Goal: Transaction & Acquisition: Purchase product/service

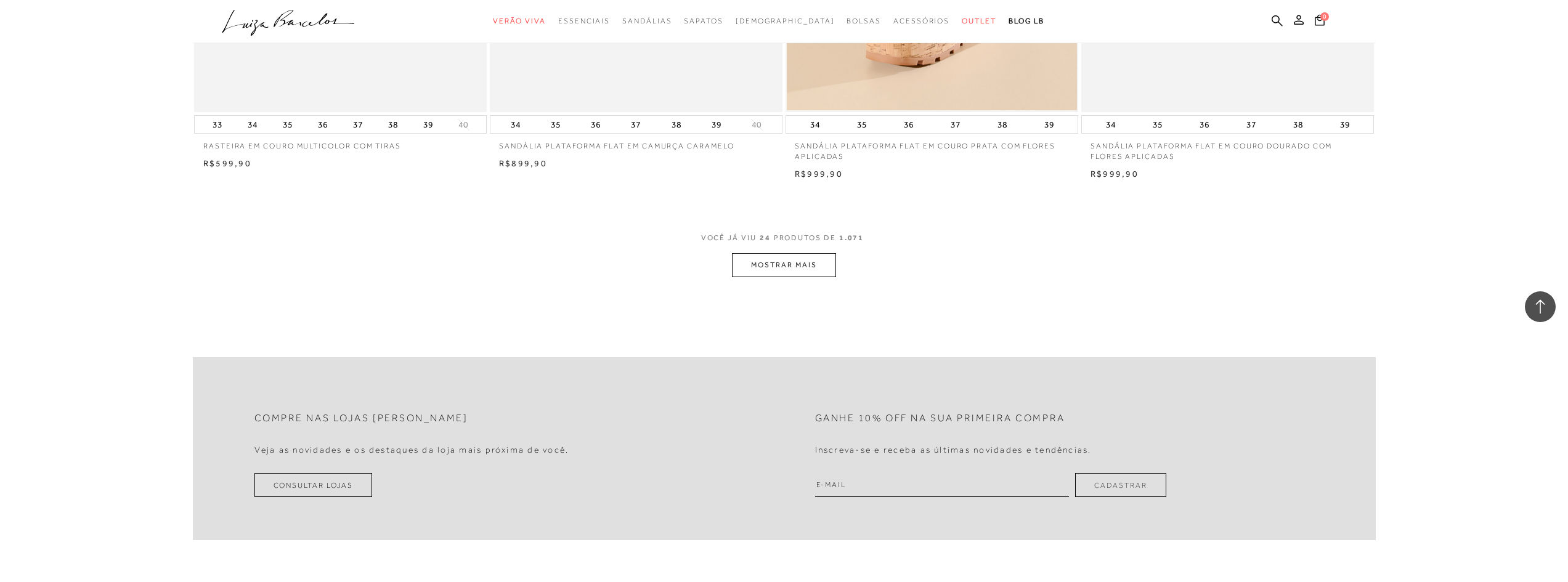
scroll to position [3017, 0]
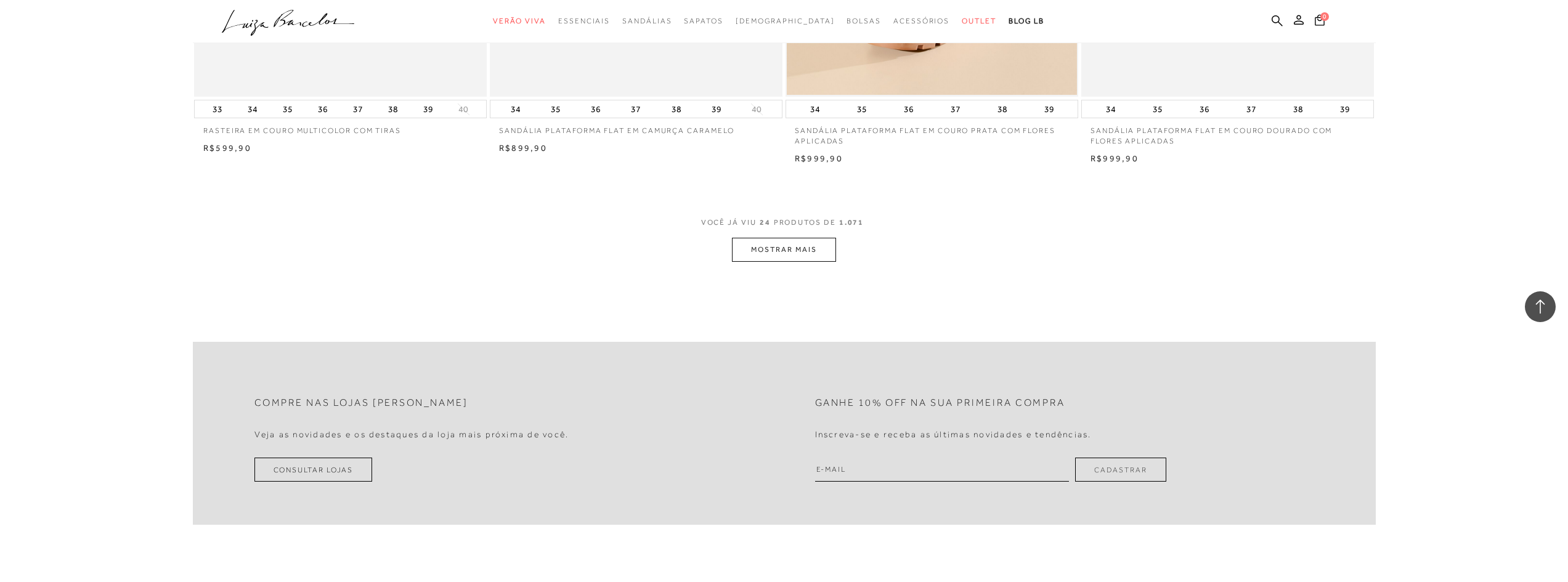
click at [777, 252] on button "MOSTRAR MAIS" at bounding box center [783, 249] width 103 height 24
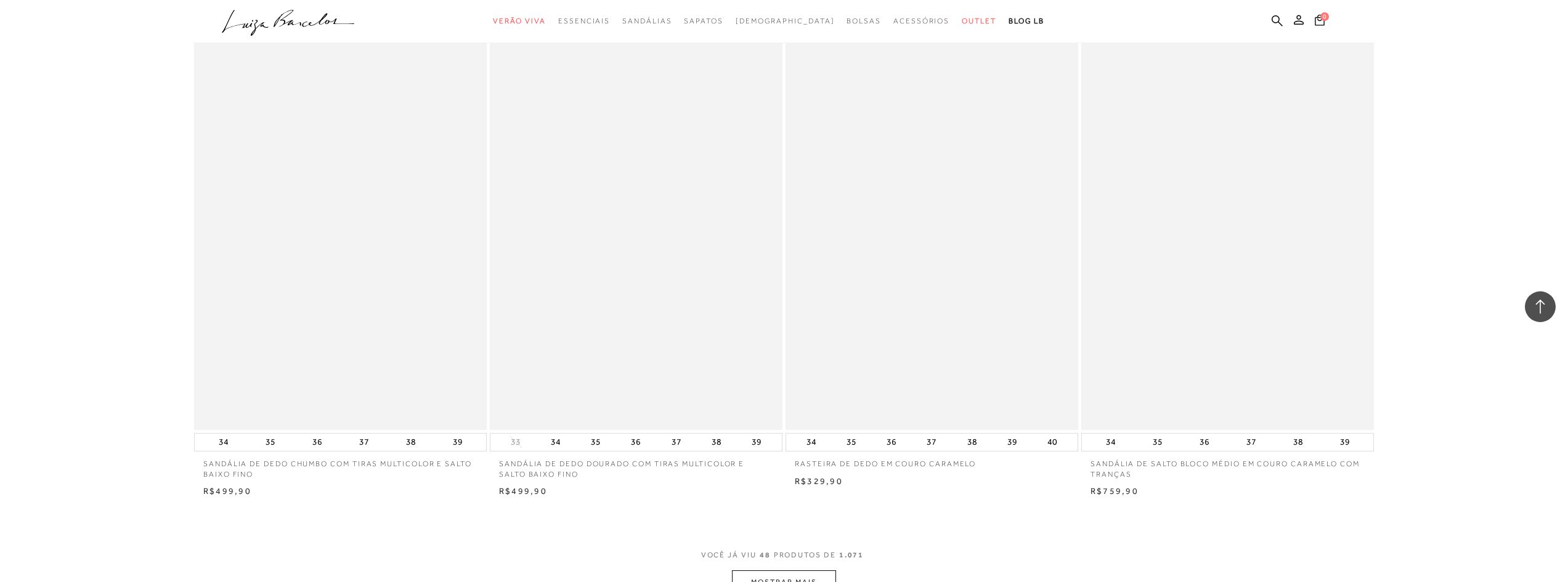
scroll to position [5295, 0]
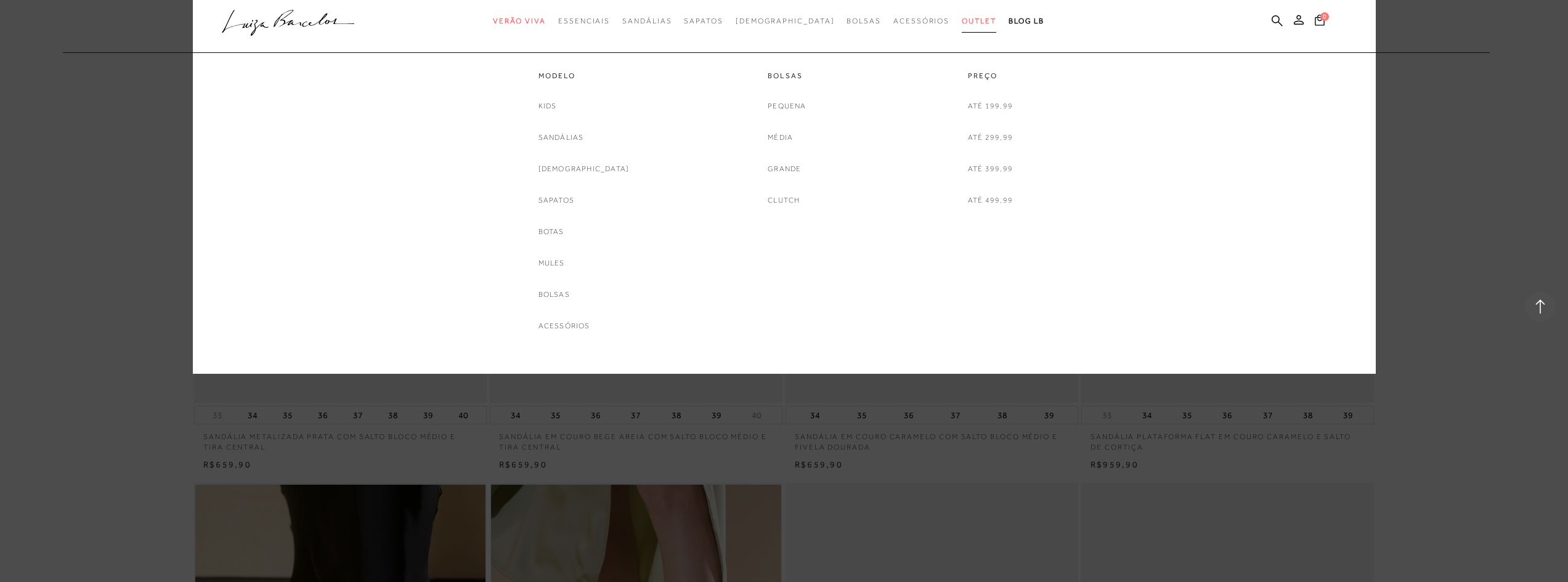
click at [962, 26] on link "Outlet" at bounding box center [979, 21] width 34 height 23
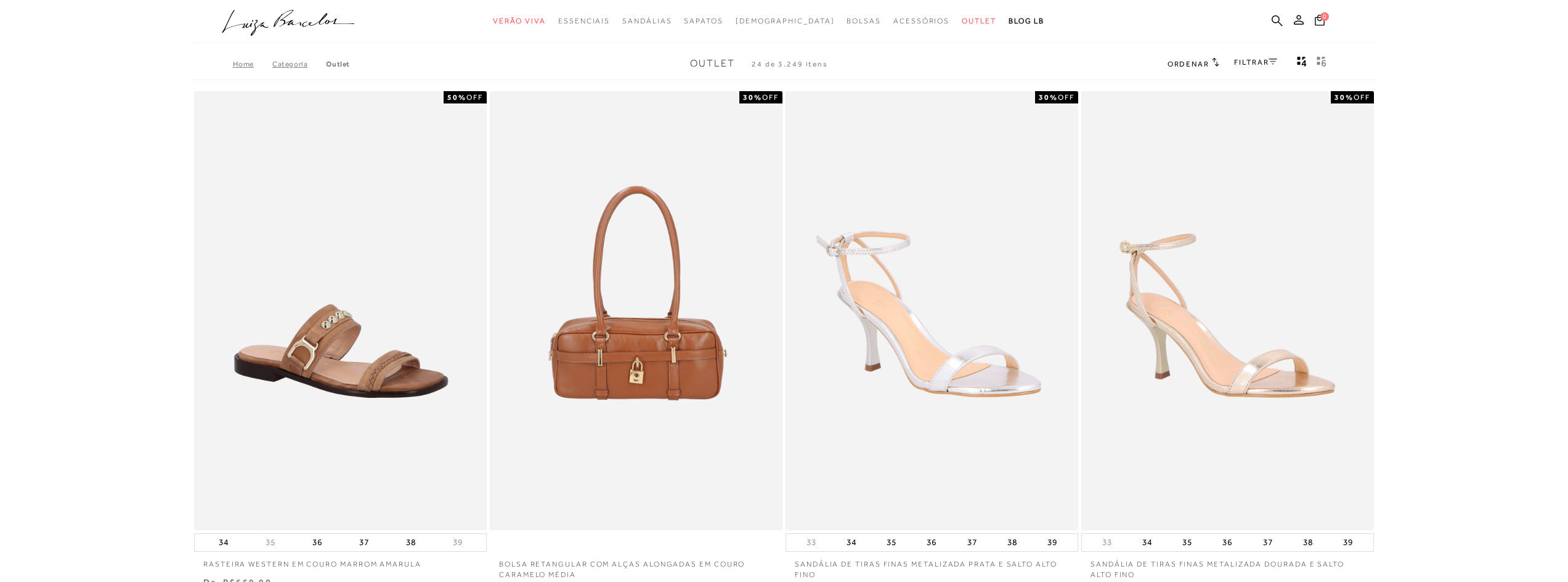
click at [1241, 59] on link "FILTRAR" at bounding box center [1256, 62] width 43 height 8
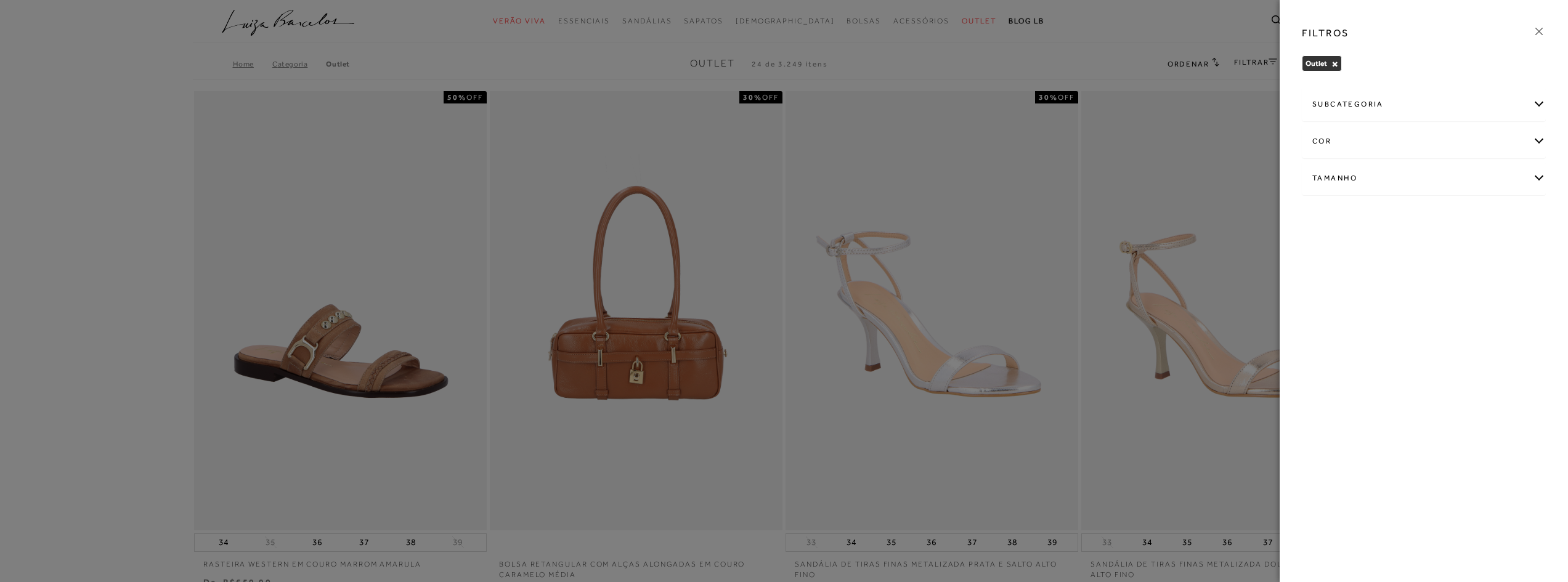
click at [1319, 181] on div "Tamanho" at bounding box center [1424, 178] width 243 height 33
click at [1468, 249] on span "34" at bounding box center [1471, 250] width 18 height 9
click at [1468, 249] on input "34" at bounding box center [1465, 252] width 12 height 12
checkbox input "true"
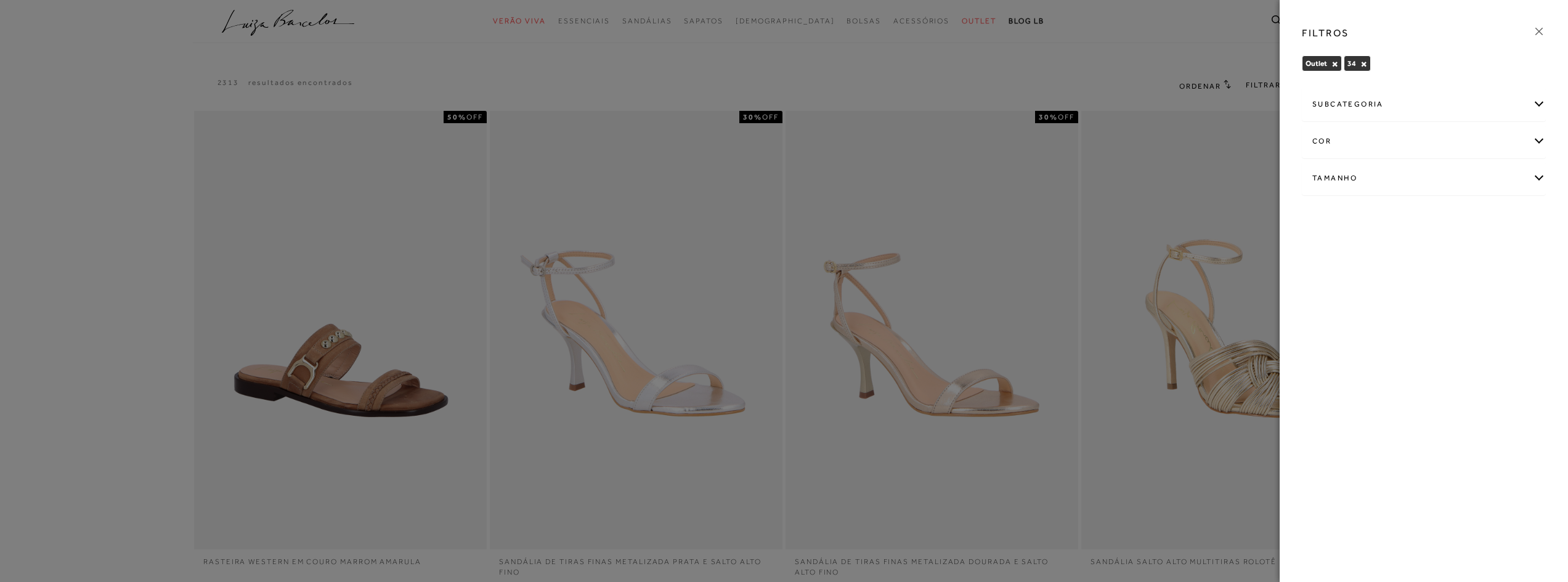
click at [1540, 30] on icon at bounding box center [1539, 31] width 7 height 7
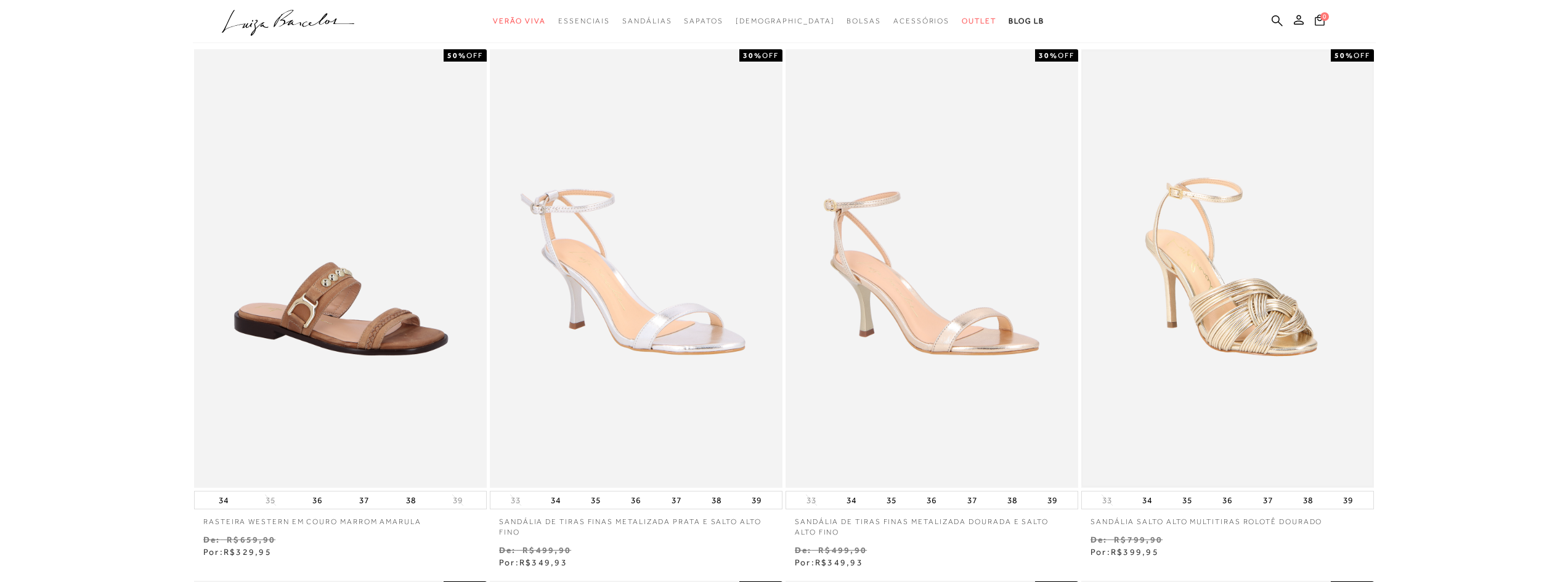
scroll to position [123, 0]
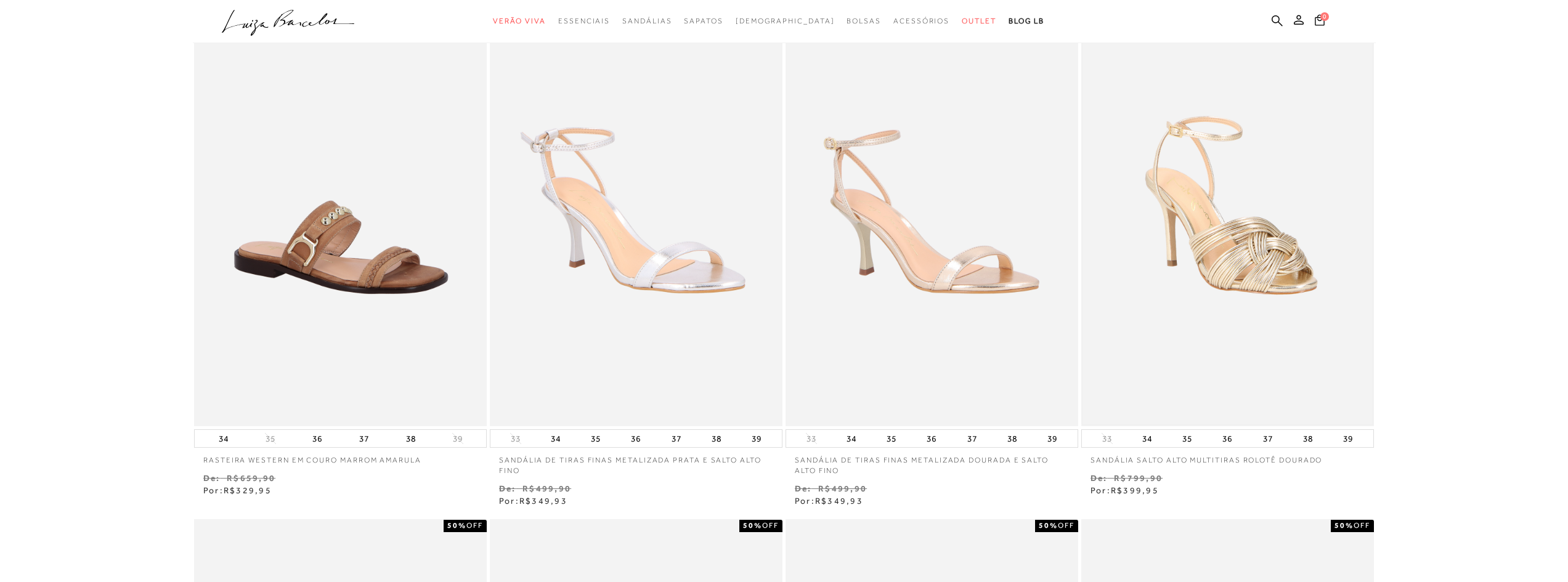
click at [1254, 285] on img at bounding box center [1228, 207] width 290 height 435
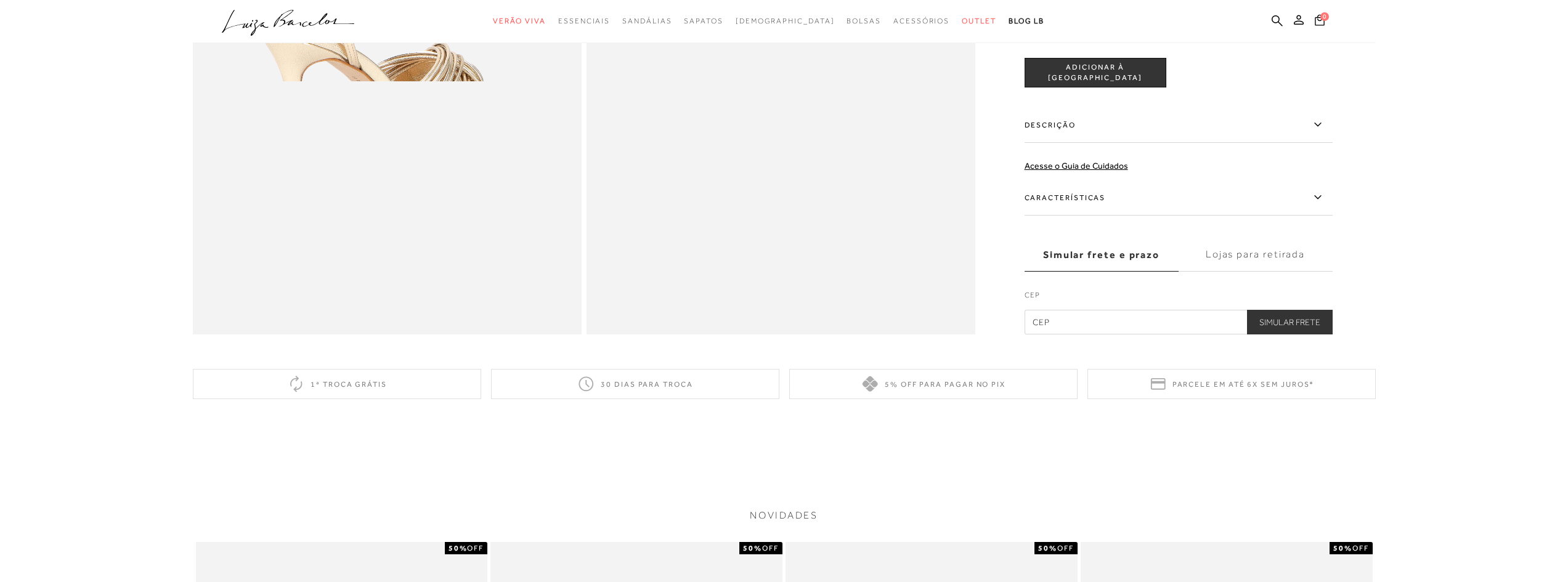
scroll to position [678, 0]
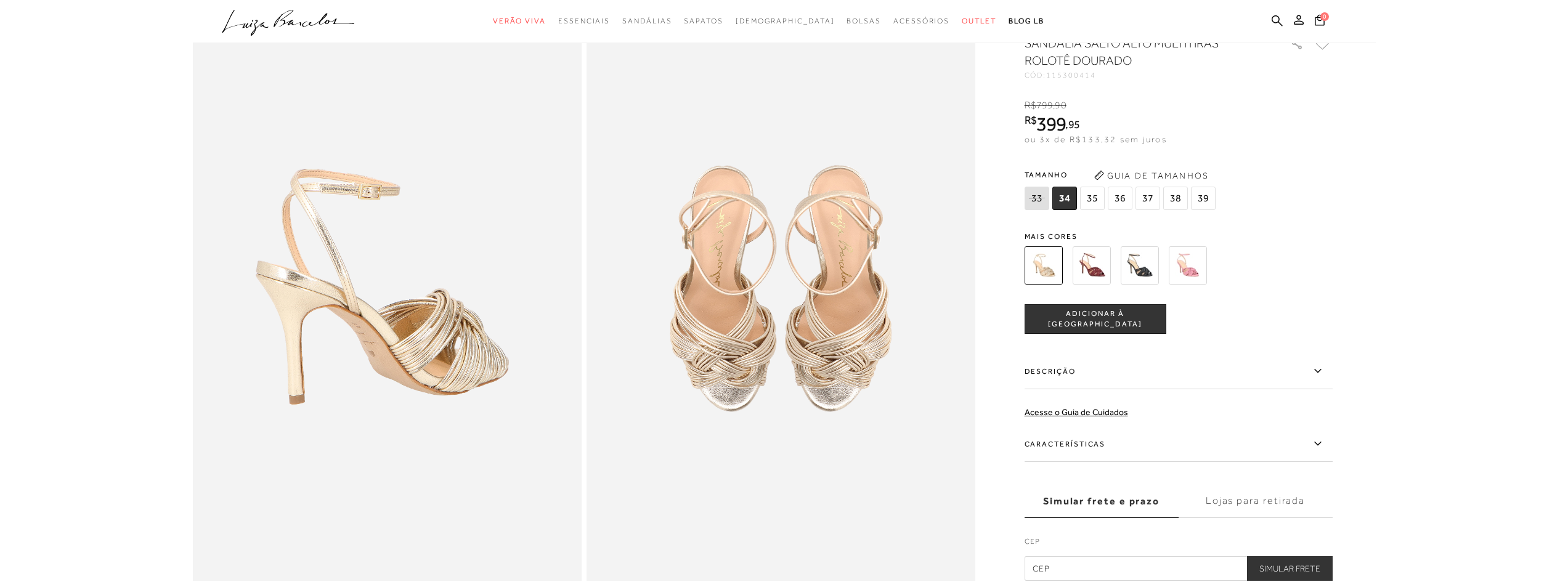
click at [1085, 263] on img at bounding box center [1091, 265] width 38 height 38
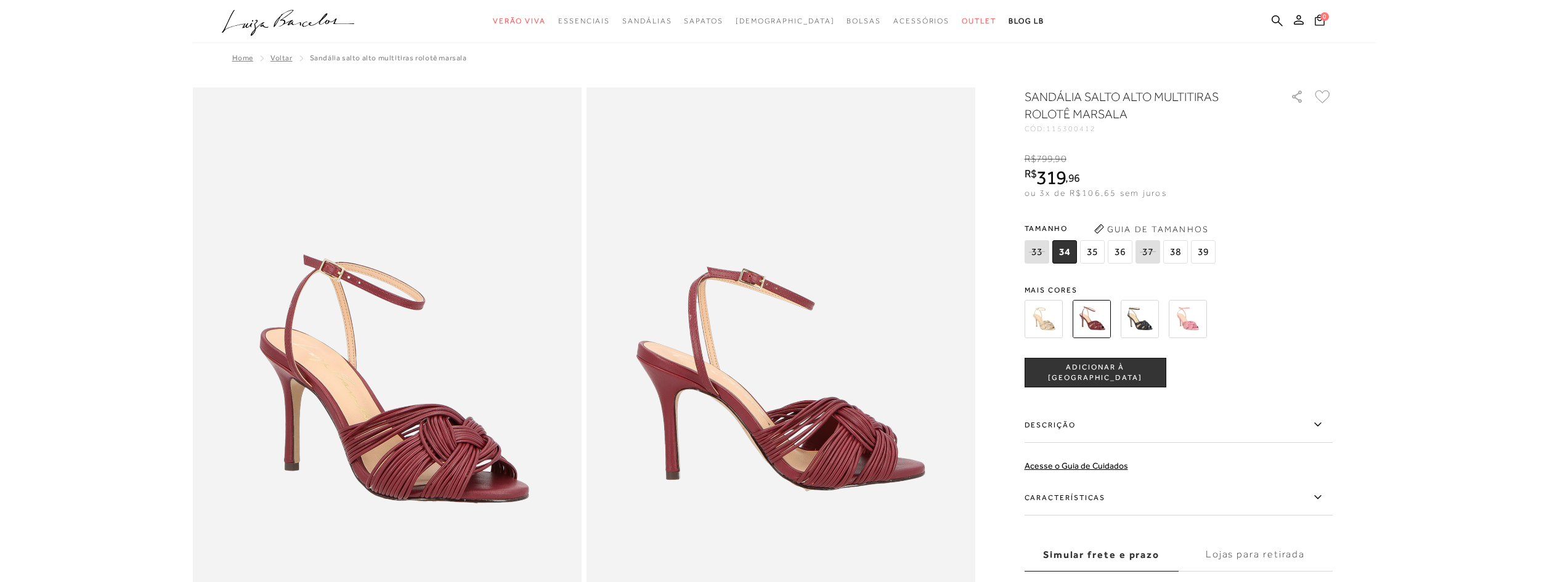
click at [1191, 321] on img at bounding box center [1187, 319] width 38 height 38
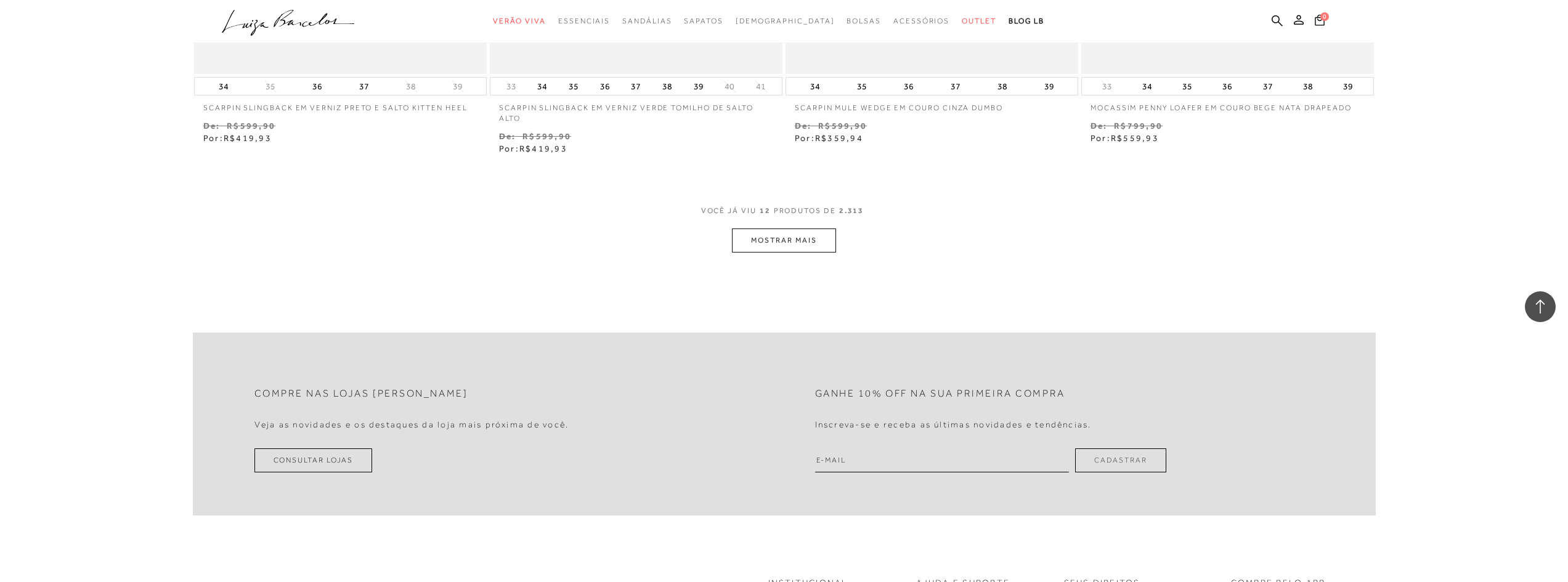
scroll to position [1539, 0]
click at [759, 240] on button "MOSTRAR MAIS" at bounding box center [783, 239] width 103 height 24
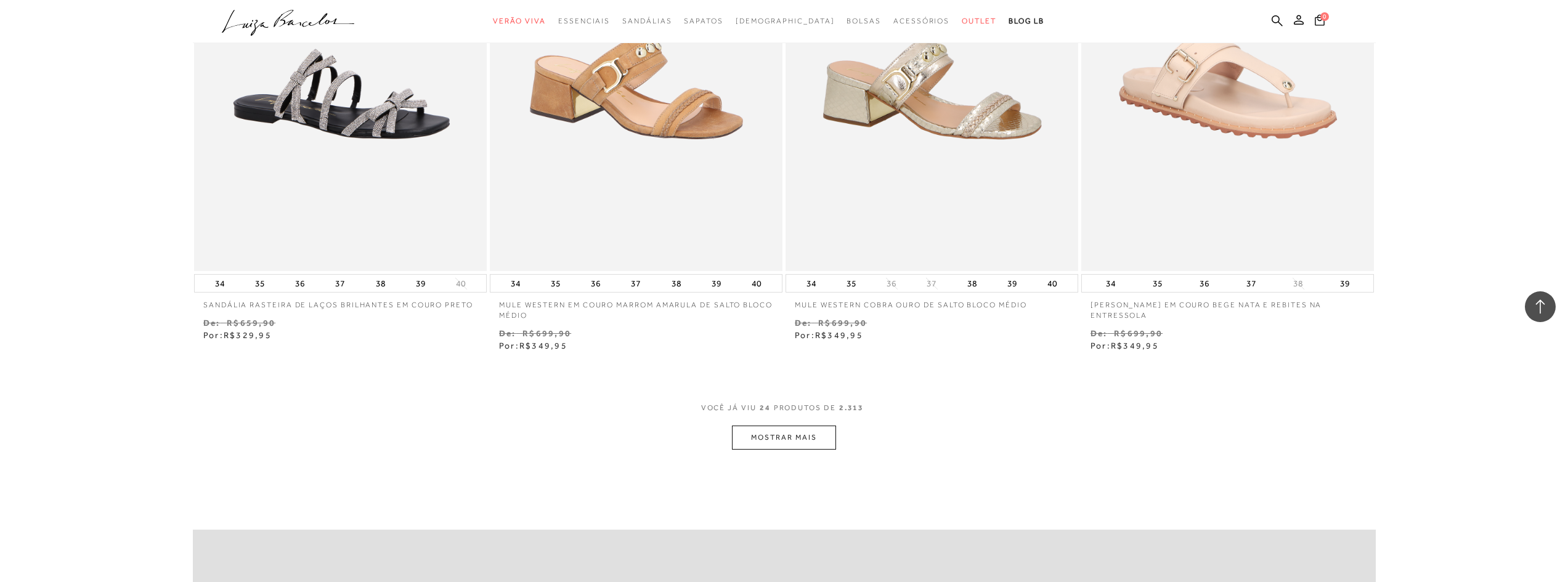
scroll to position [2956, 0]
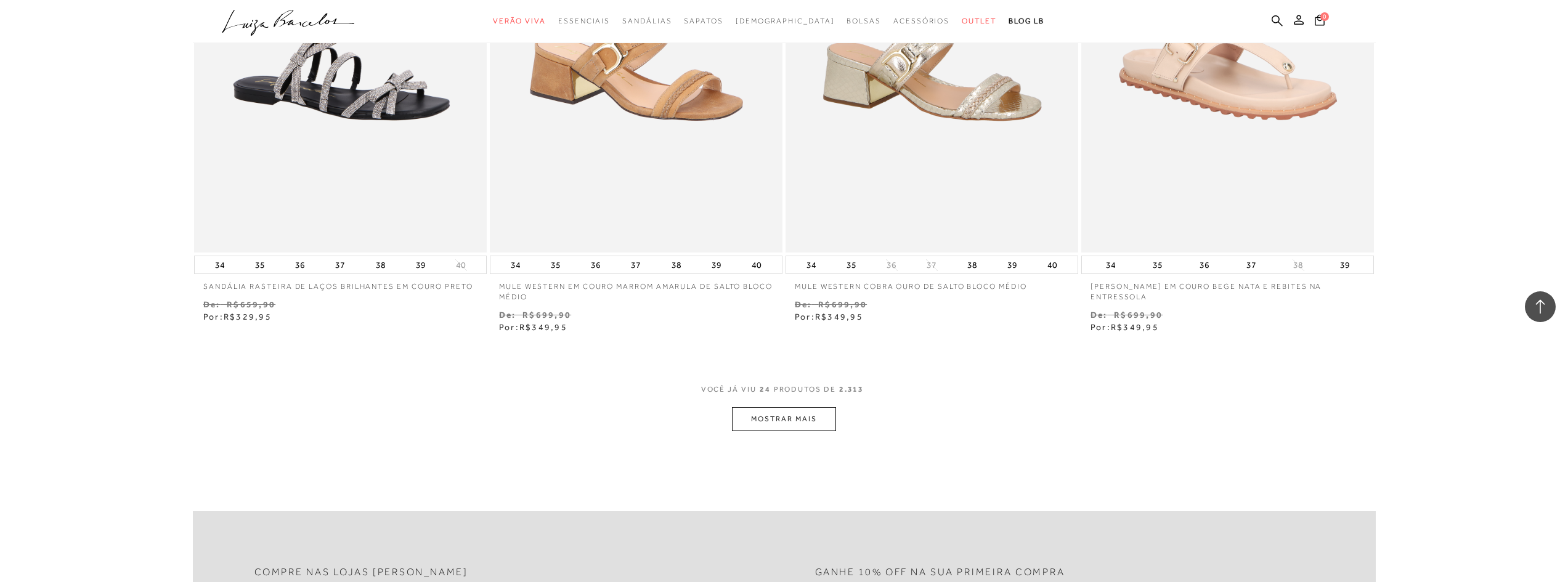
click at [796, 416] on button "MOSTRAR MAIS" at bounding box center [783, 419] width 103 height 24
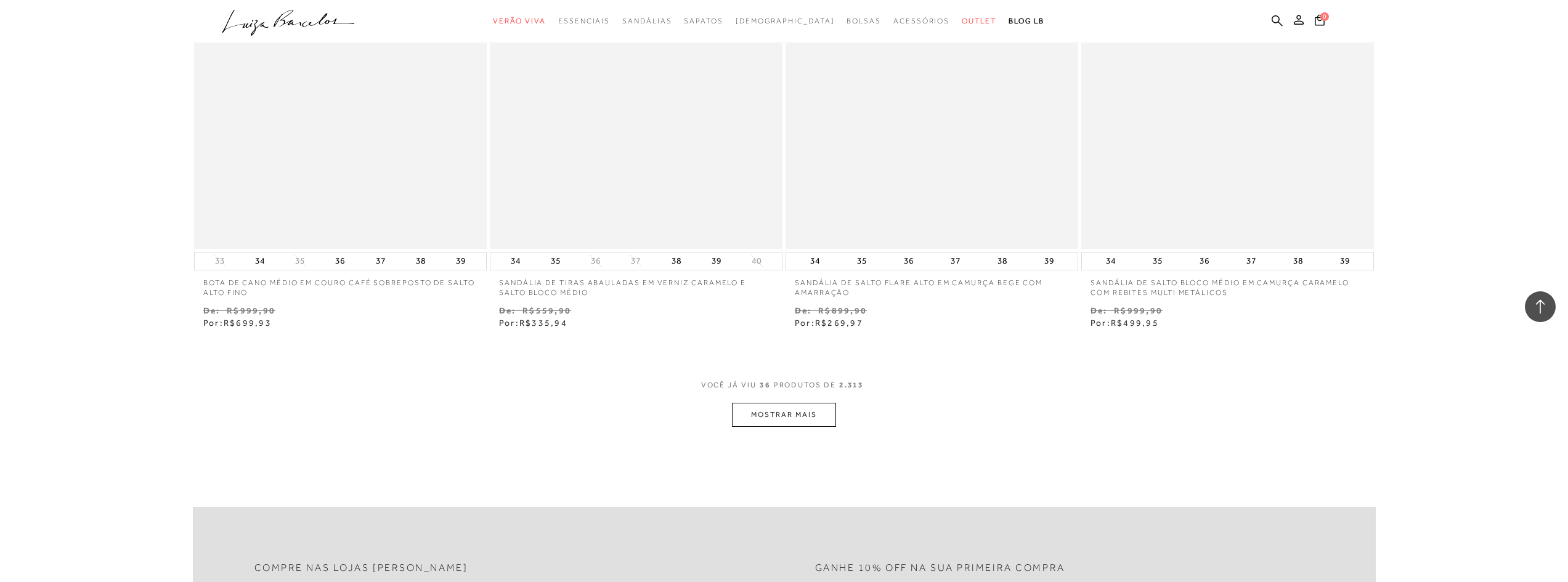
scroll to position [4679, 0]
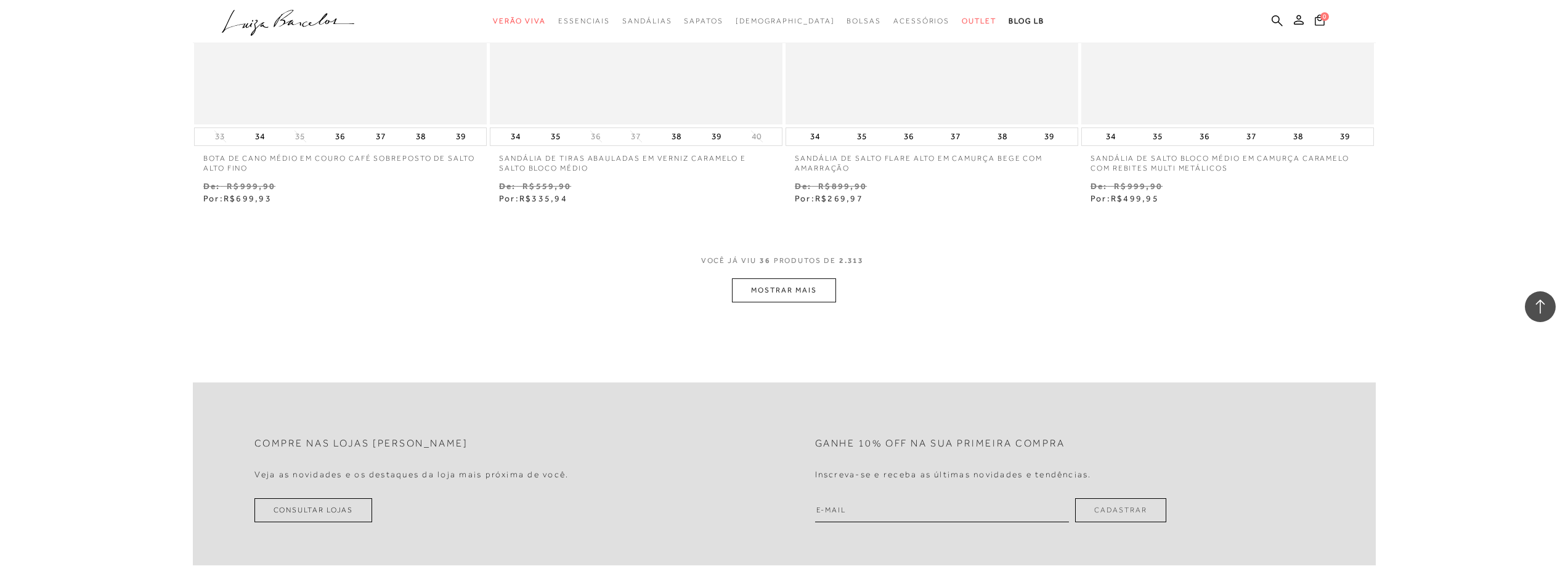
click at [791, 297] on button "MOSTRAR MAIS" at bounding box center [783, 290] width 103 height 24
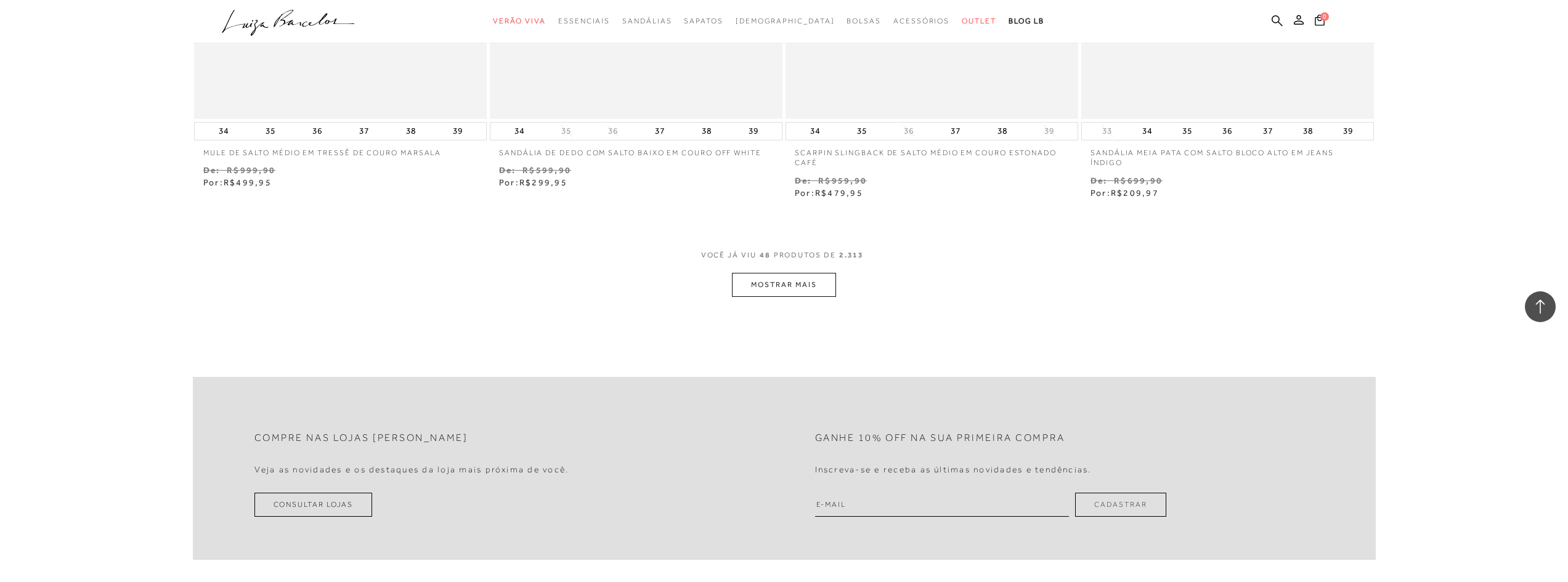
click at [812, 293] on button "MOSTRAR MAIS" at bounding box center [783, 284] width 103 height 24
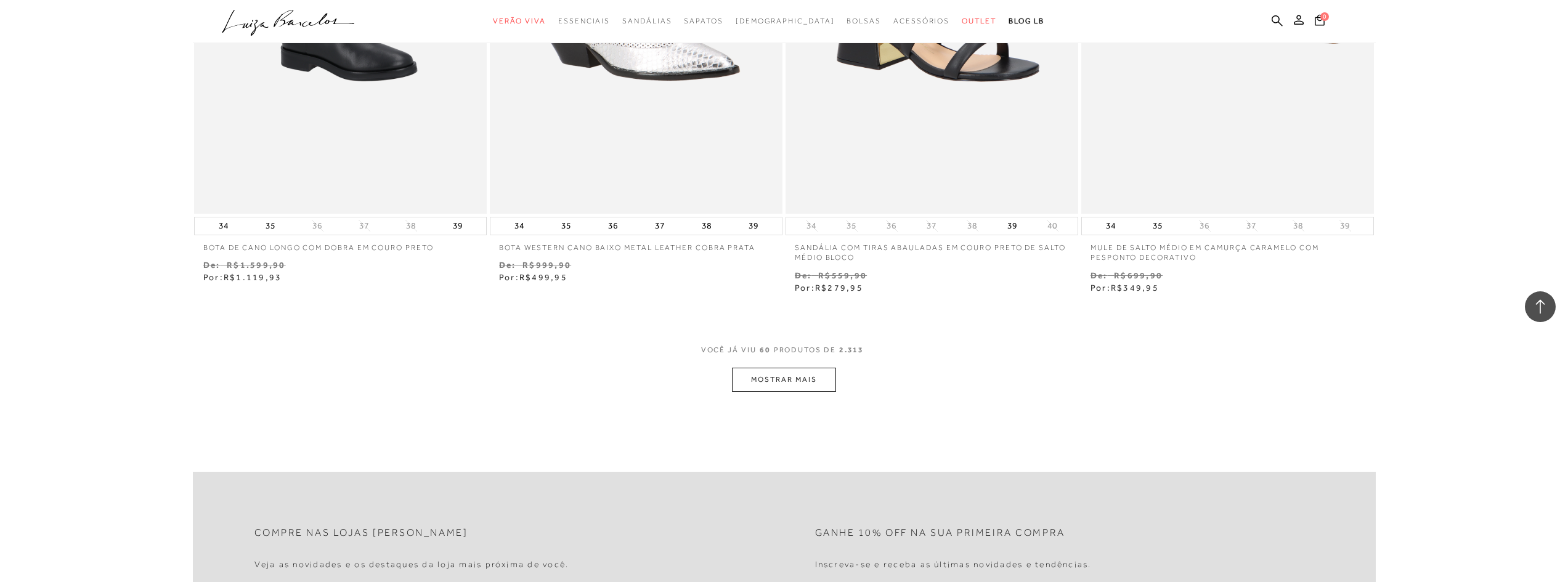
scroll to position [8026, 0]
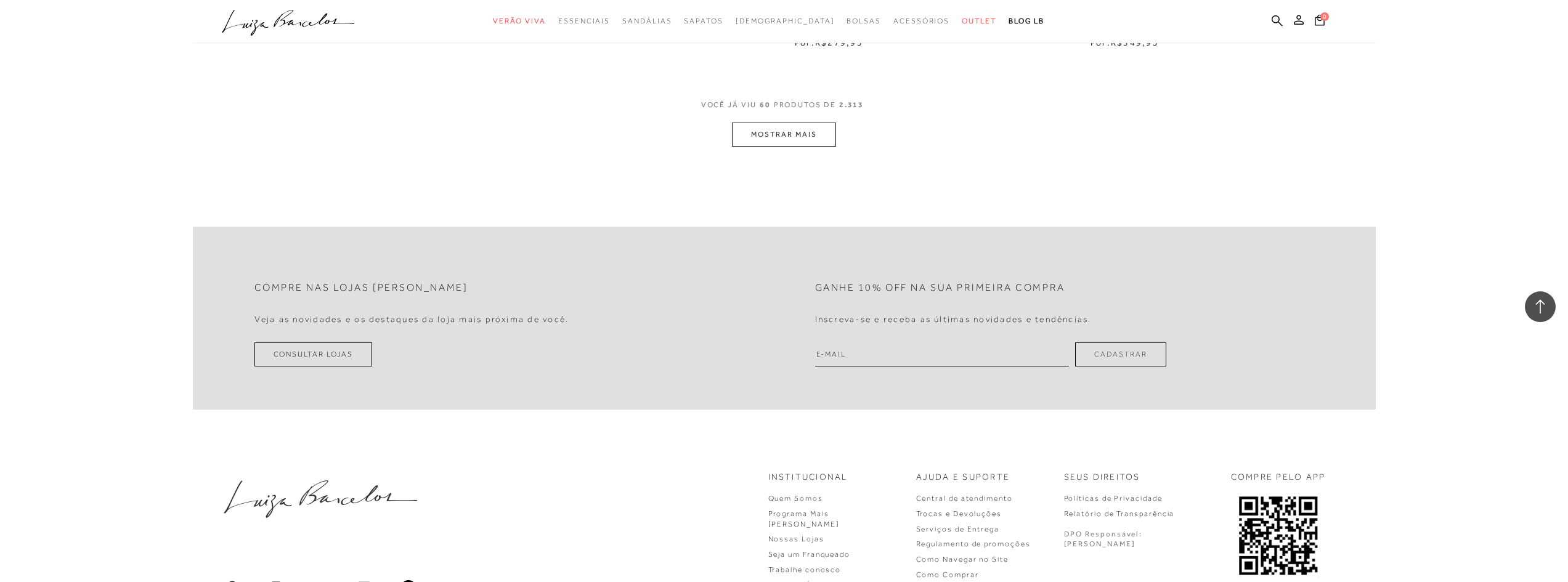
click at [736, 131] on button "MOSTRAR MAIS" at bounding box center [783, 134] width 103 height 24
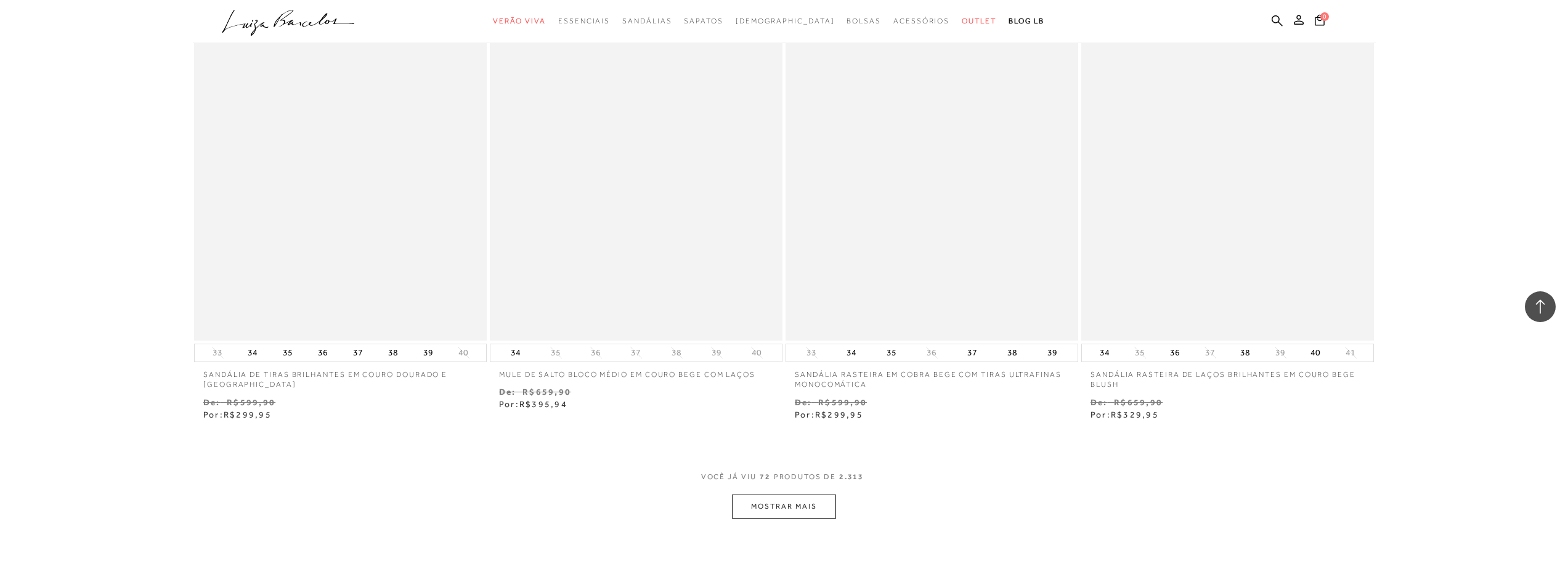
scroll to position [9442, 0]
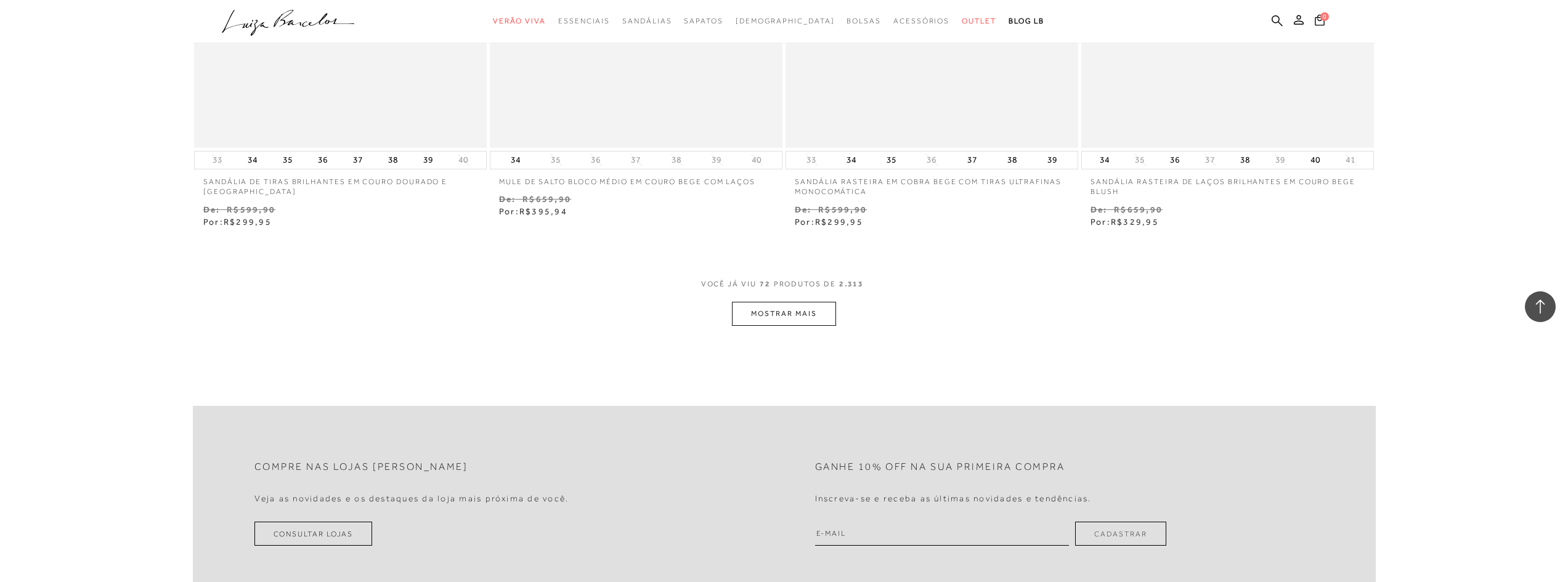
click at [788, 302] on button "MOSTRAR MAIS" at bounding box center [783, 313] width 103 height 24
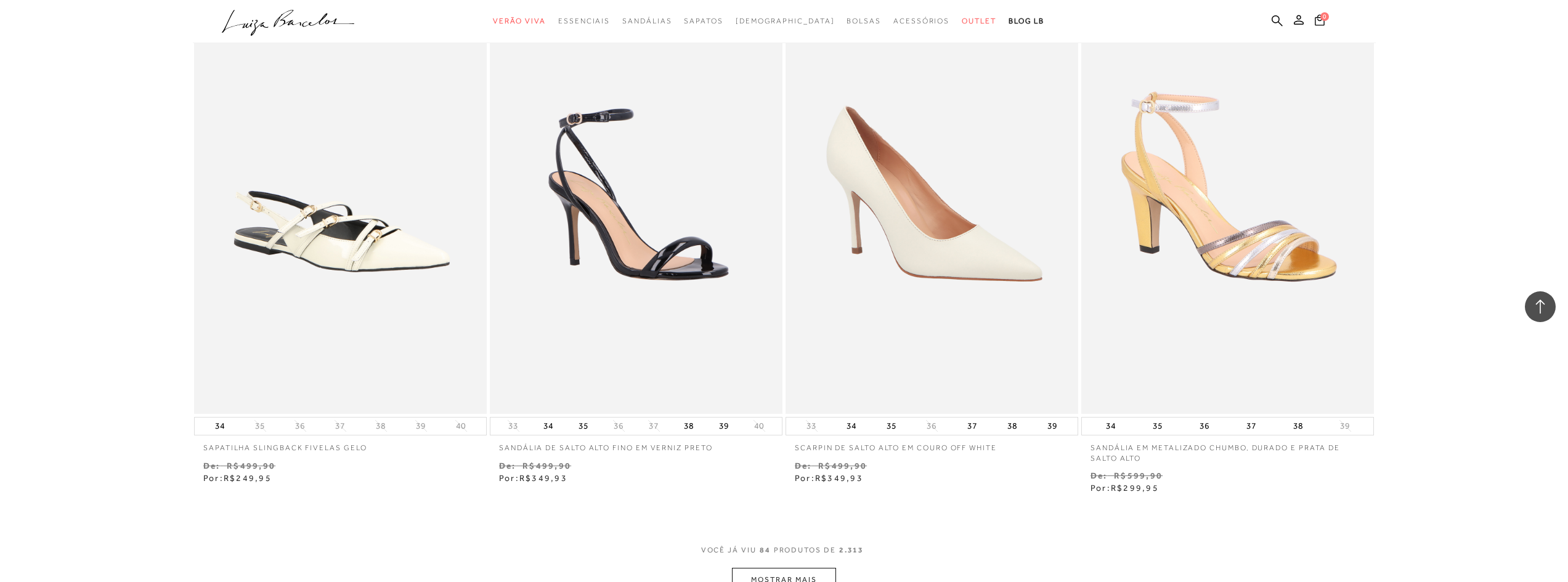
scroll to position [10858, 0]
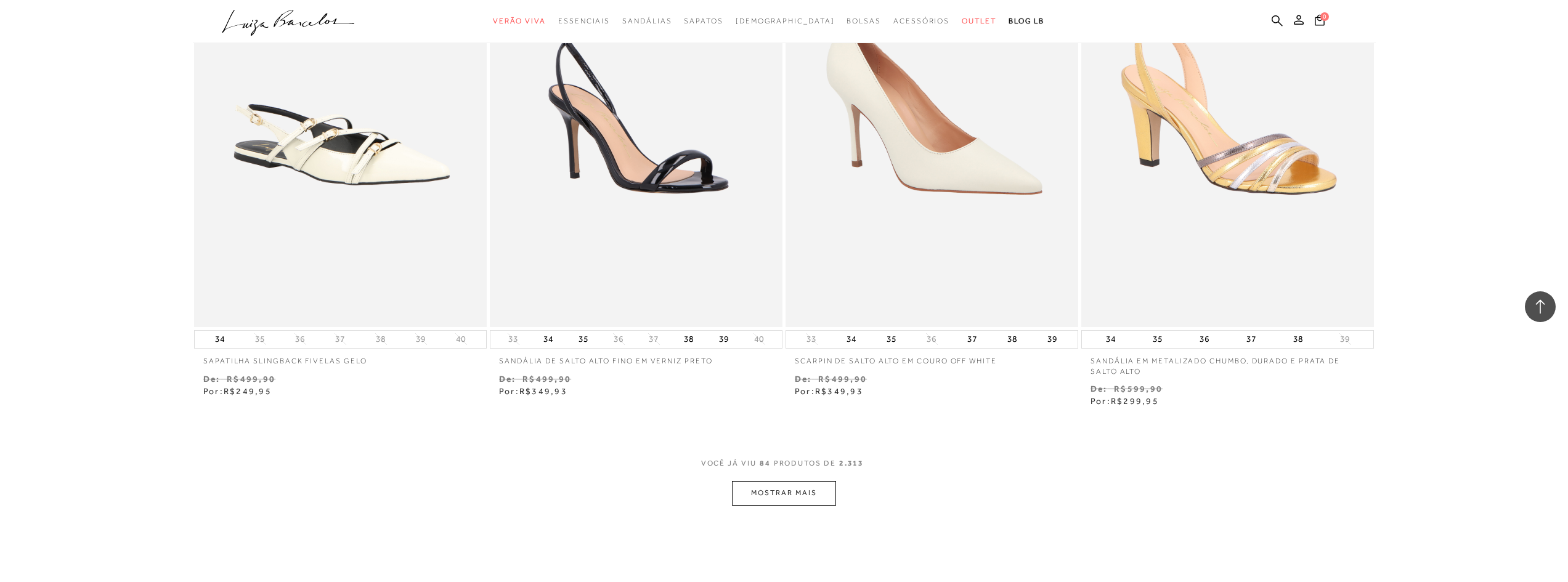
click at [794, 492] on button "MOSTRAR MAIS" at bounding box center [783, 492] width 103 height 24
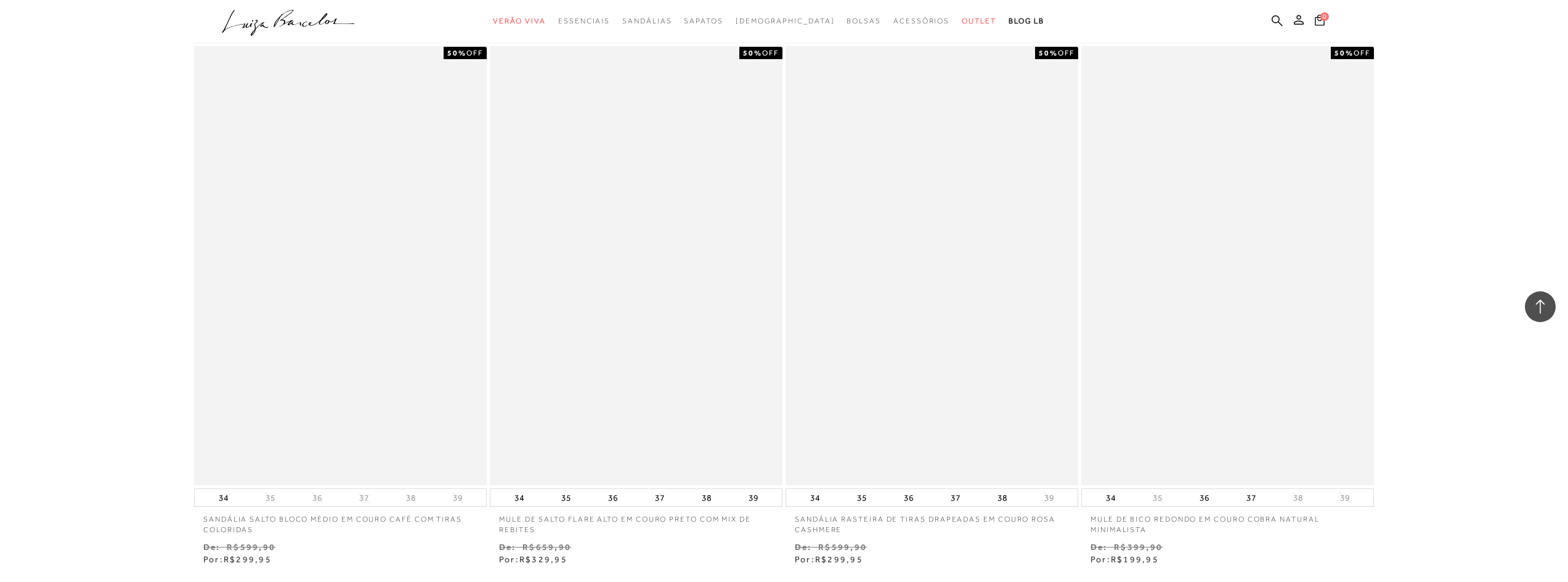
scroll to position [12520, 0]
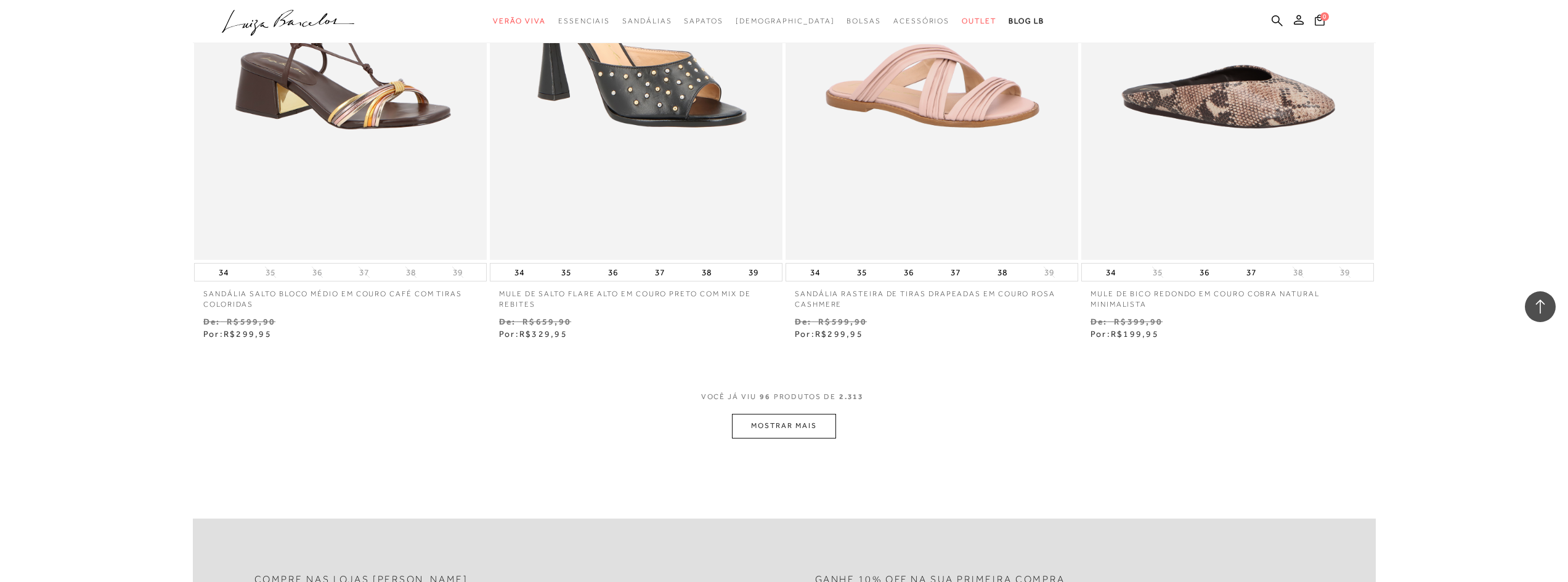
click at [779, 421] on button "MOSTRAR MAIS" at bounding box center [783, 425] width 103 height 24
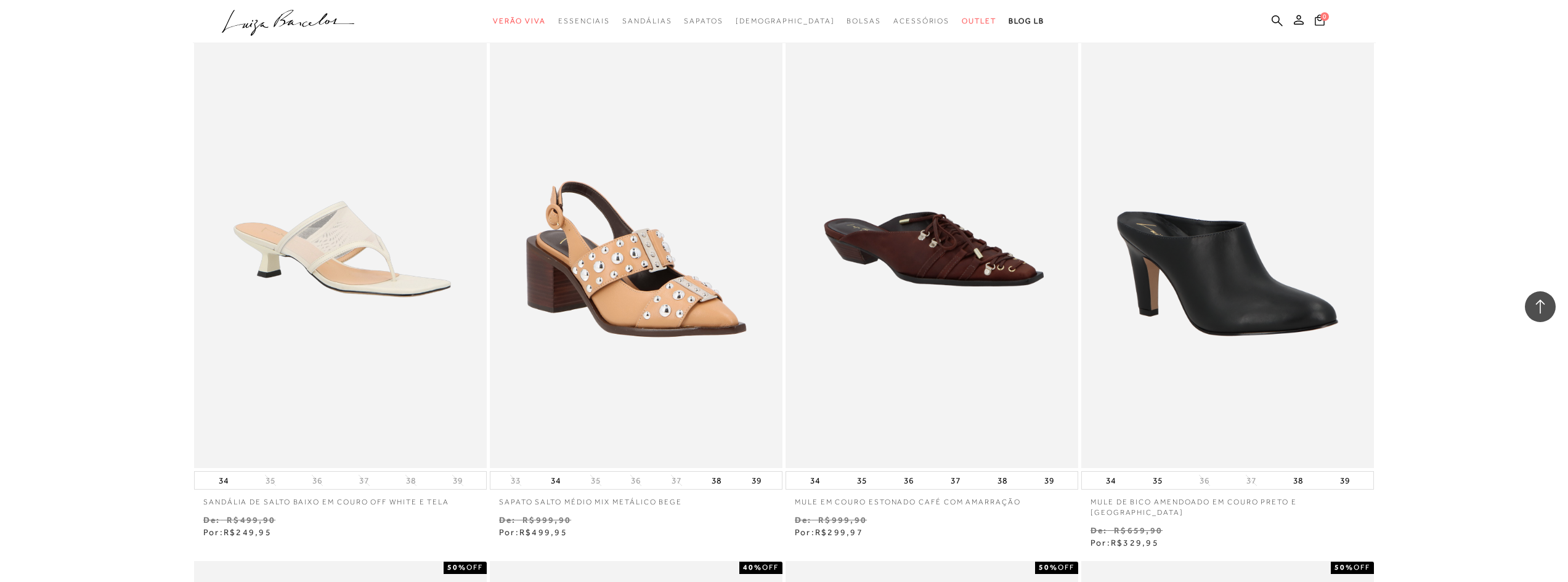
scroll to position [0, 0]
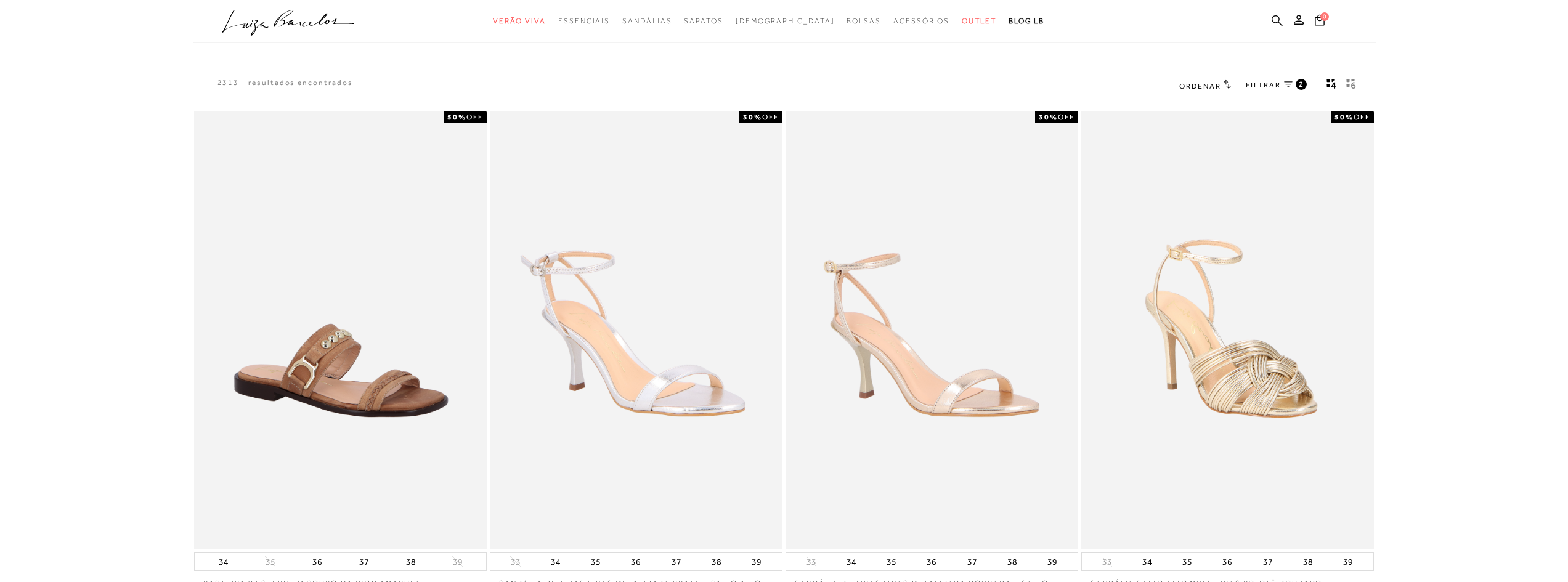
click at [1272, 21] on icon at bounding box center [1277, 20] width 11 height 11
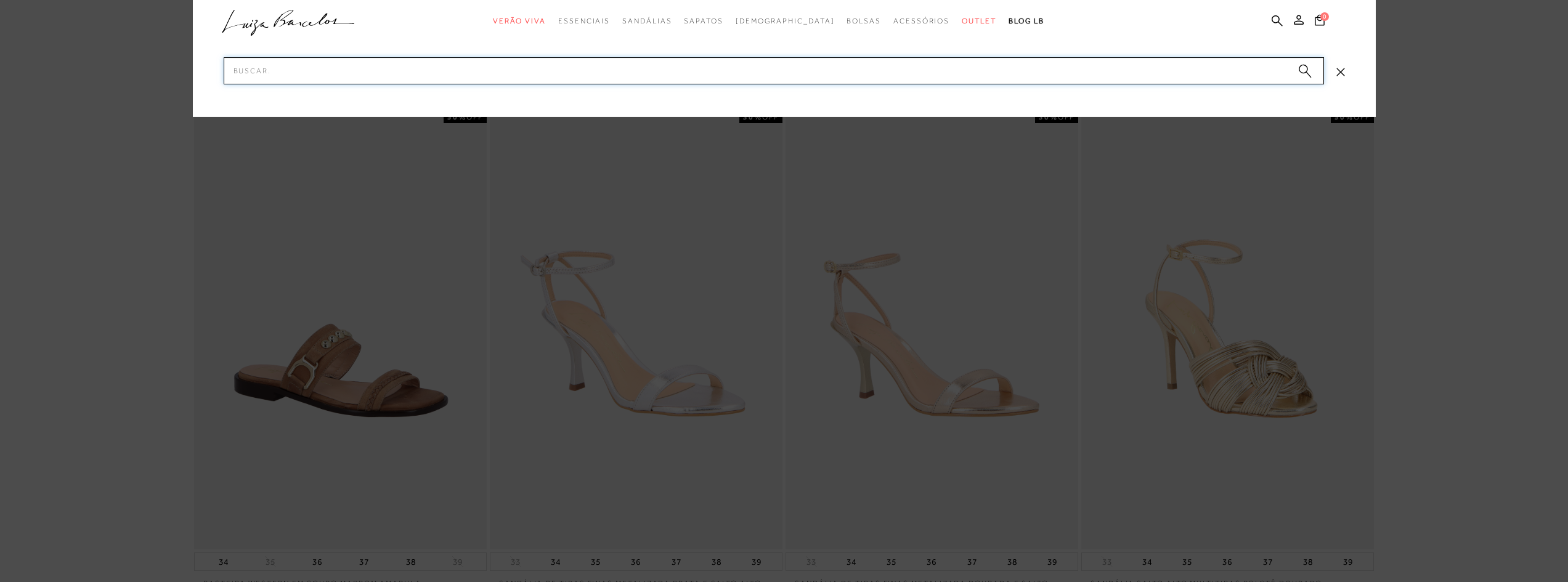
click at [1133, 70] on input "Pesquisar" at bounding box center [774, 71] width 1100 height 27
type input "rosa"
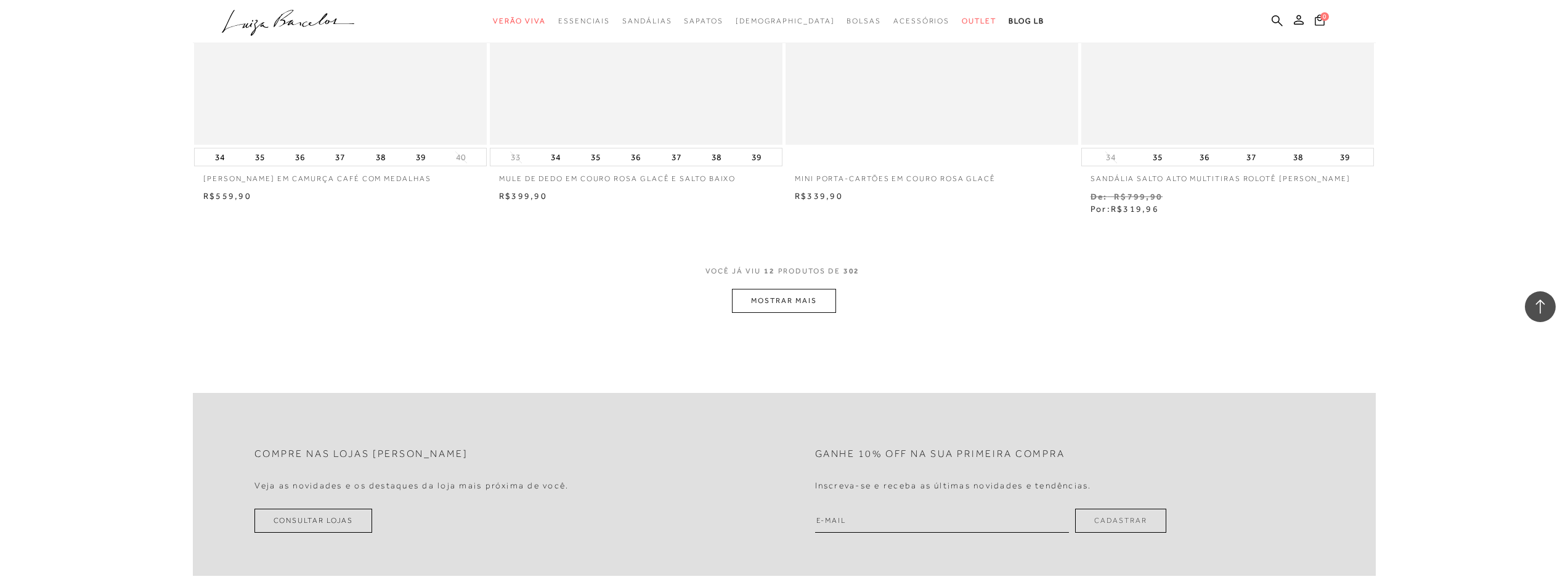
scroll to position [1477, 0]
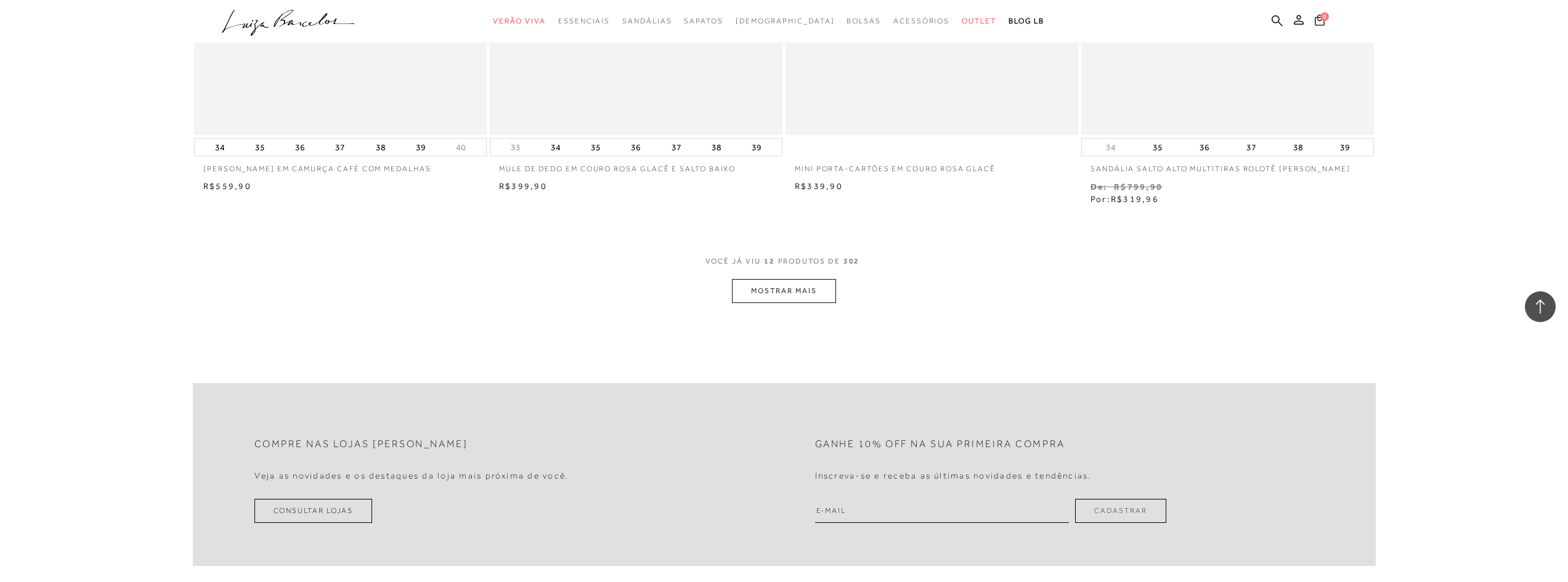
click at [802, 292] on button "MOSTRAR MAIS" at bounding box center [783, 291] width 103 height 24
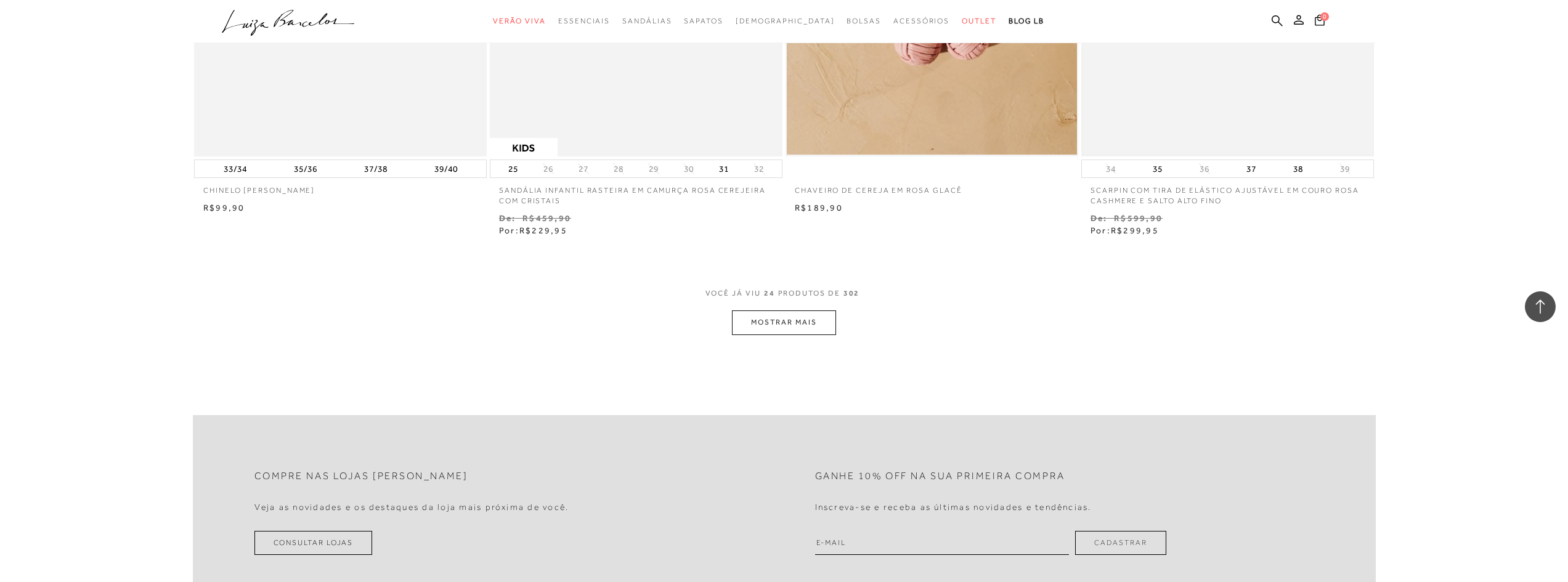
scroll to position [3078, 0]
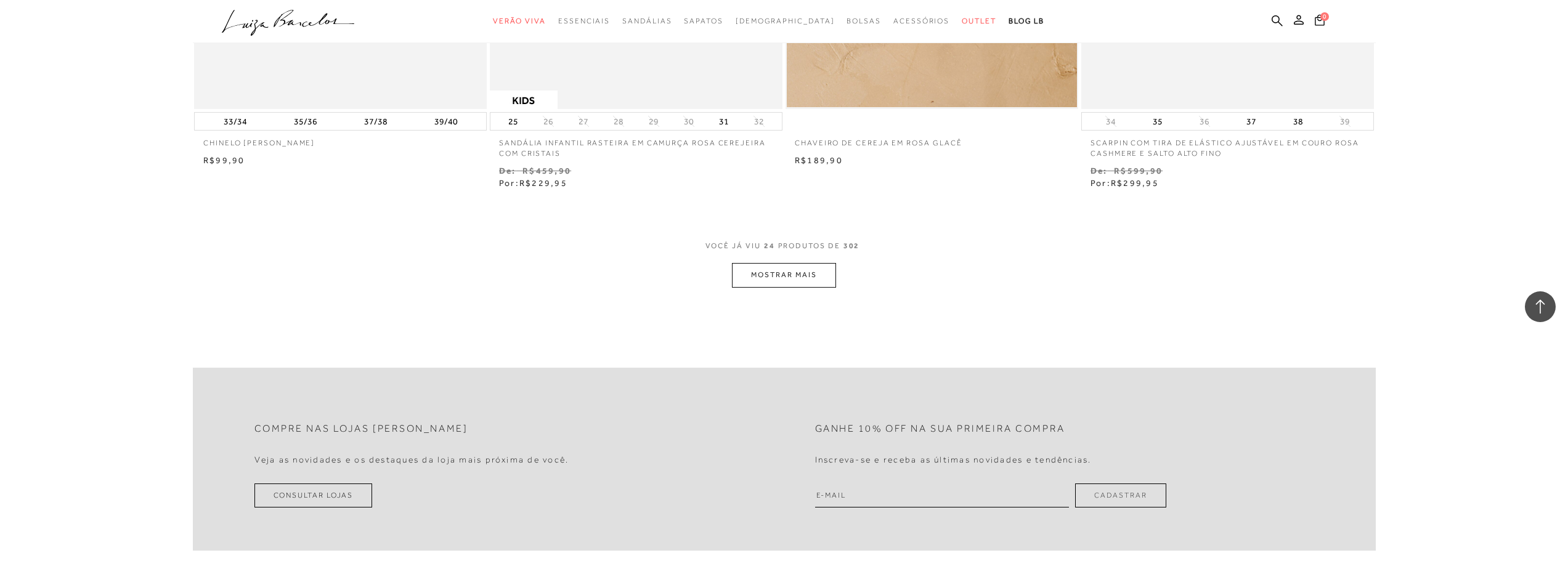
click at [825, 272] on button "MOSTRAR MAIS" at bounding box center [783, 274] width 103 height 24
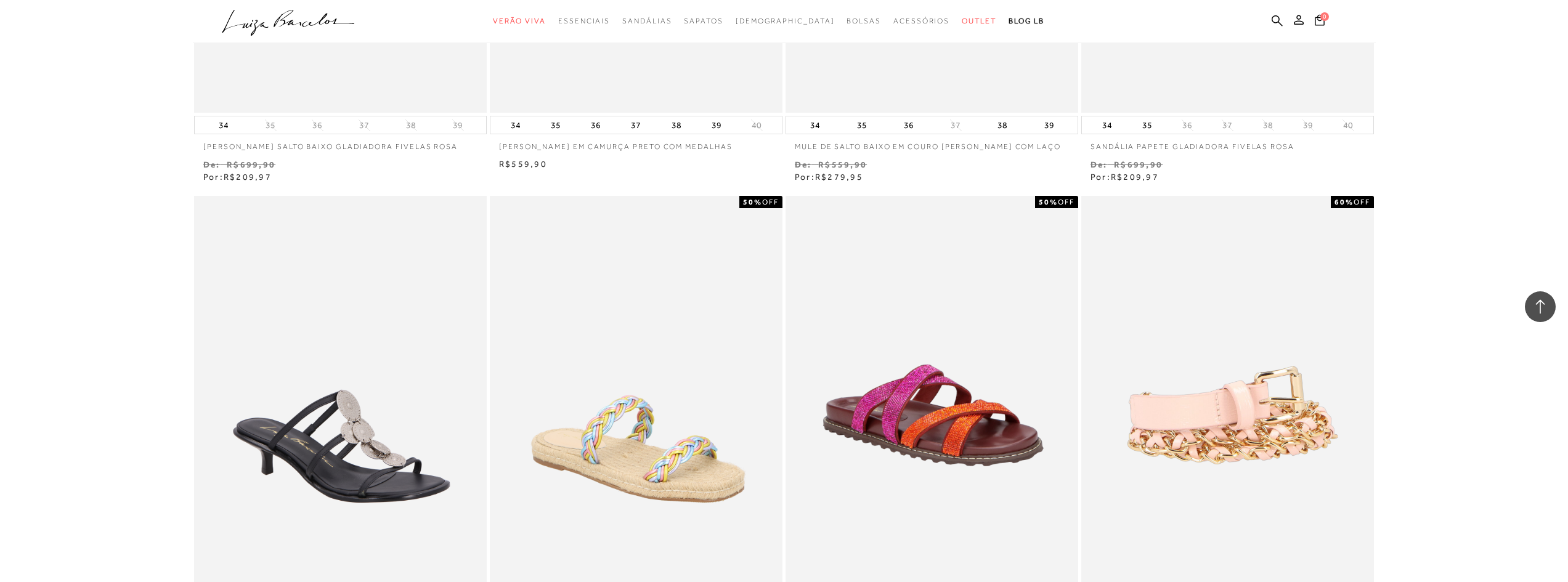
scroll to position [4495, 0]
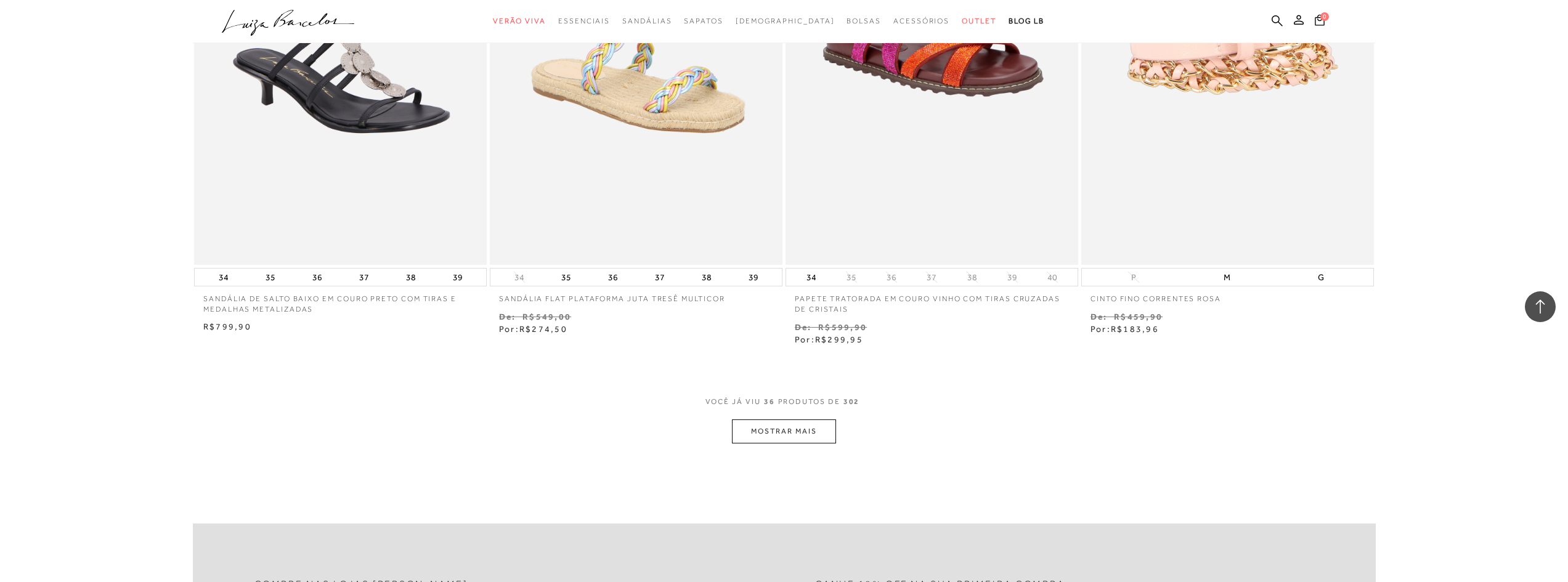
click at [815, 419] on button "MOSTRAR MAIS" at bounding box center [783, 431] width 103 height 24
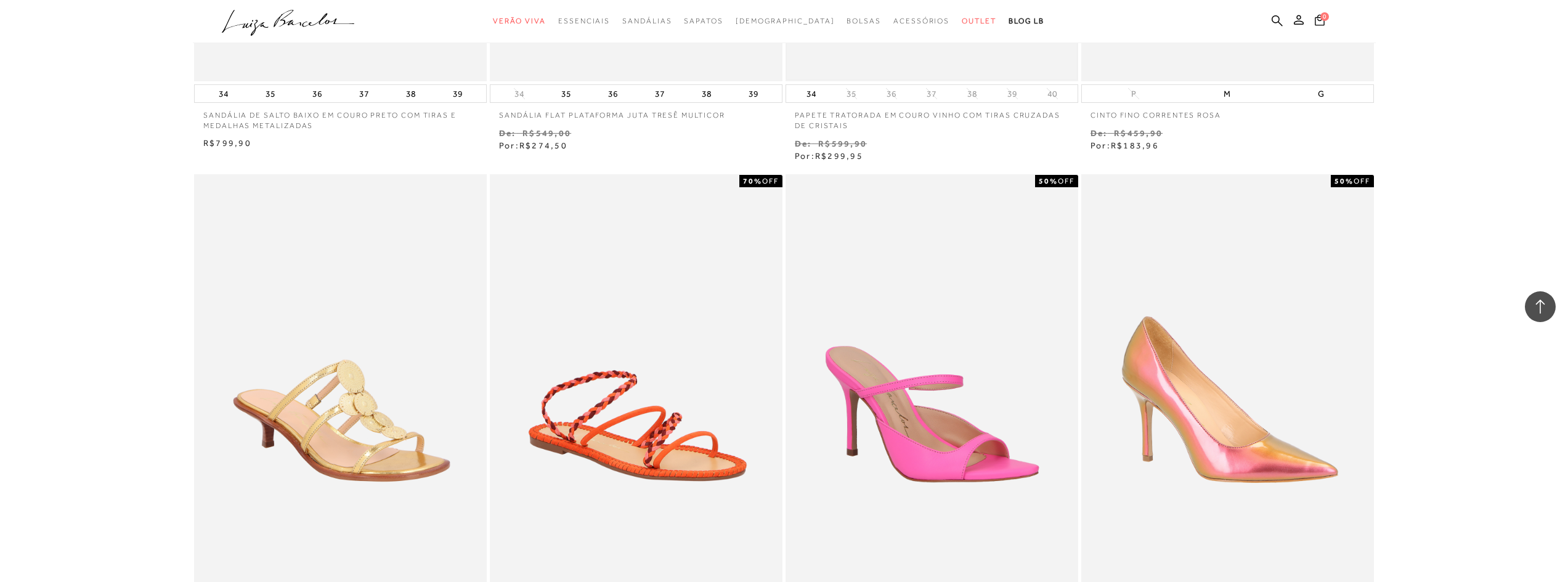
scroll to position [4864, 0]
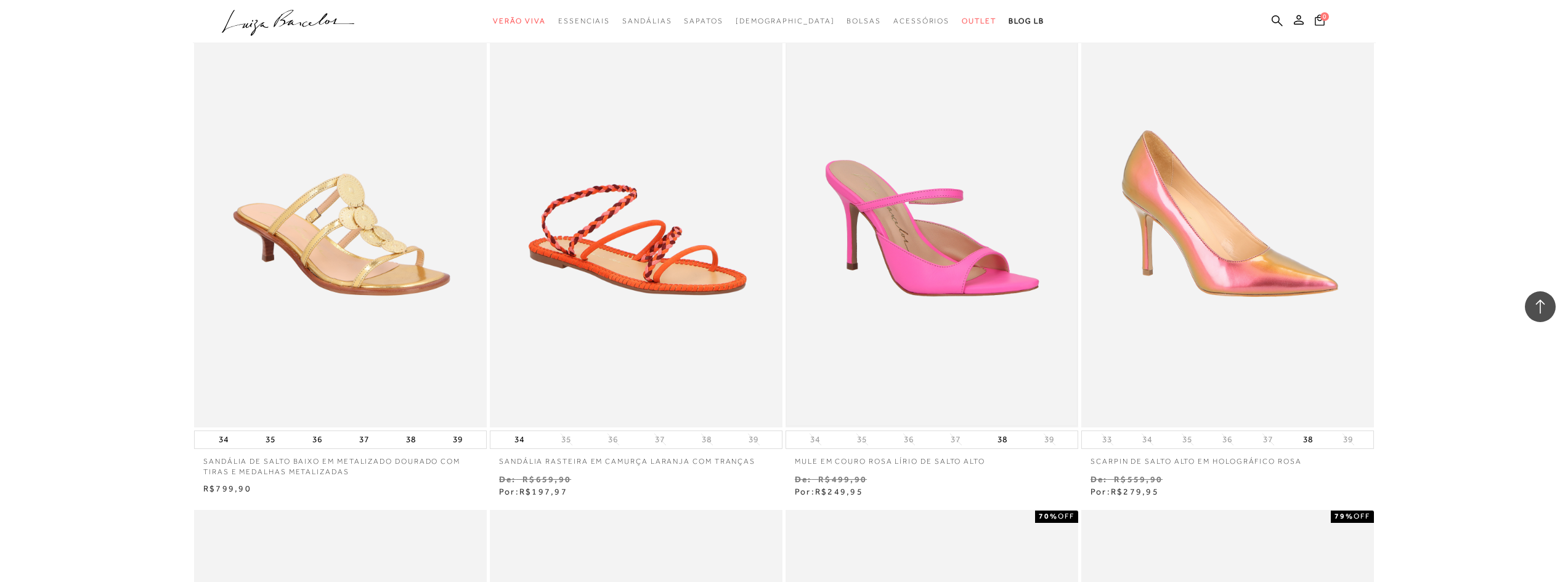
click at [871, 277] on img at bounding box center [932, 207] width 290 height 435
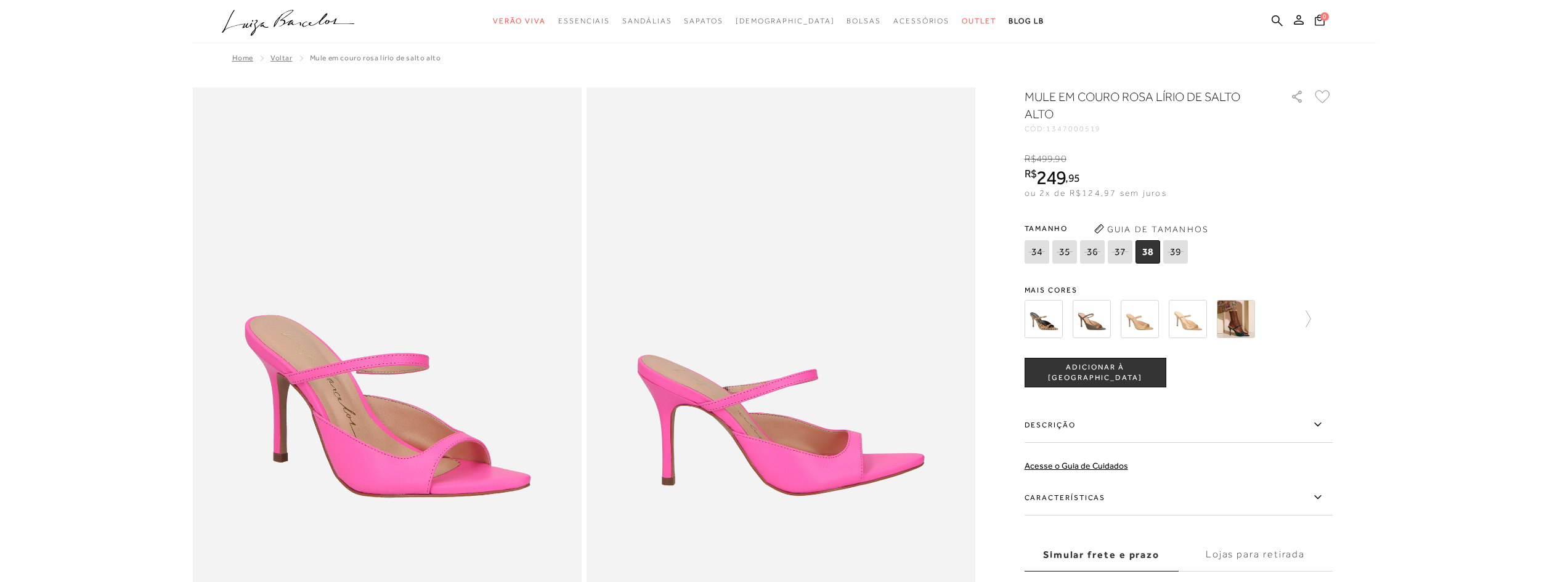
click at [1042, 250] on icon at bounding box center [1036, 252] width 18 height 16
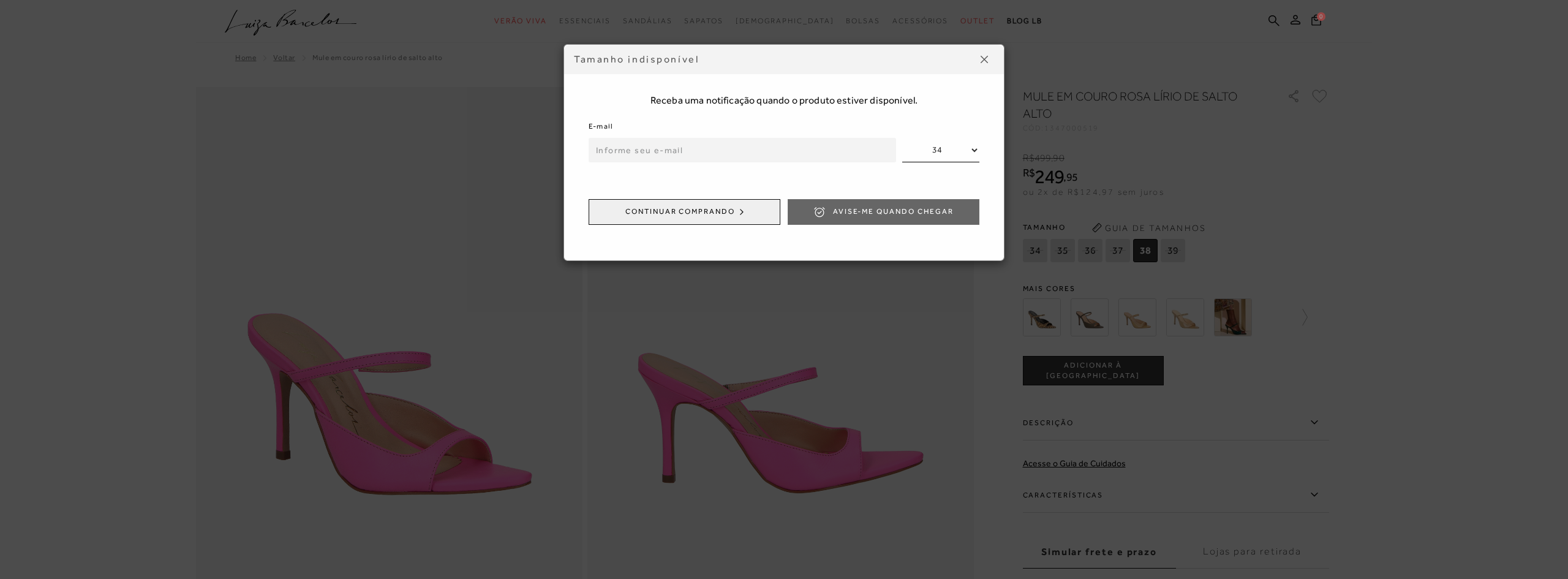
click at [985, 52] on button at bounding box center [984, 60] width 19 height 19
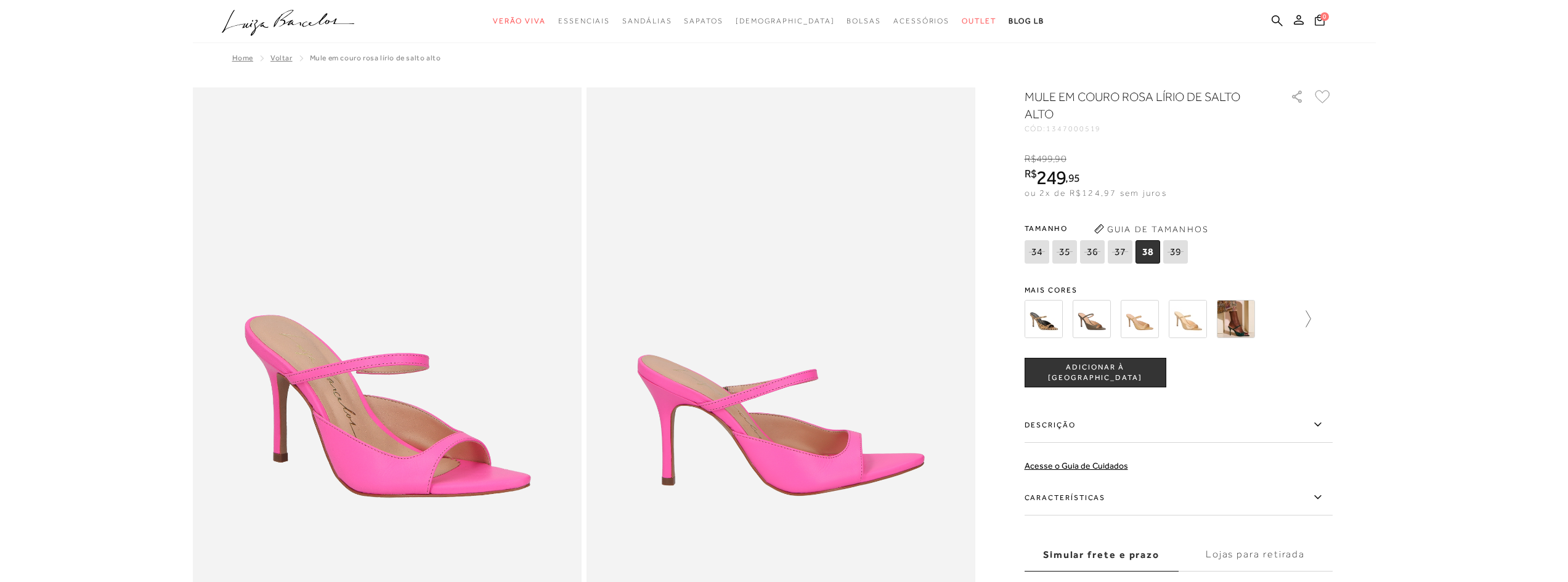
click at [1306, 315] on icon at bounding box center [1302, 319] width 18 height 18
click at [1062, 323] on img at bounding box center [1065, 319] width 38 height 38
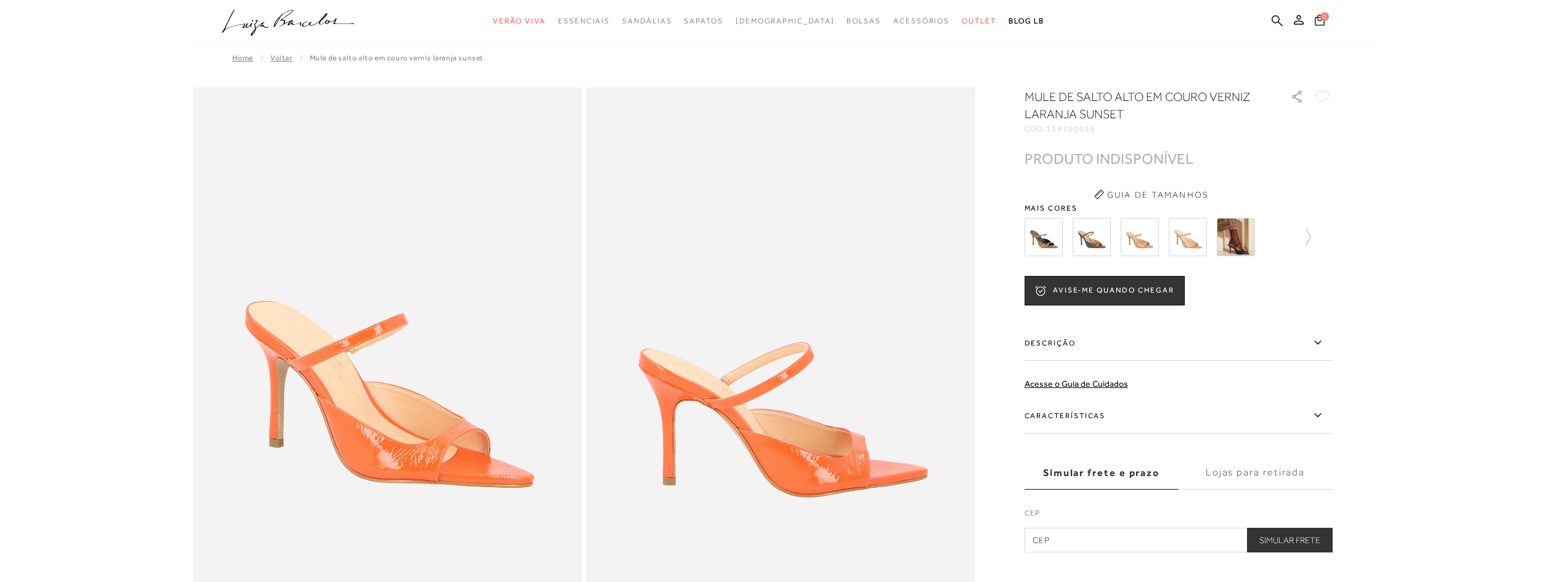
click at [1081, 241] on img at bounding box center [1091, 237] width 38 height 38
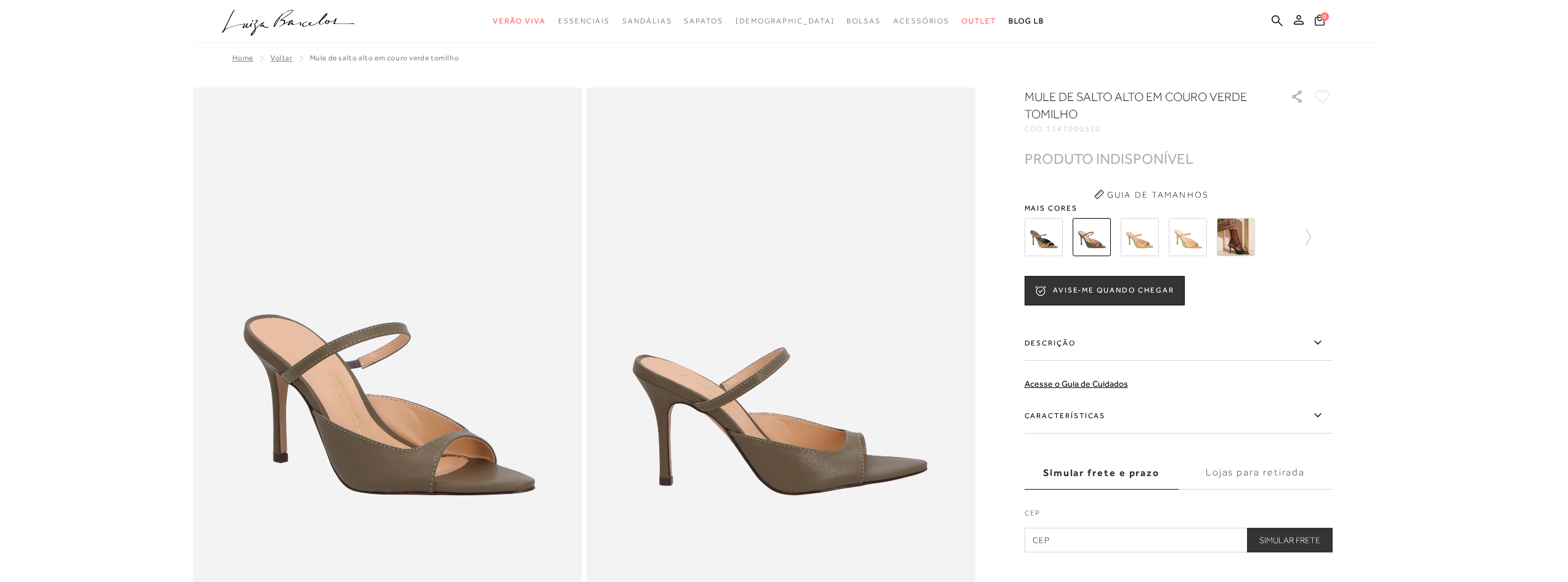
click at [1141, 238] on img at bounding box center [1139, 237] width 38 height 38
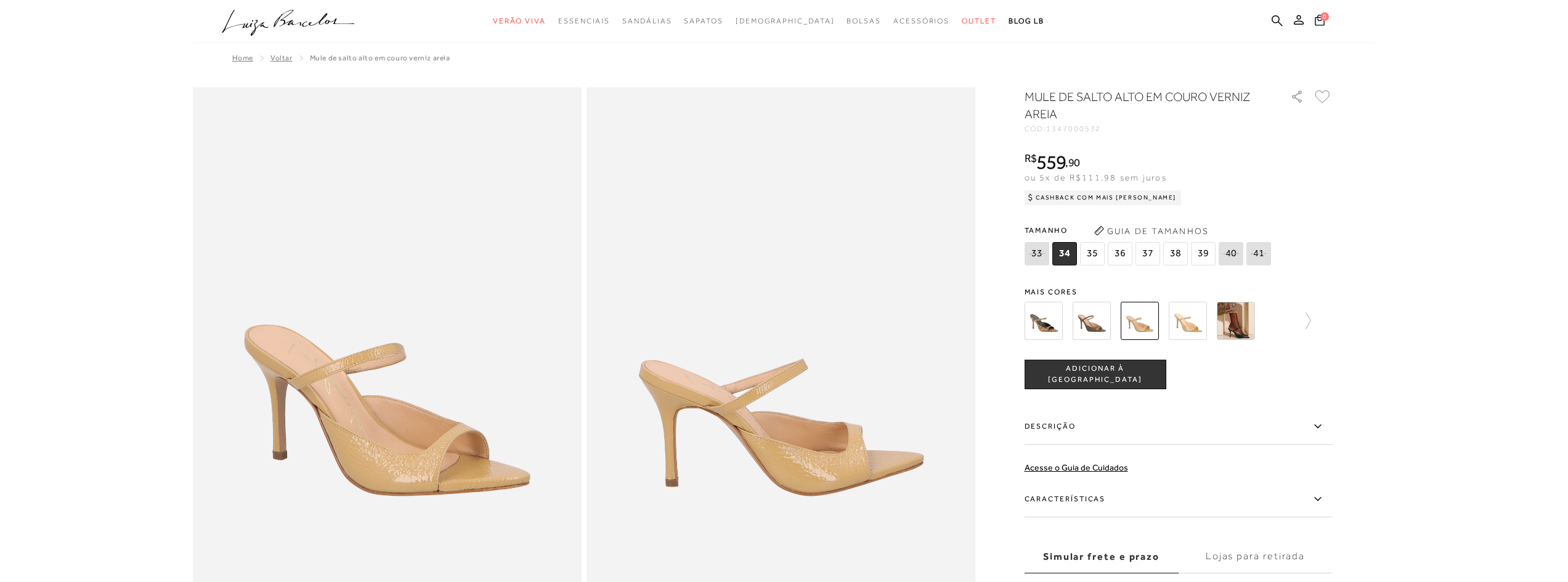
click at [1195, 326] on img at bounding box center [1187, 321] width 38 height 38
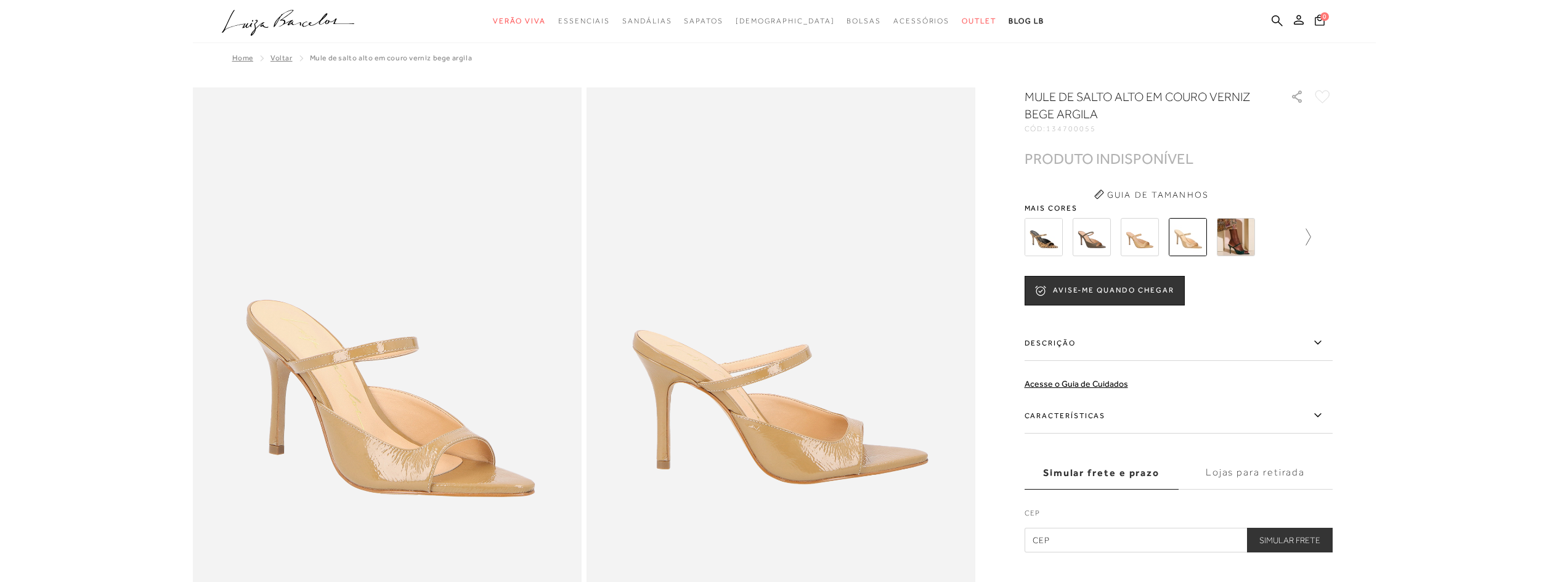
click at [1308, 243] on icon at bounding box center [1302, 237] width 18 height 18
click at [1308, 243] on div at bounding box center [1178, 237] width 308 height 46
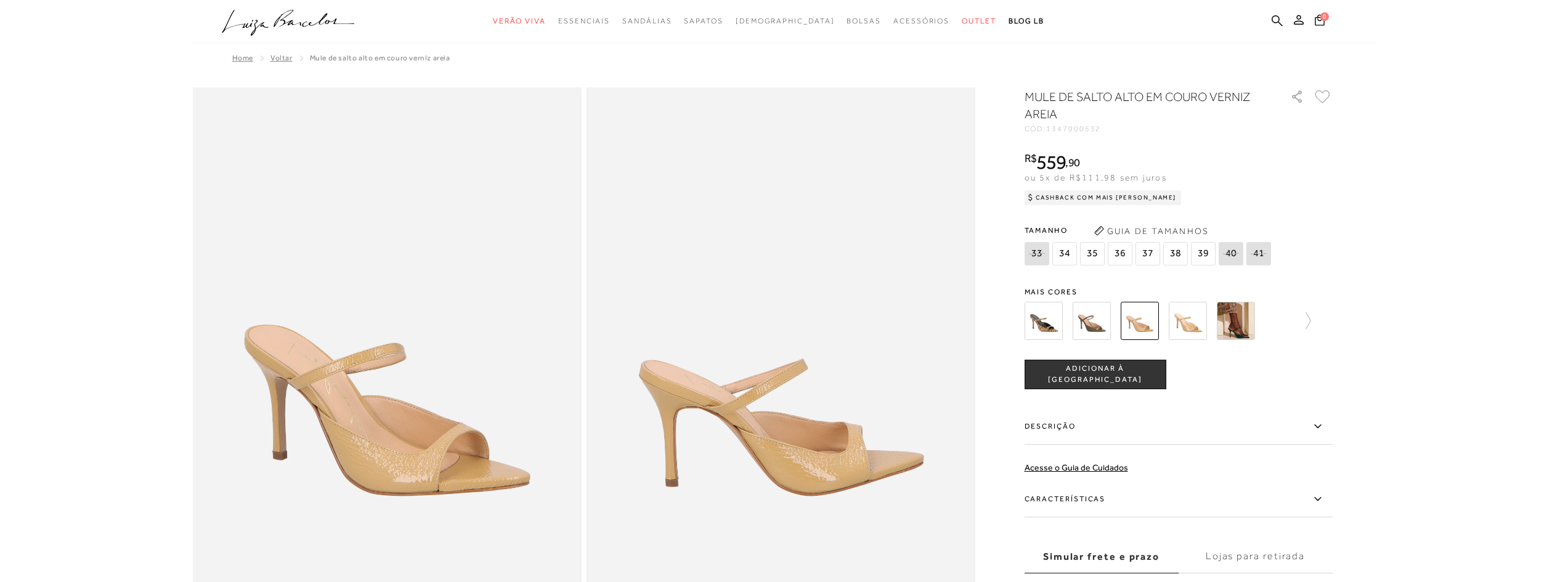
scroll to position [62, 0]
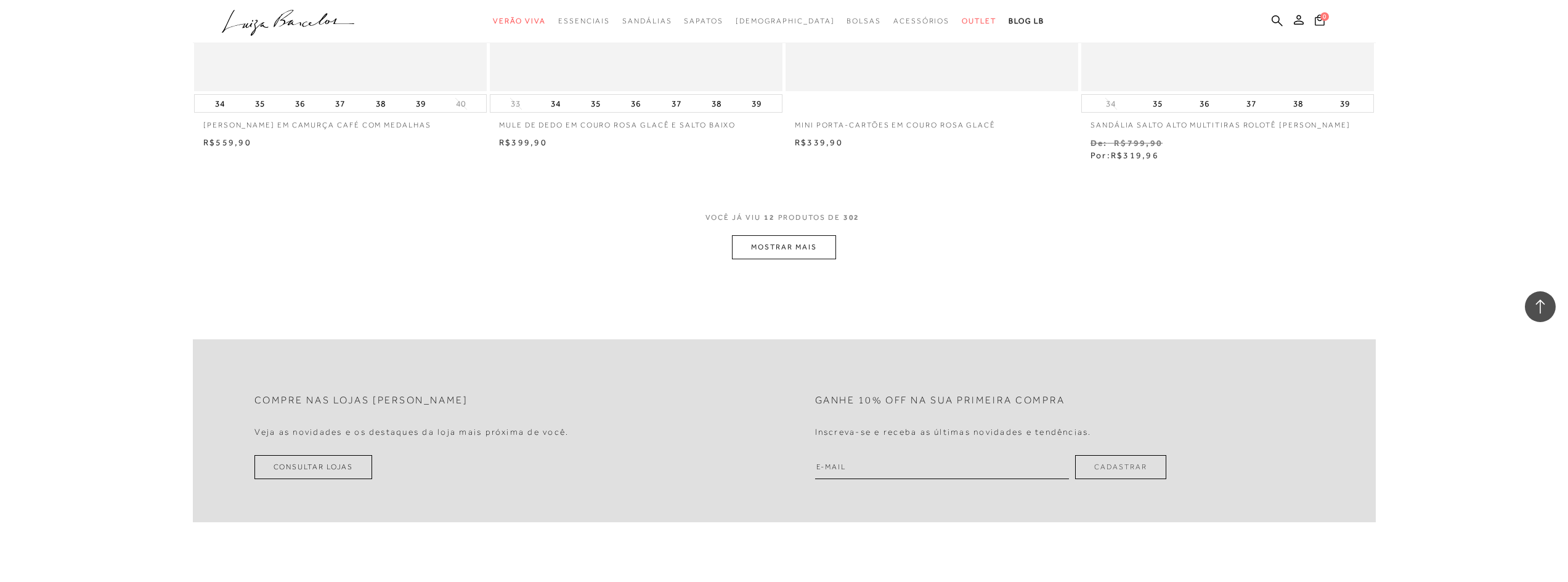
scroll to position [1430, 0]
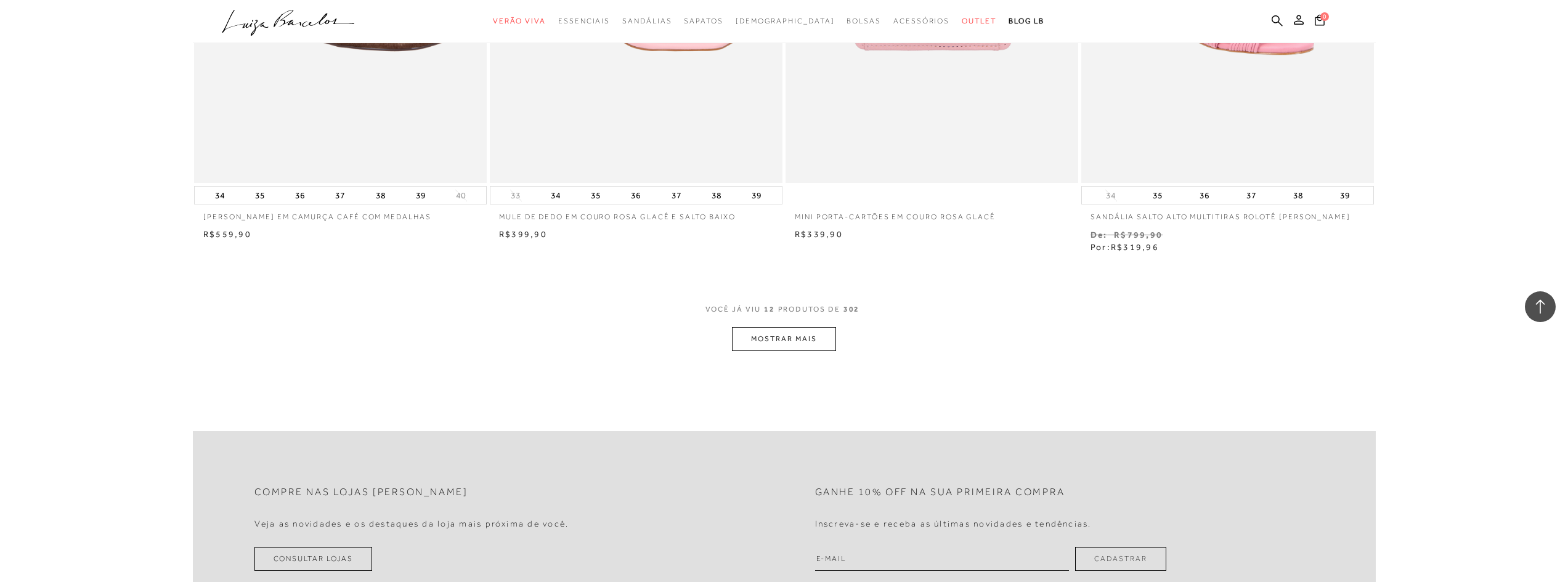
click at [766, 343] on button "MOSTRAR MAIS" at bounding box center [783, 339] width 103 height 24
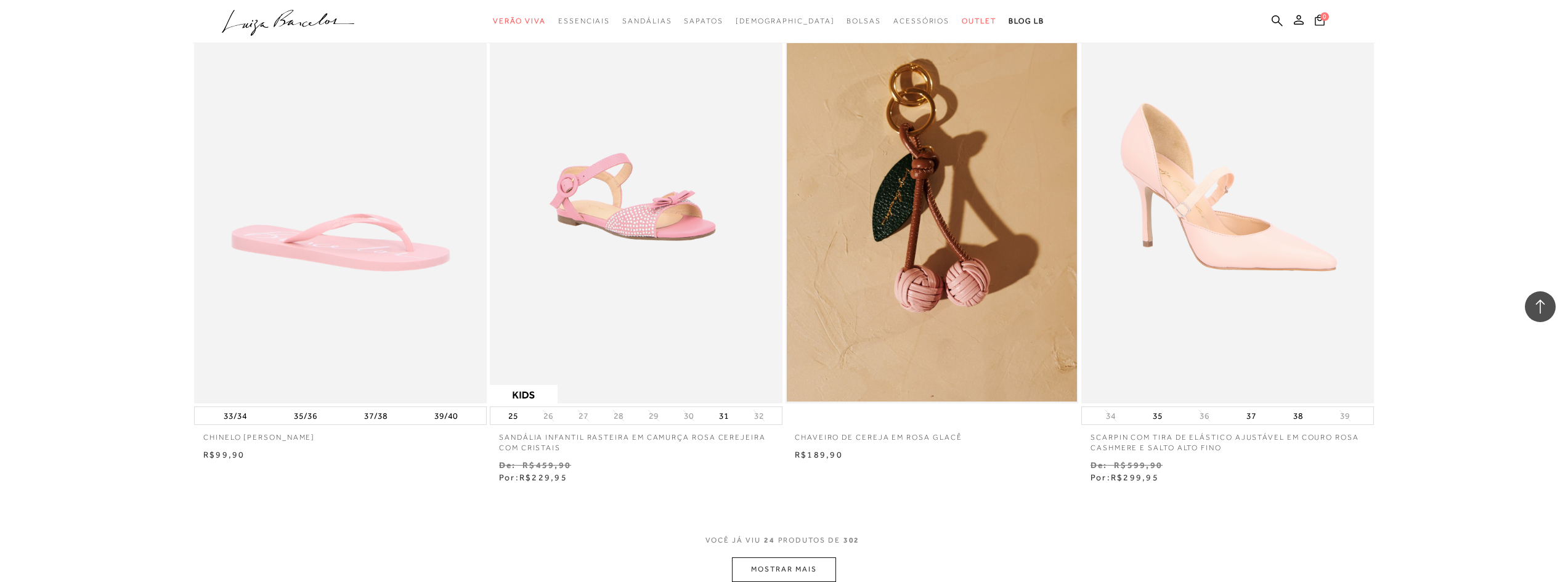
scroll to position [3154, 0]
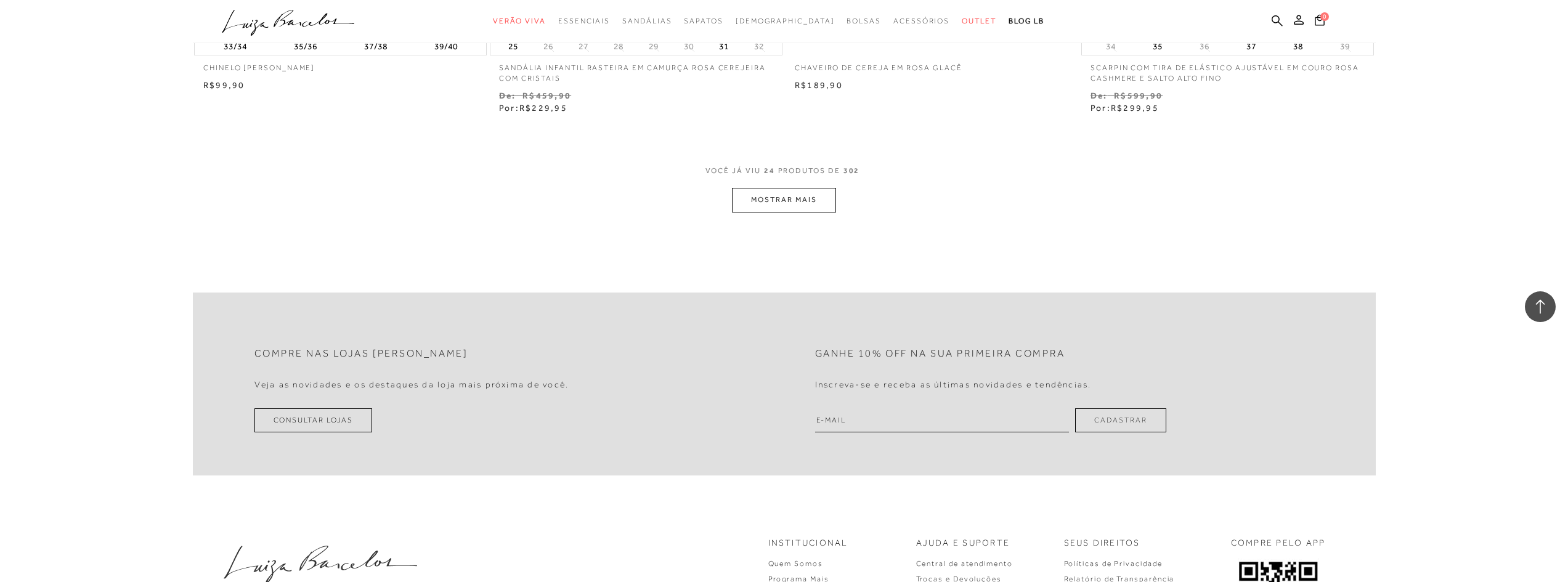
click at [789, 188] on button "MOSTRAR MAIS" at bounding box center [783, 200] width 103 height 24
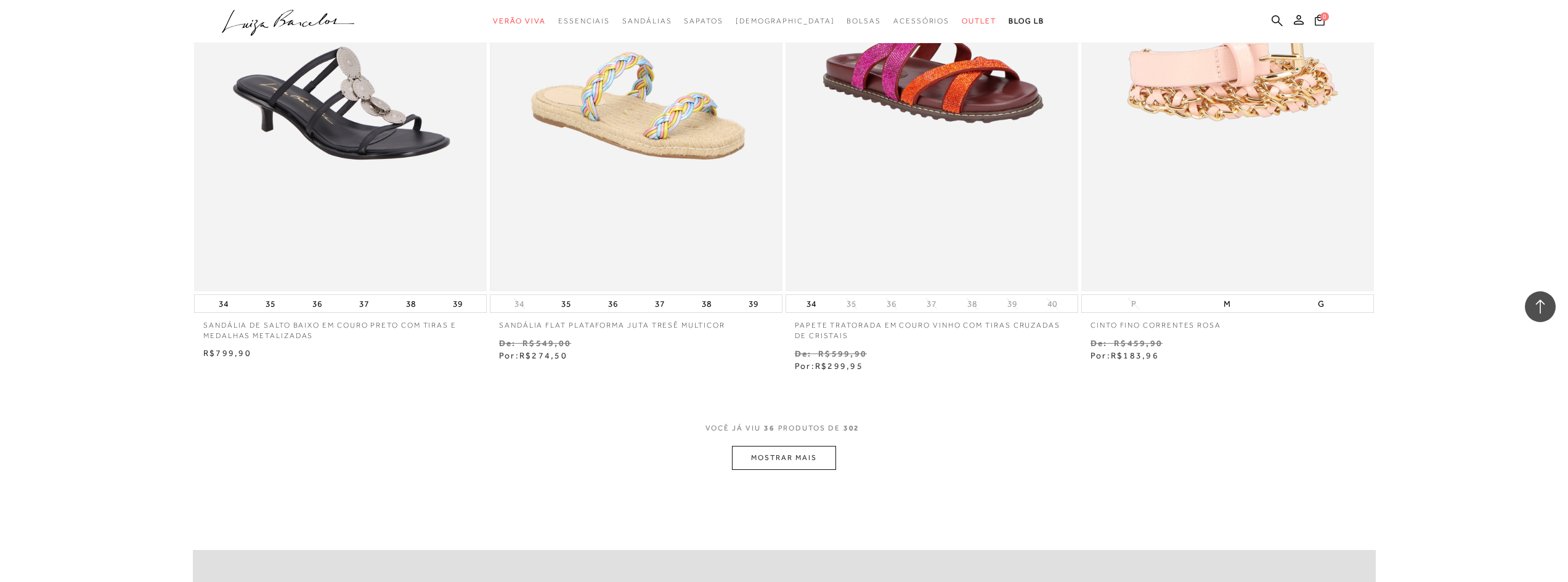
scroll to position [4570, 0]
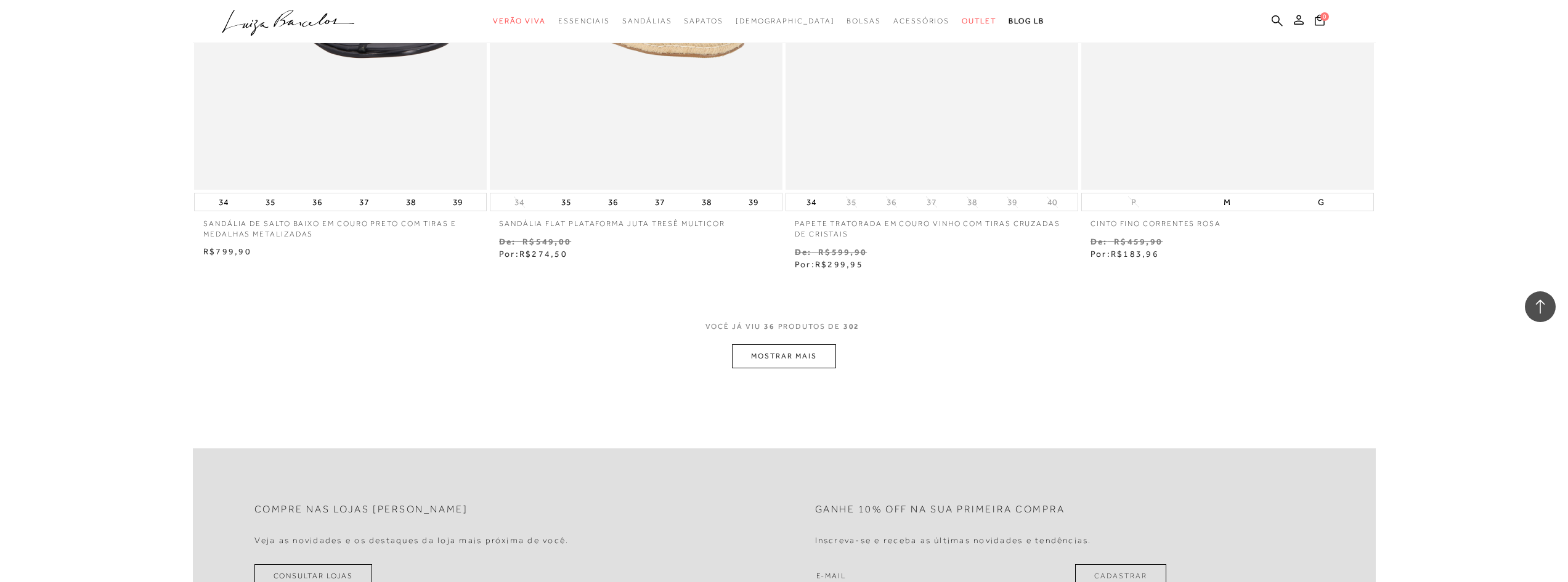
click at [784, 352] on button "MOSTRAR MAIS" at bounding box center [783, 356] width 103 height 24
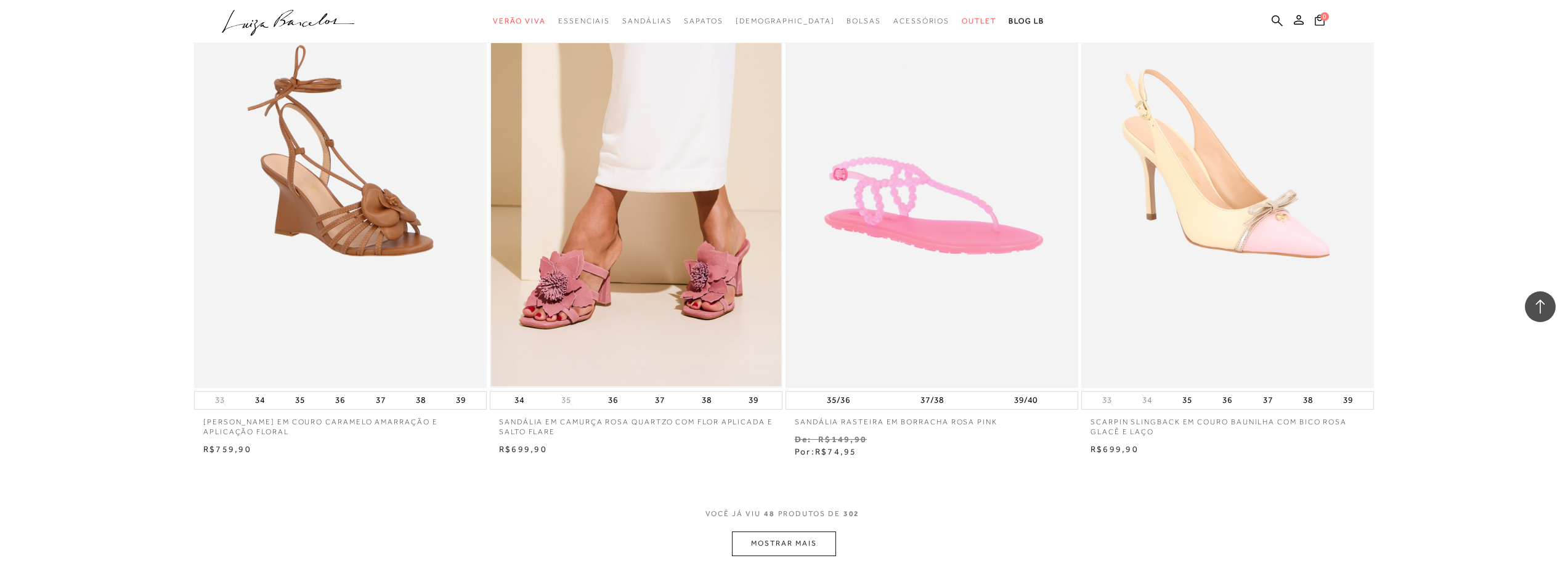
scroll to position [5986, 0]
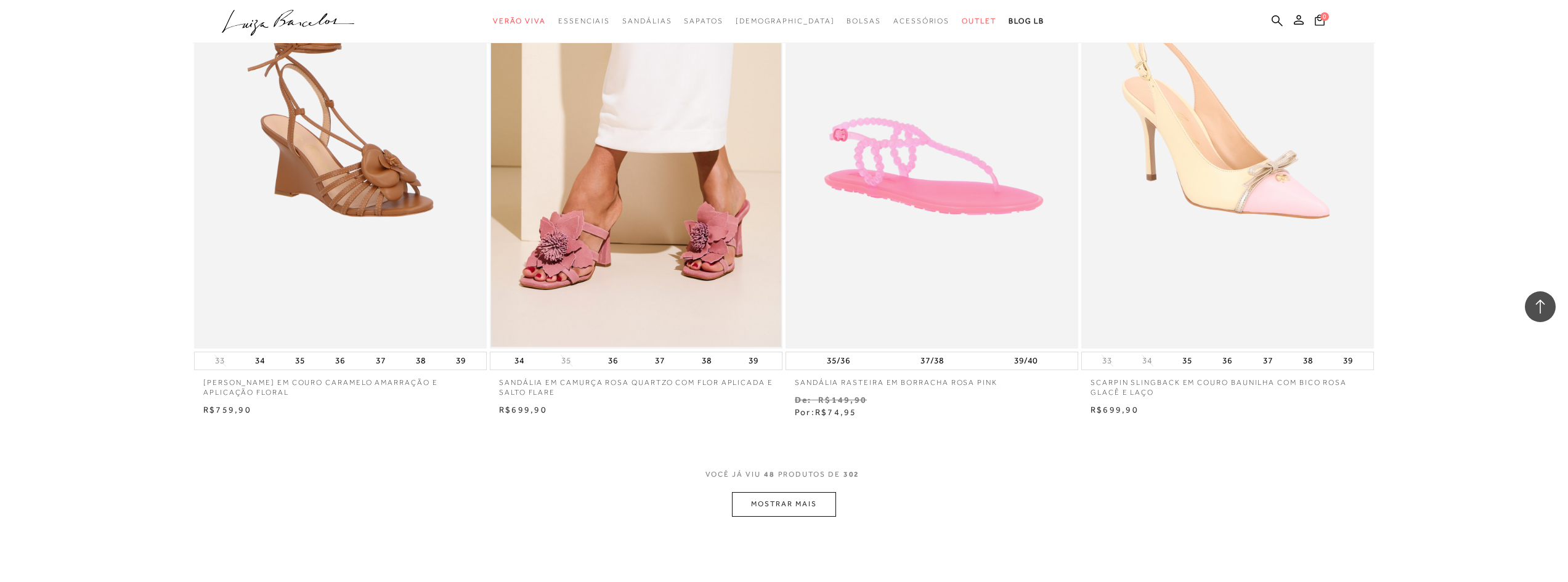
click at [586, 243] on img at bounding box center [636, 129] width 290 height 435
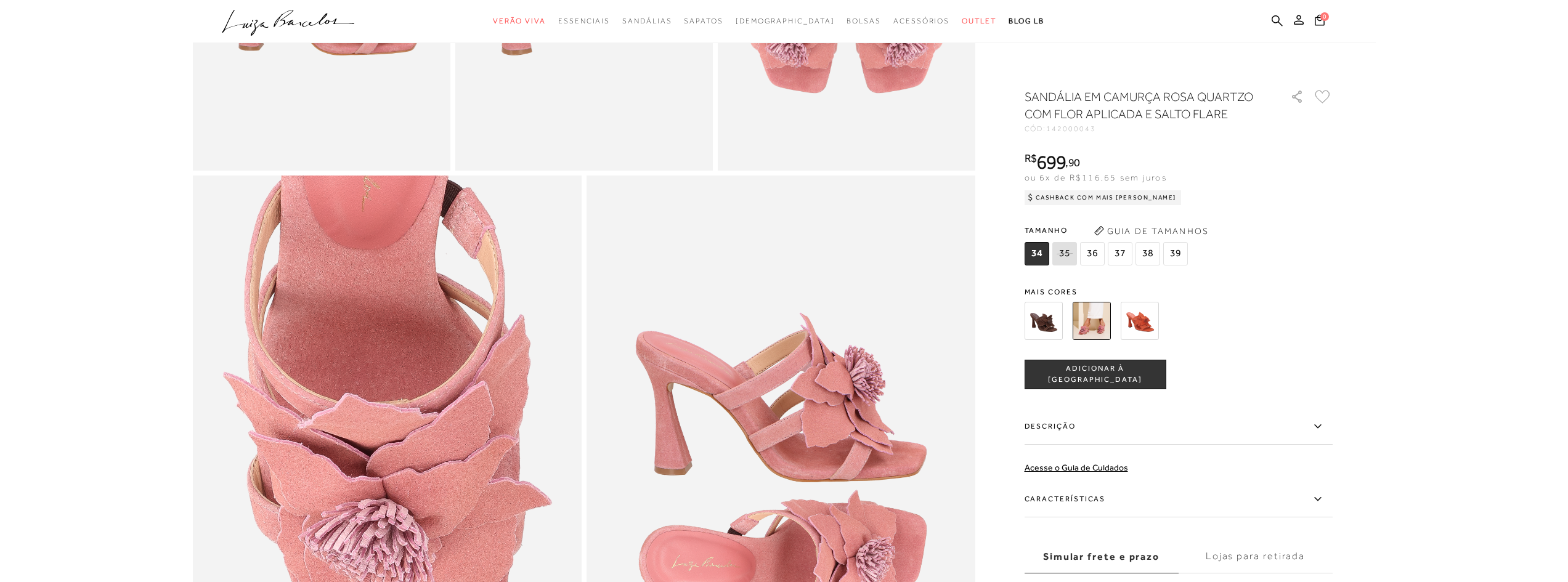
scroll to position [800, 0]
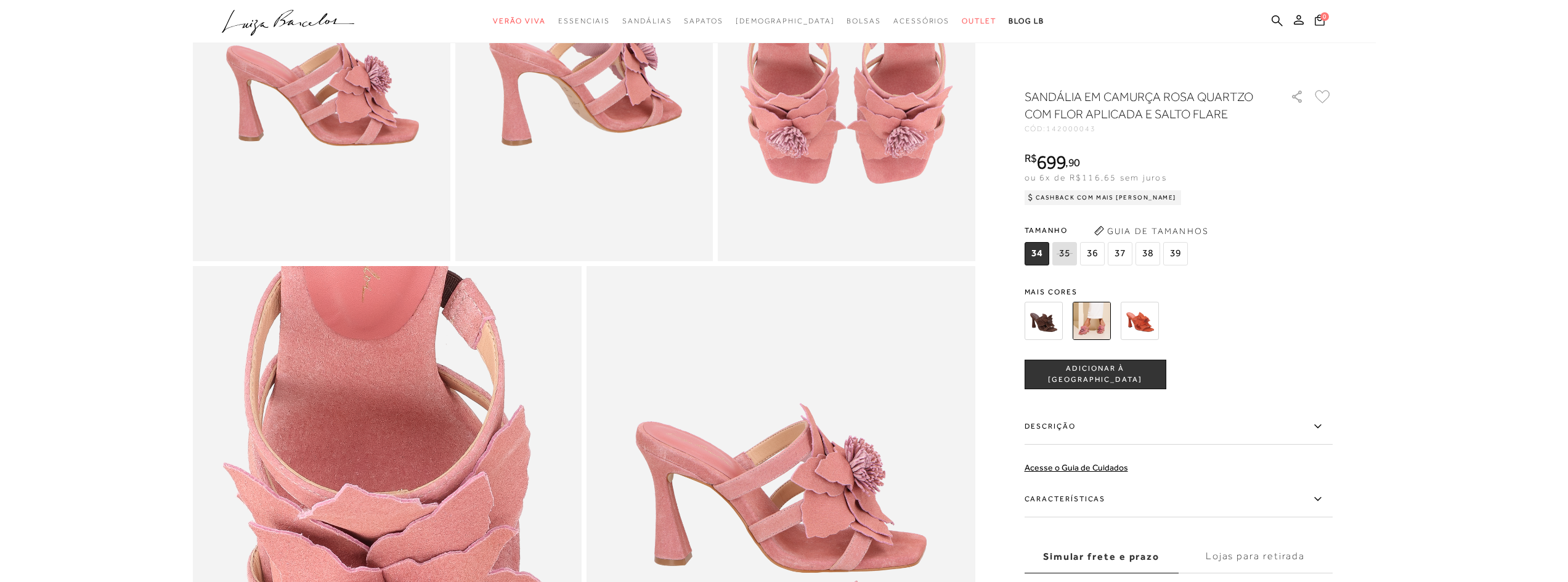
click at [1129, 324] on img at bounding box center [1139, 321] width 38 height 38
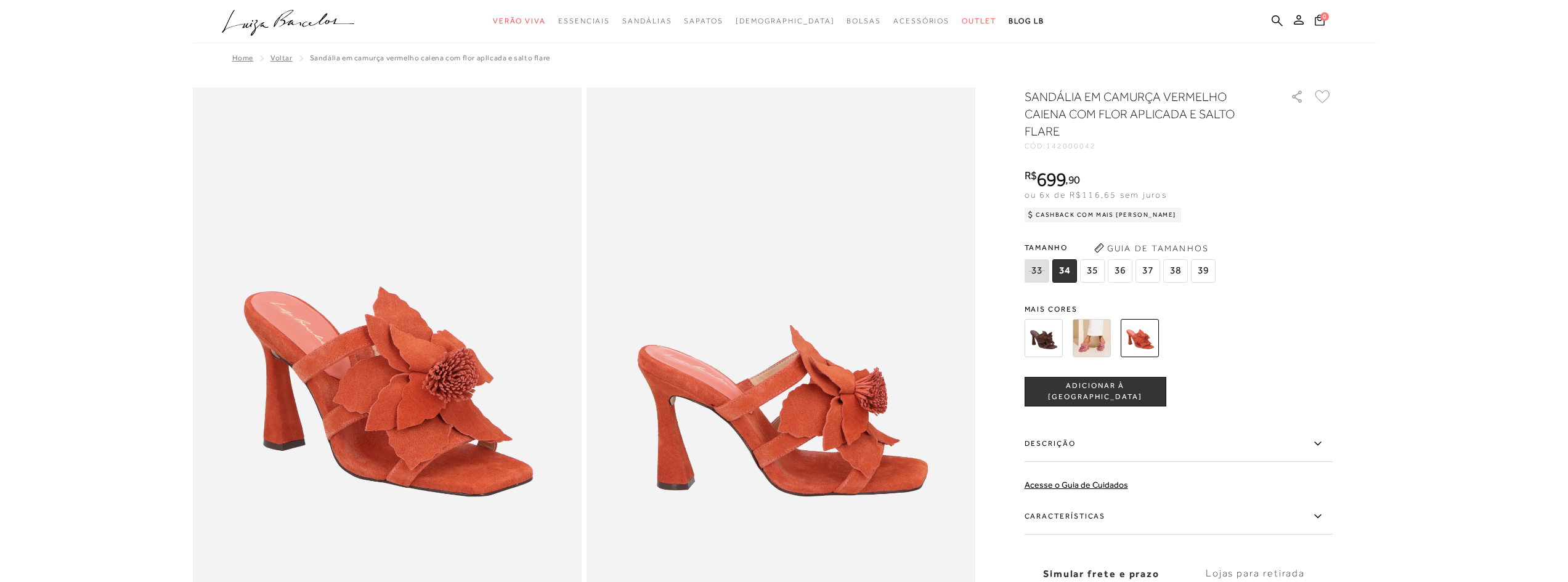
click at [1051, 337] on img at bounding box center [1044, 337] width 38 height 38
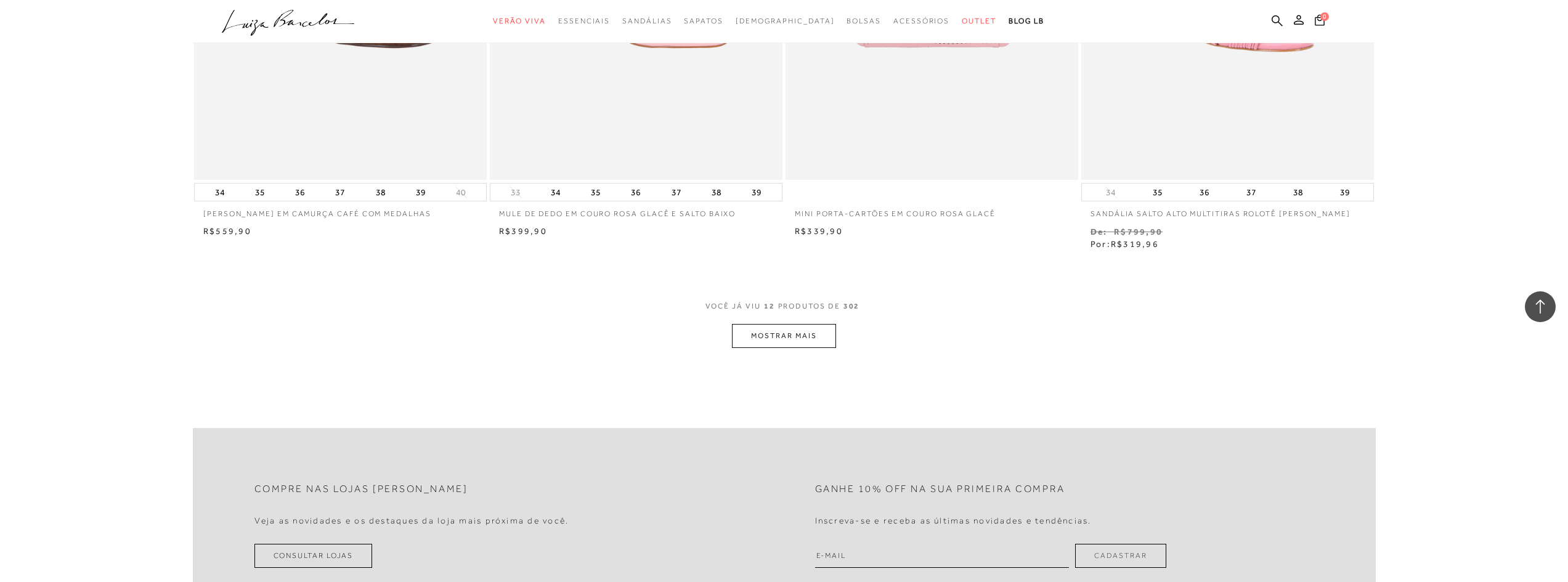
scroll to position [1477, 0]
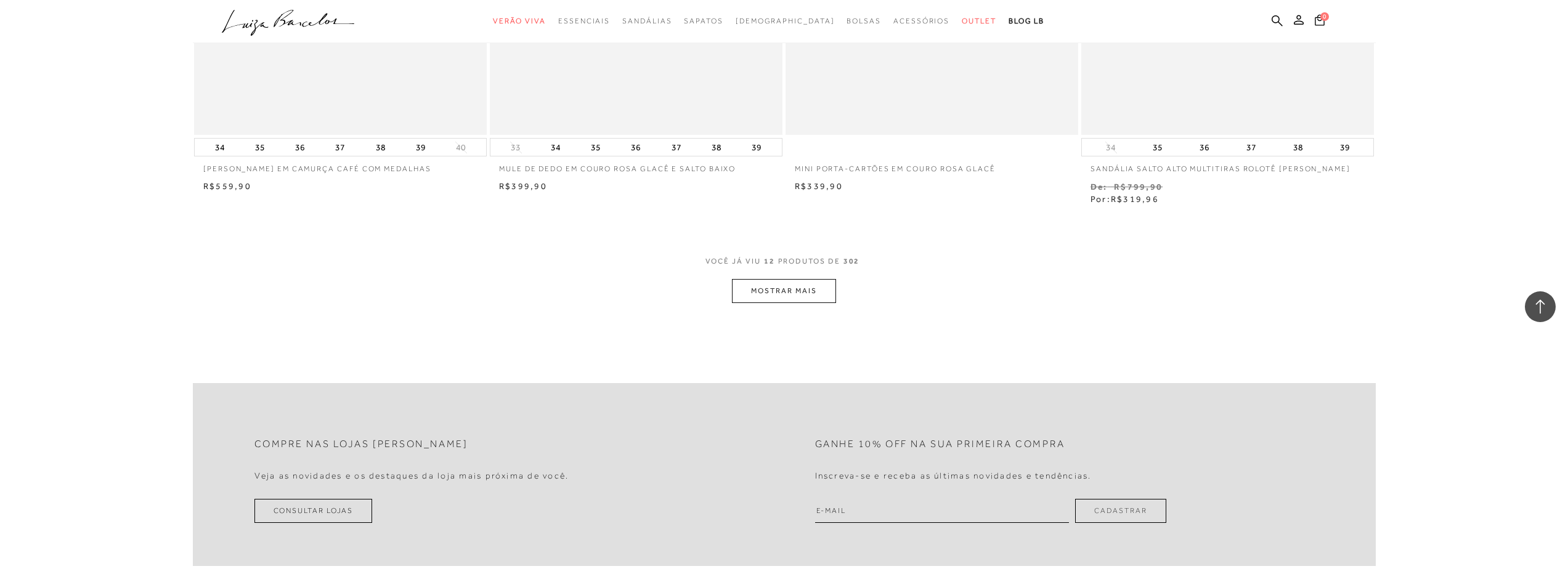
click at [760, 284] on button "MOSTRAR MAIS" at bounding box center [783, 291] width 103 height 24
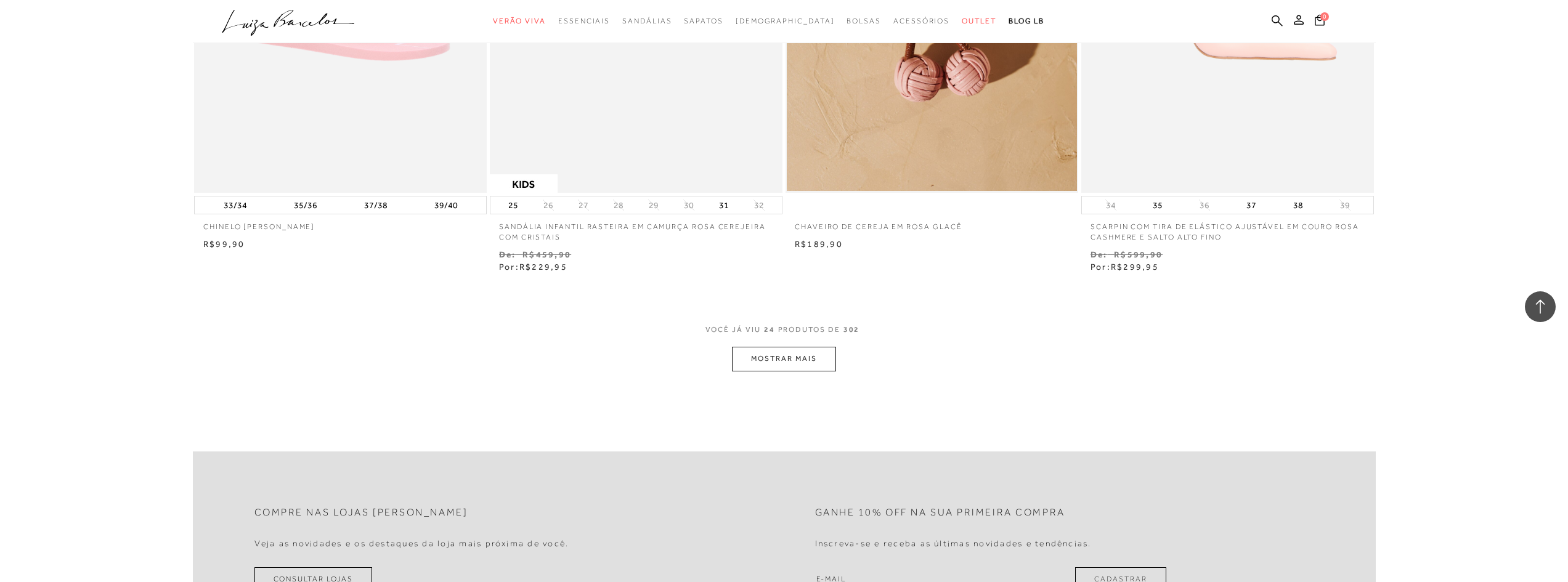
scroll to position [3017, 0]
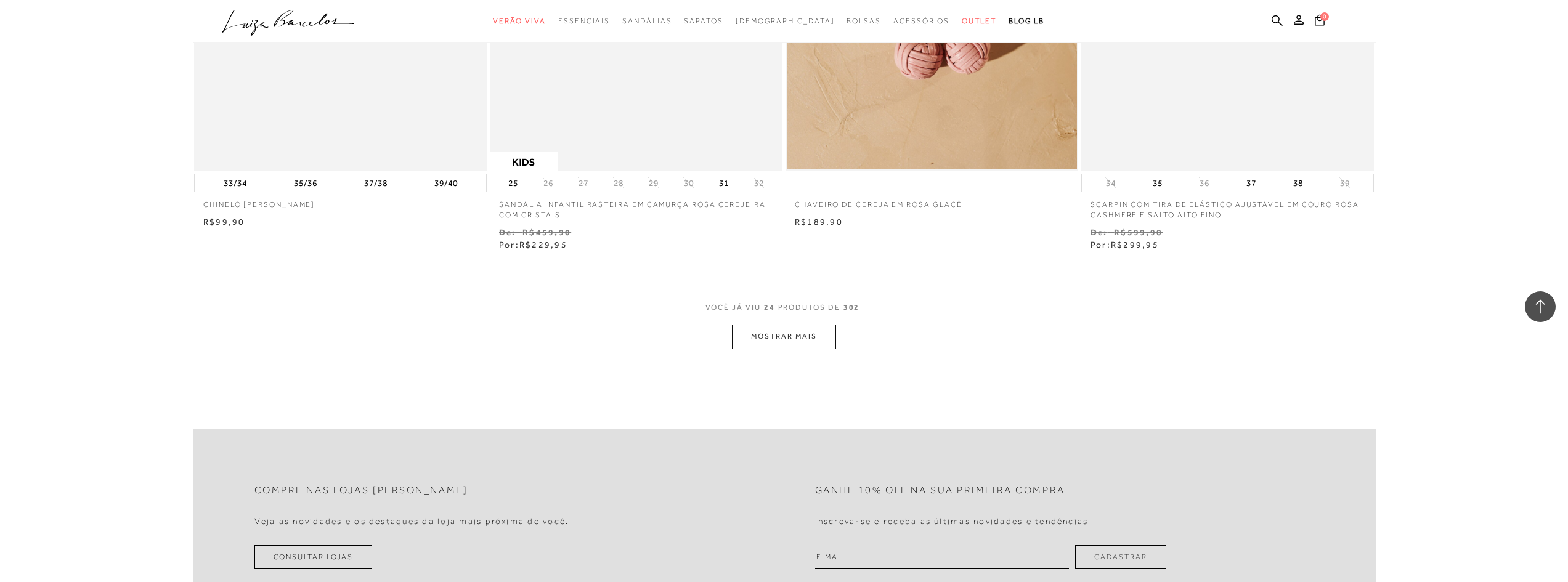
click at [759, 324] on button "MOSTRAR MAIS" at bounding box center [783, 336] width 103 height 24
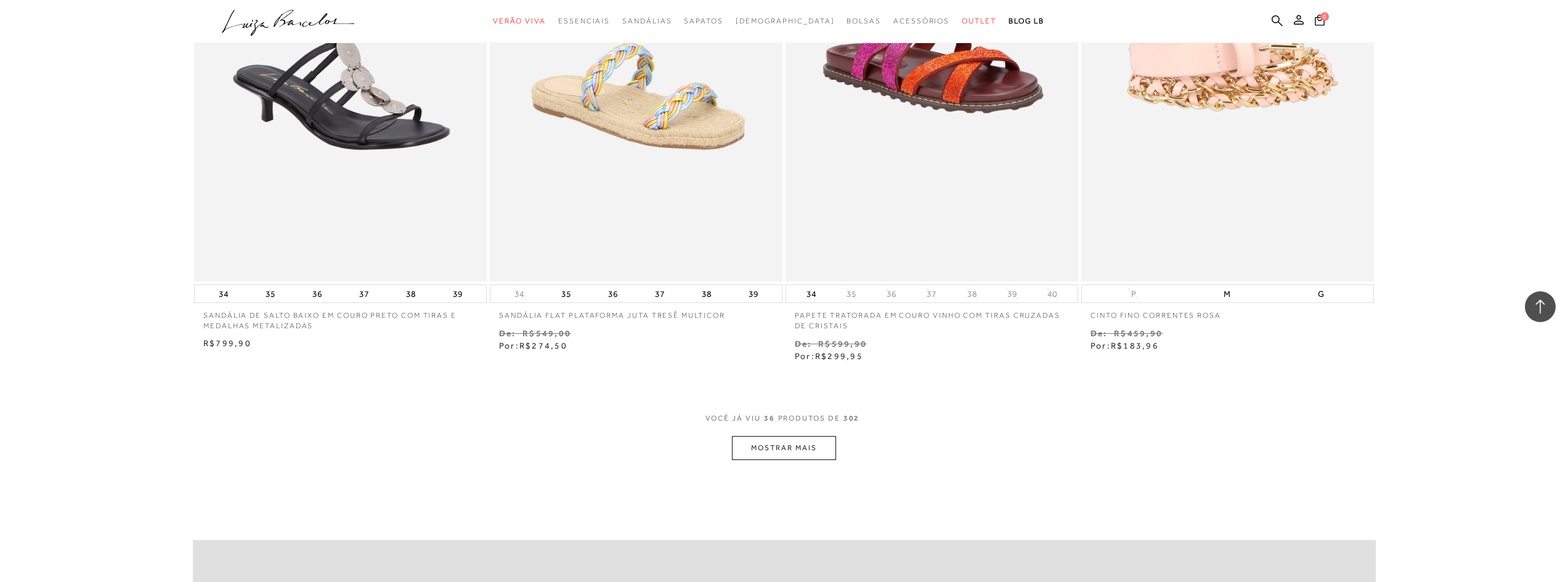
scroll to position [4495, 0]
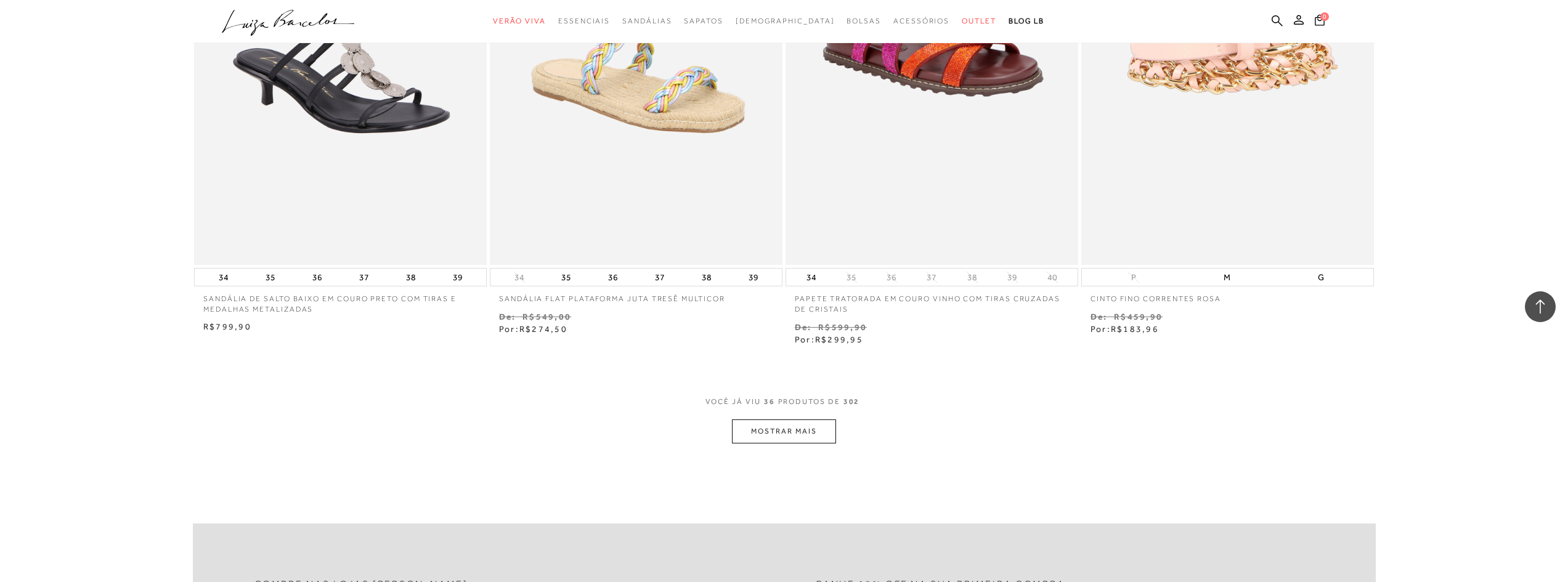
click at [748, 421] on button "MOSTRAR MAIS" at bounding box center [783, 431] width 103 height 24
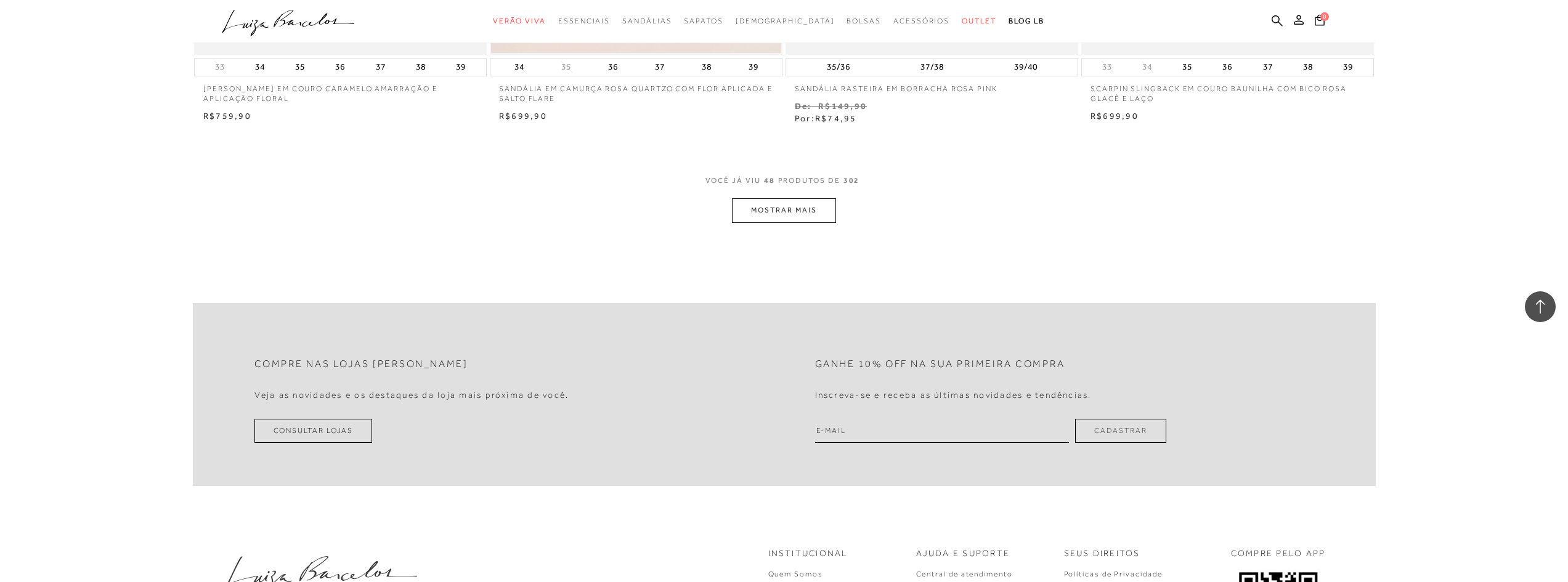
scroll to position [6280, 0]
click at [766, 203] on button "MOSTRAR MAIS" at bounding box center [783, 209] width 103 height 24
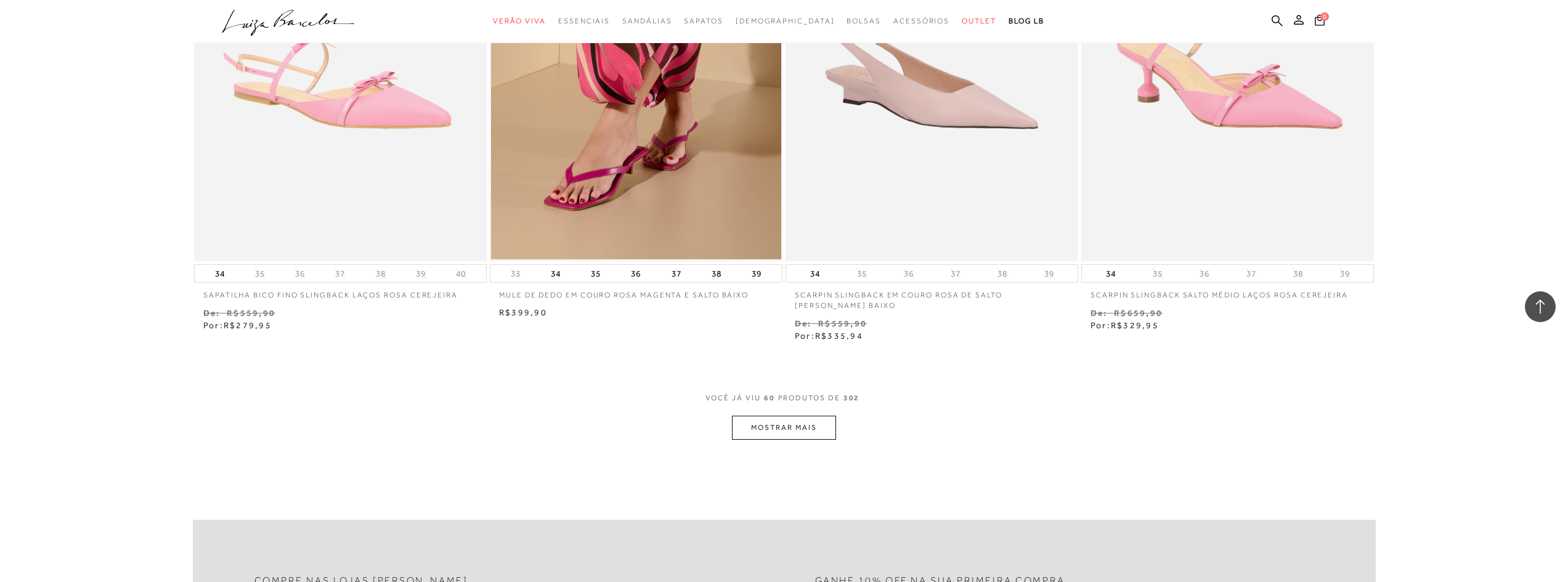
scroll to position [7697, 0]
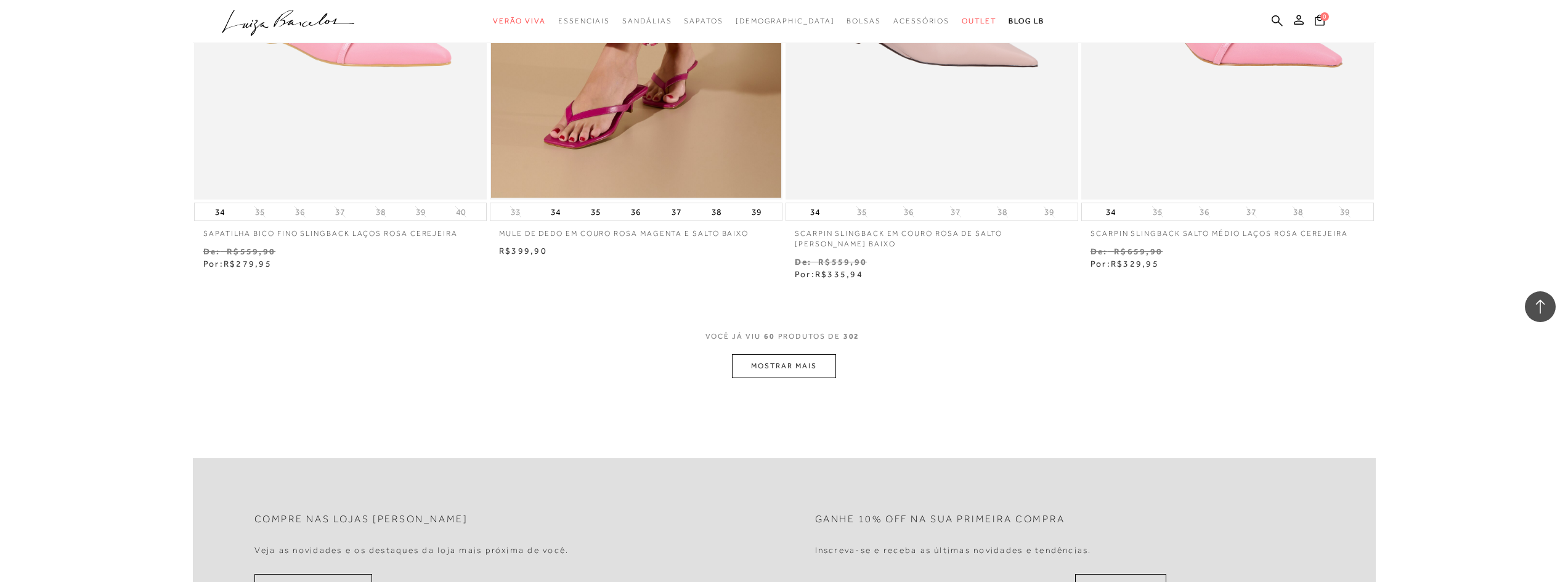
click at [781, 354] on button "MOSTRAR MAIS" at bounding box center [783, 365] width 103 height 24
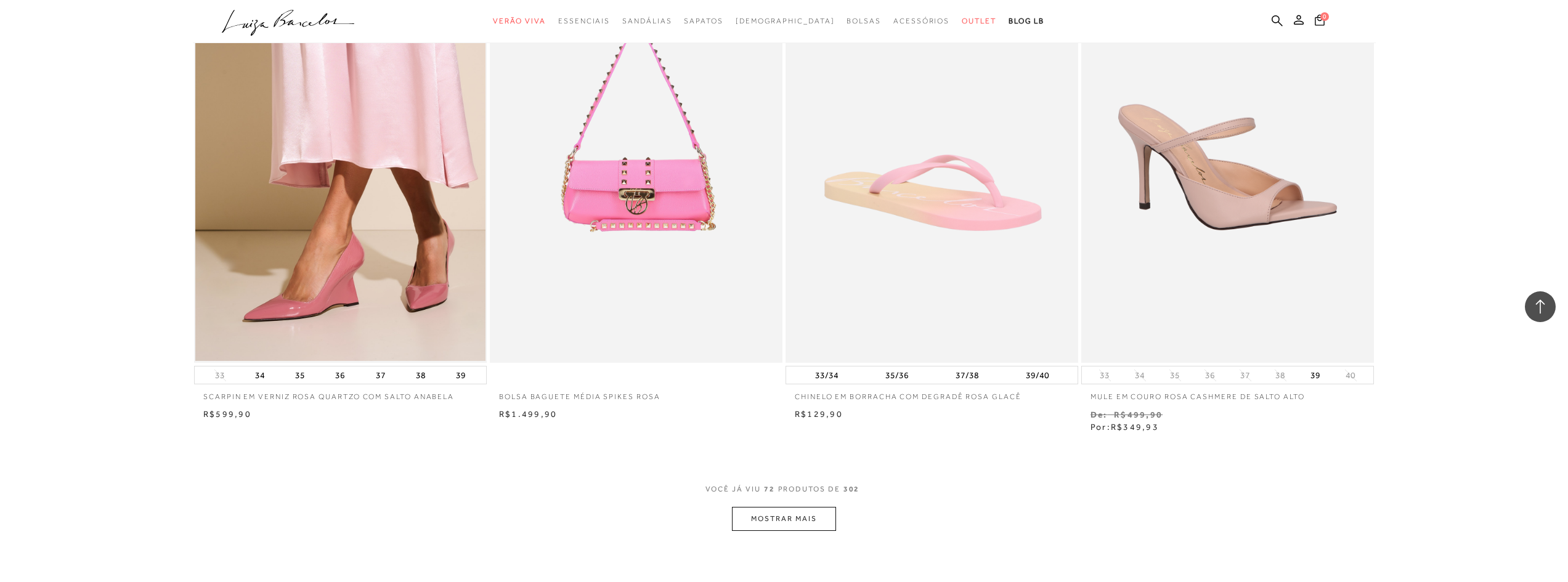
scroll to position [9113, 0]
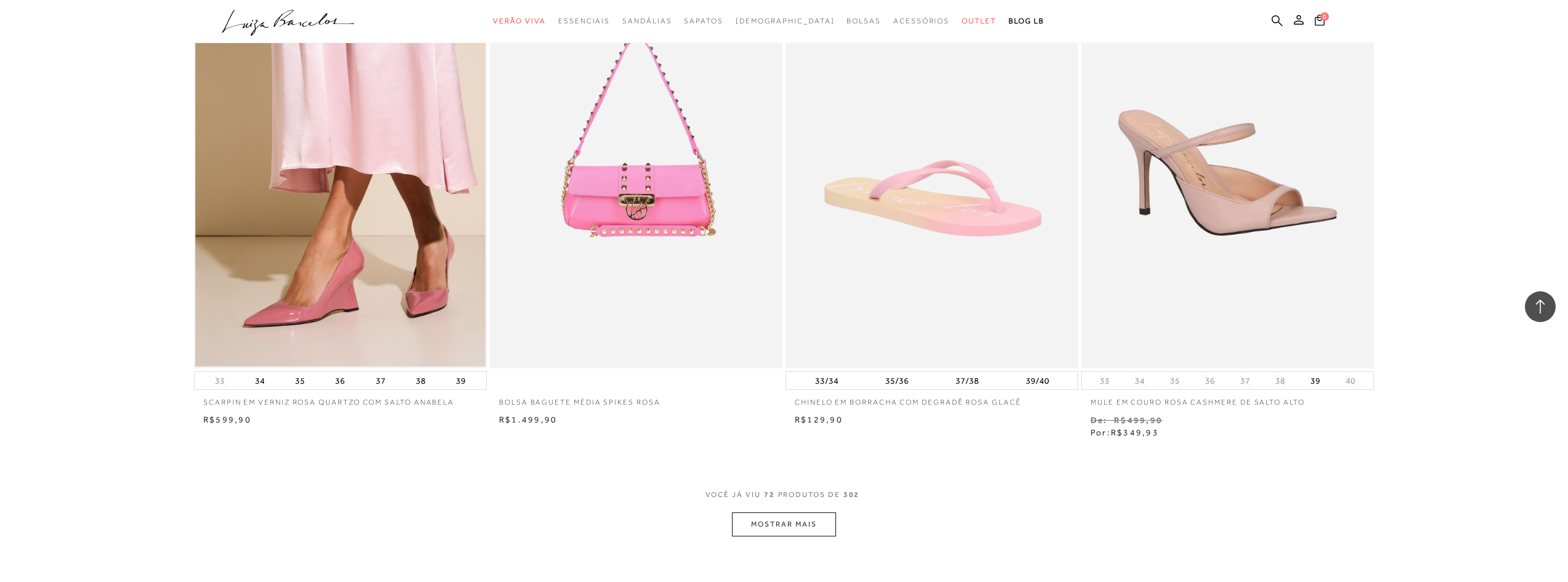
click at [764, 512] on button "MOSTRAR MAIS" at bounding box center [783, 524] width 103 height 24
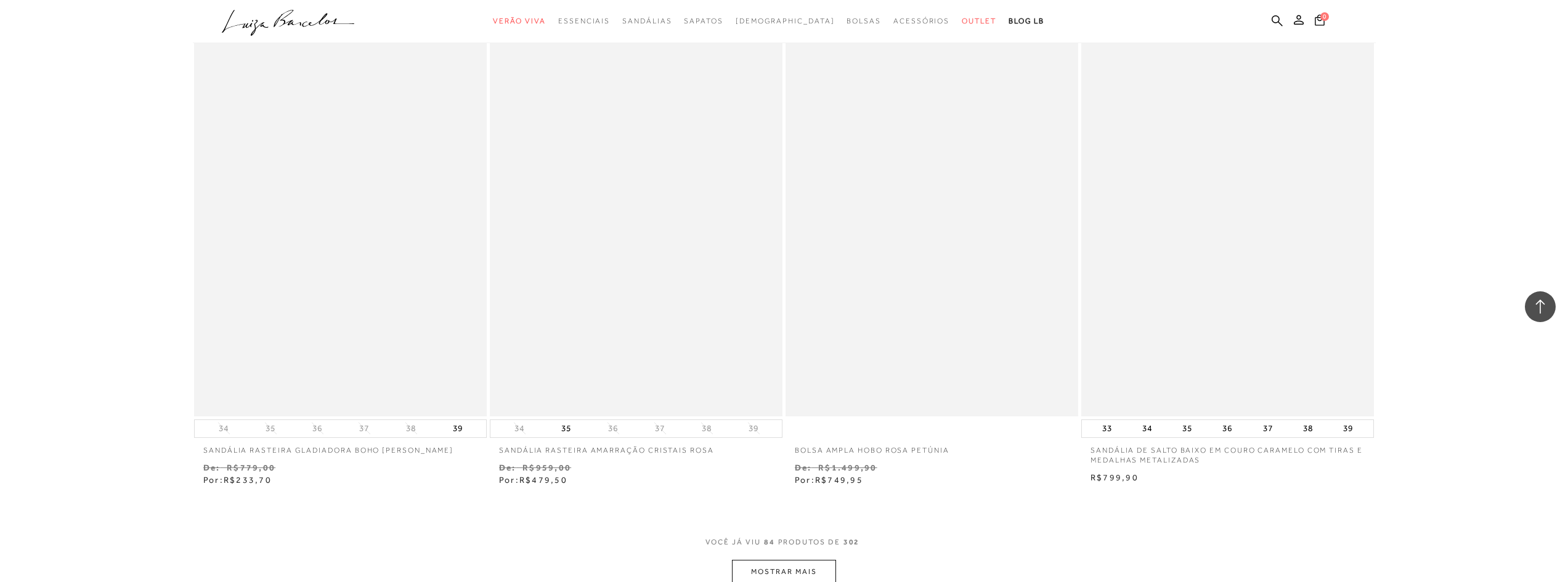
scroll to position [10837, 0]
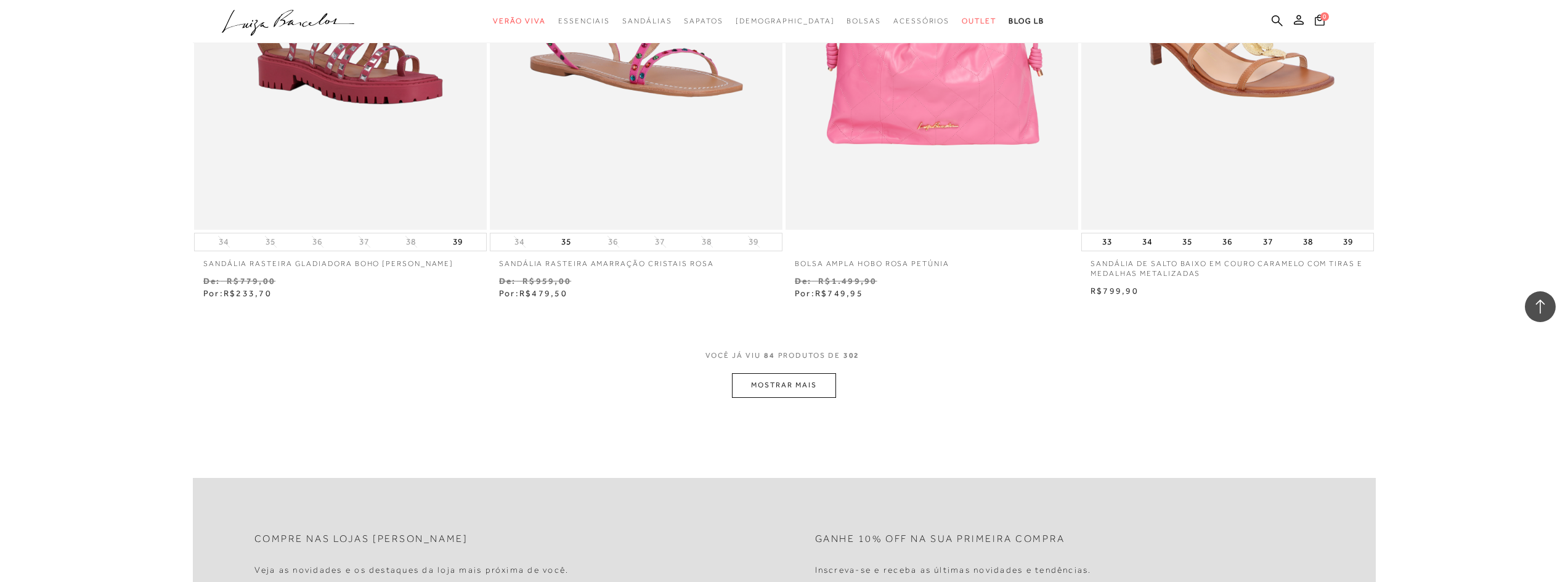
click at [796, 380] on button "MOSTRAR MAIS" at bounding box center [783, 385] width 103 height 24
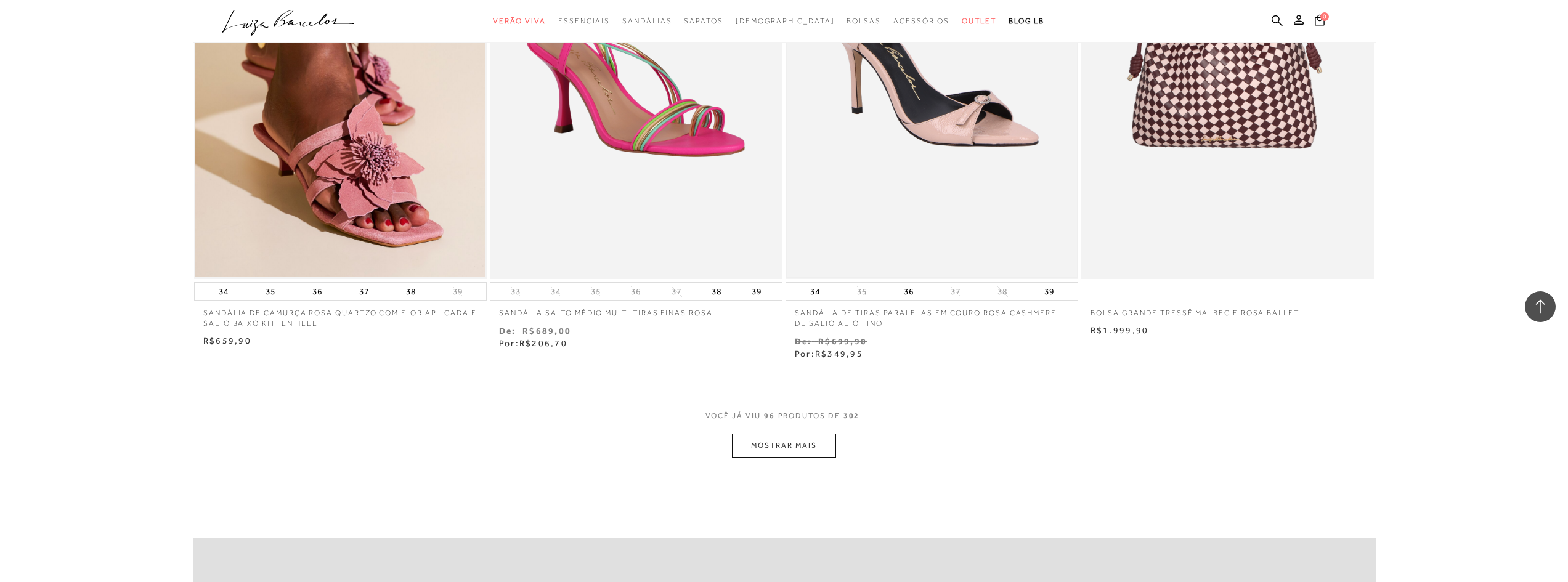
scroll to position [12376, 0]
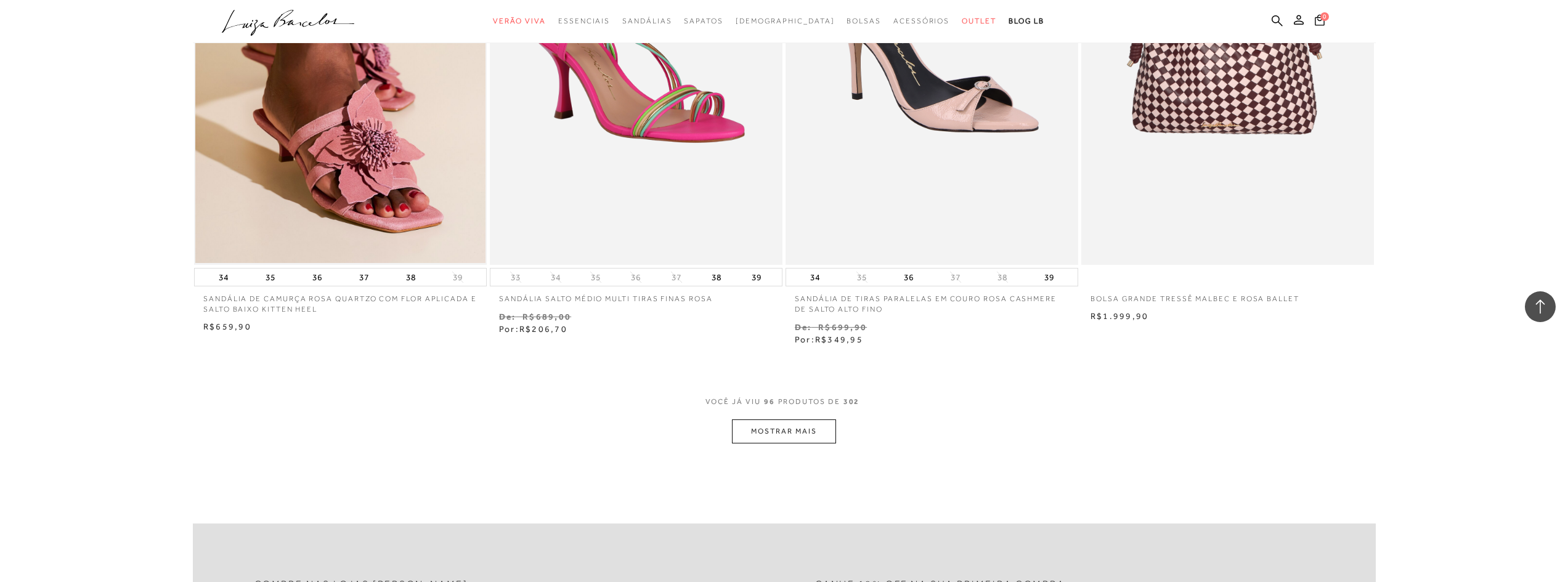
click at [777, 428] on button "MOSTRAR MAIS" at bounding box center [783, 431] width 103 height 24
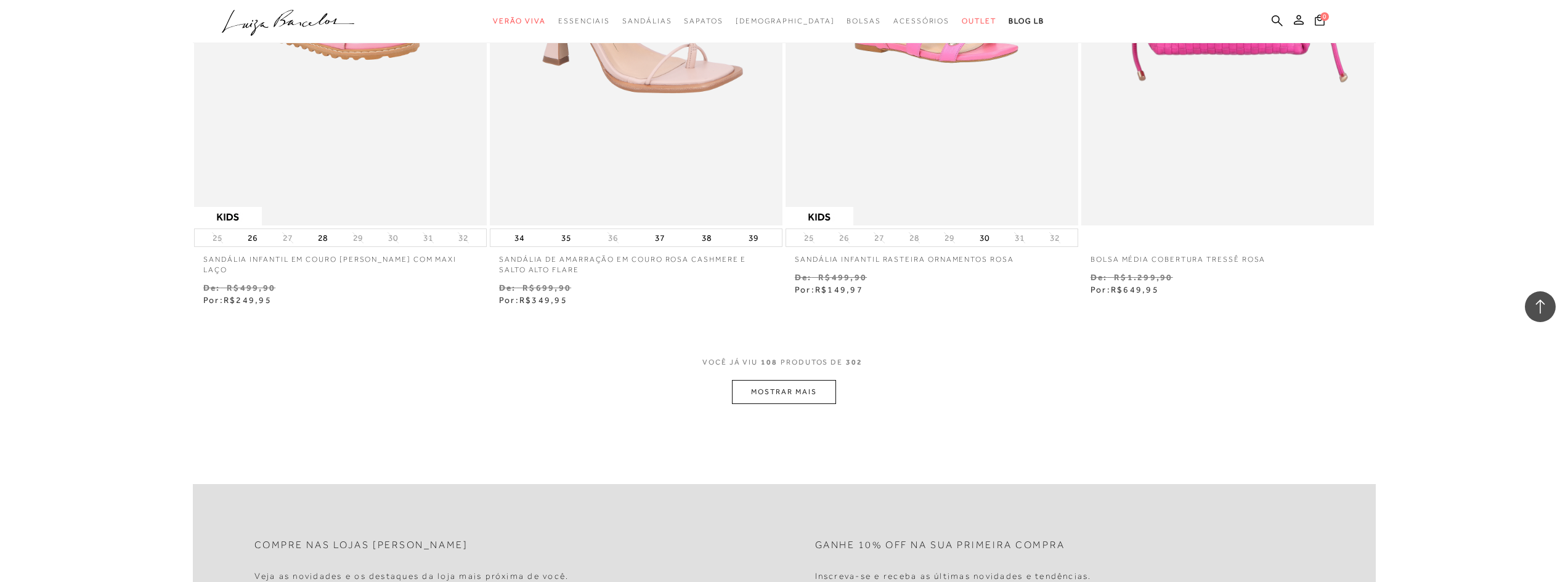
scroll to position [14038, 0]
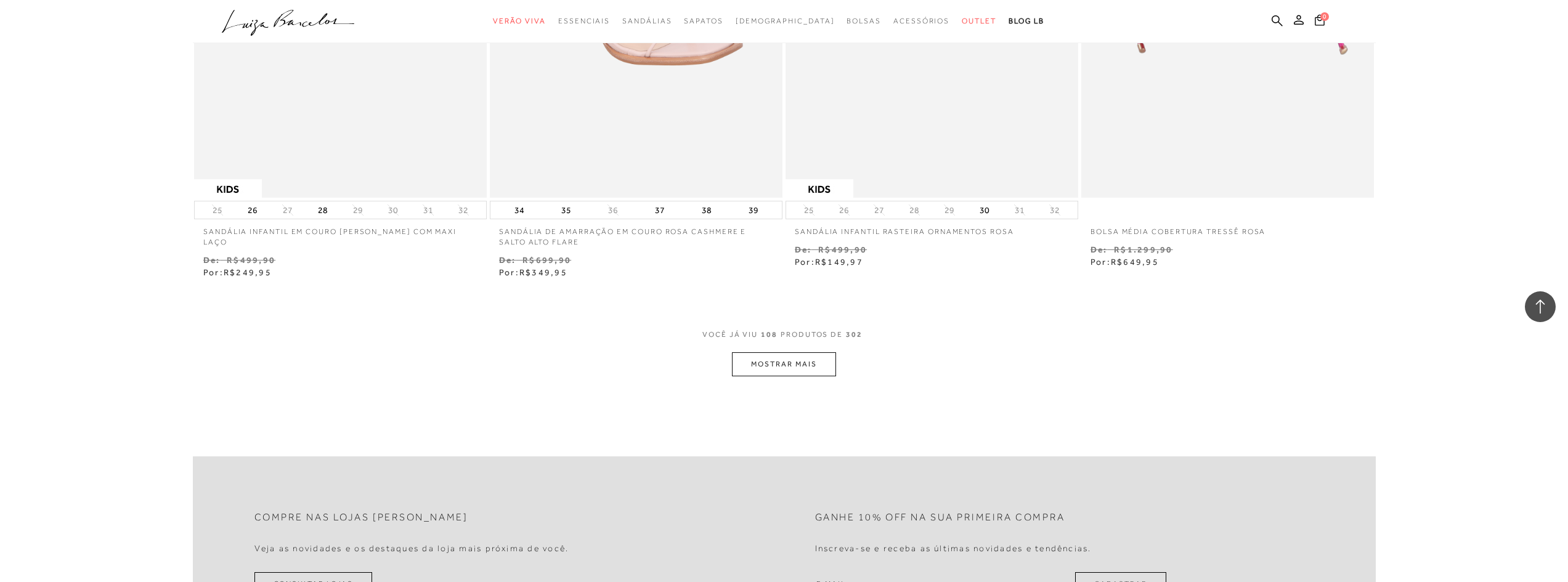
click at [793, 361] on button "MOSTRAR MAIS" at bounding box center [783, 364] width 103 height 24
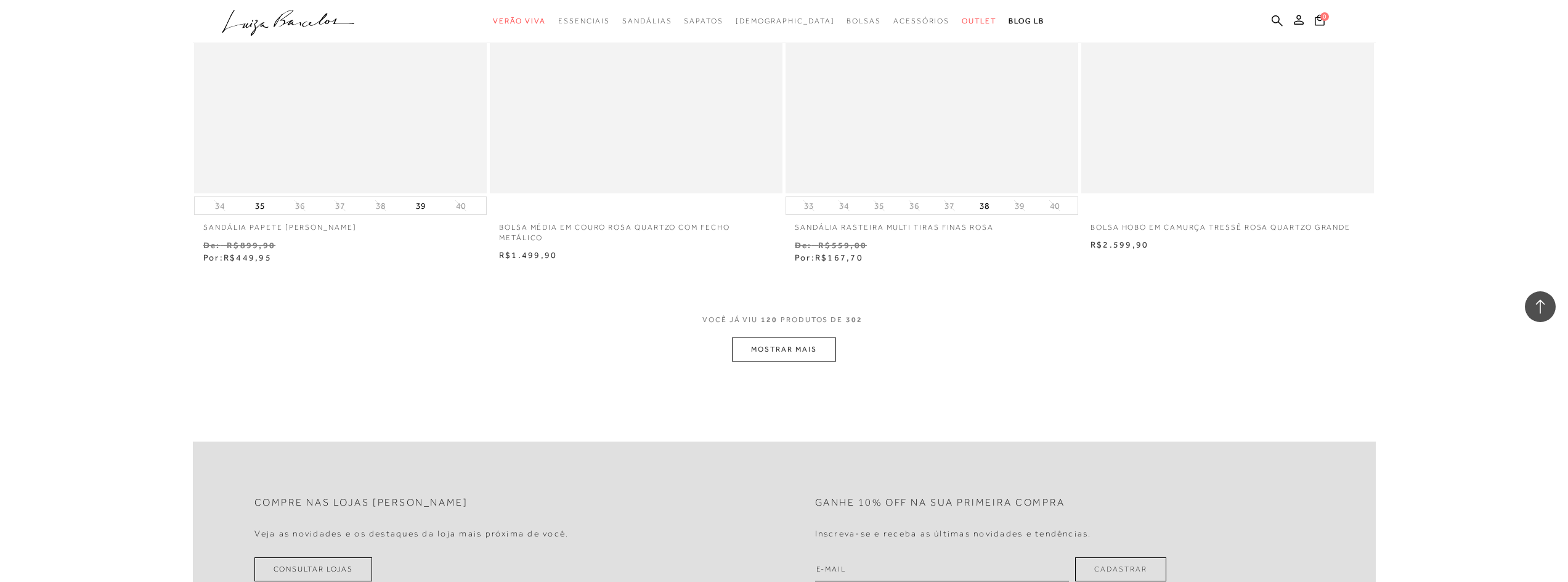
scroll to position [15639, 0]
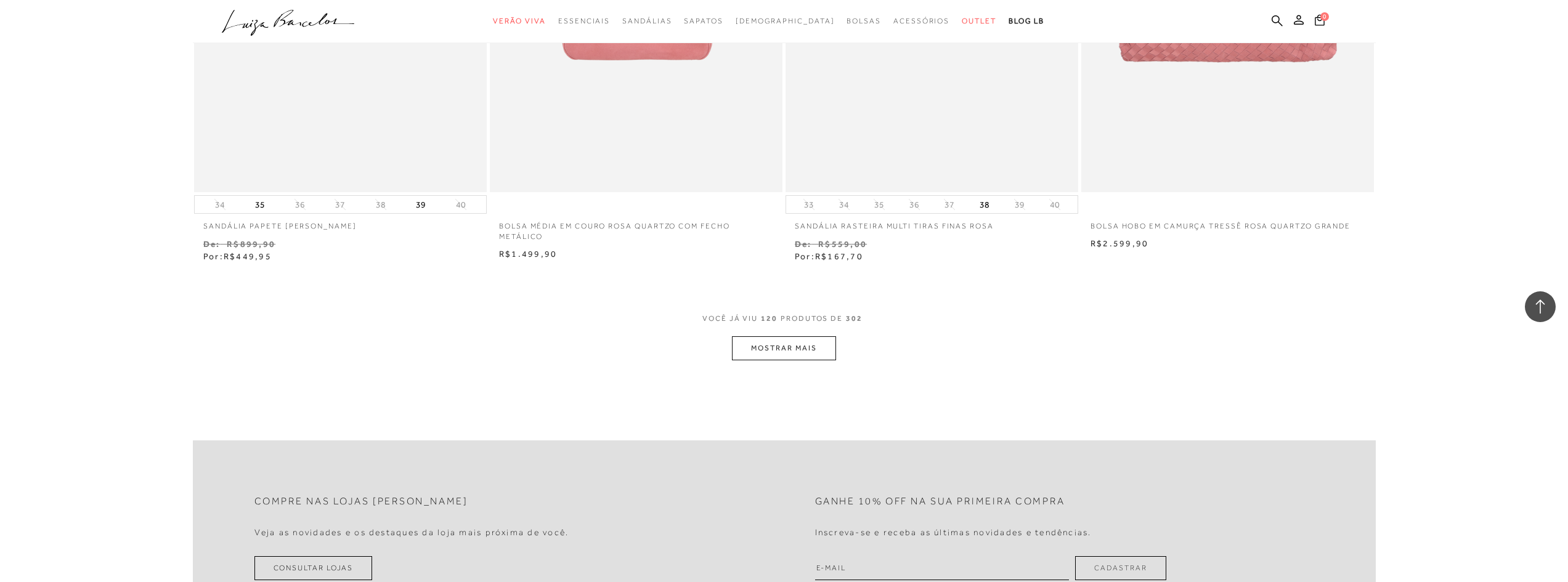
click at [772, 349] on button "MOSTRAR MAIS" at bounding box center [783, 348] width 103 height 24
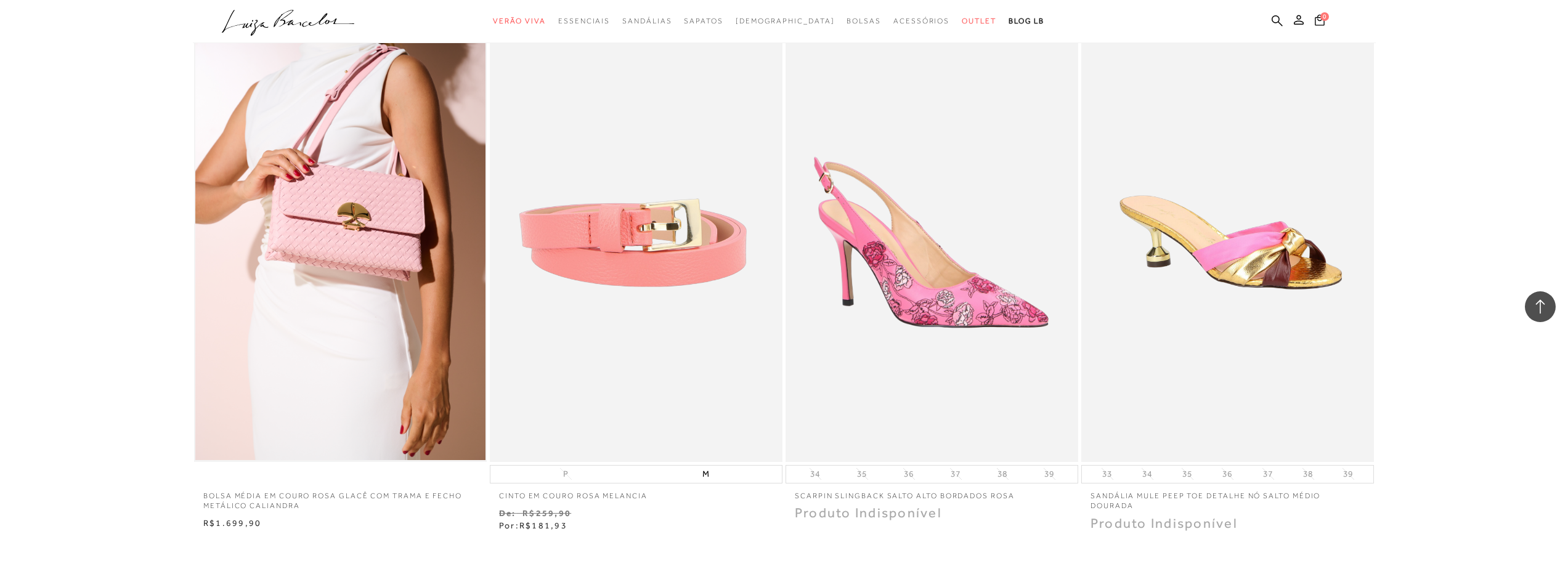
scroll to position [17178, 0]
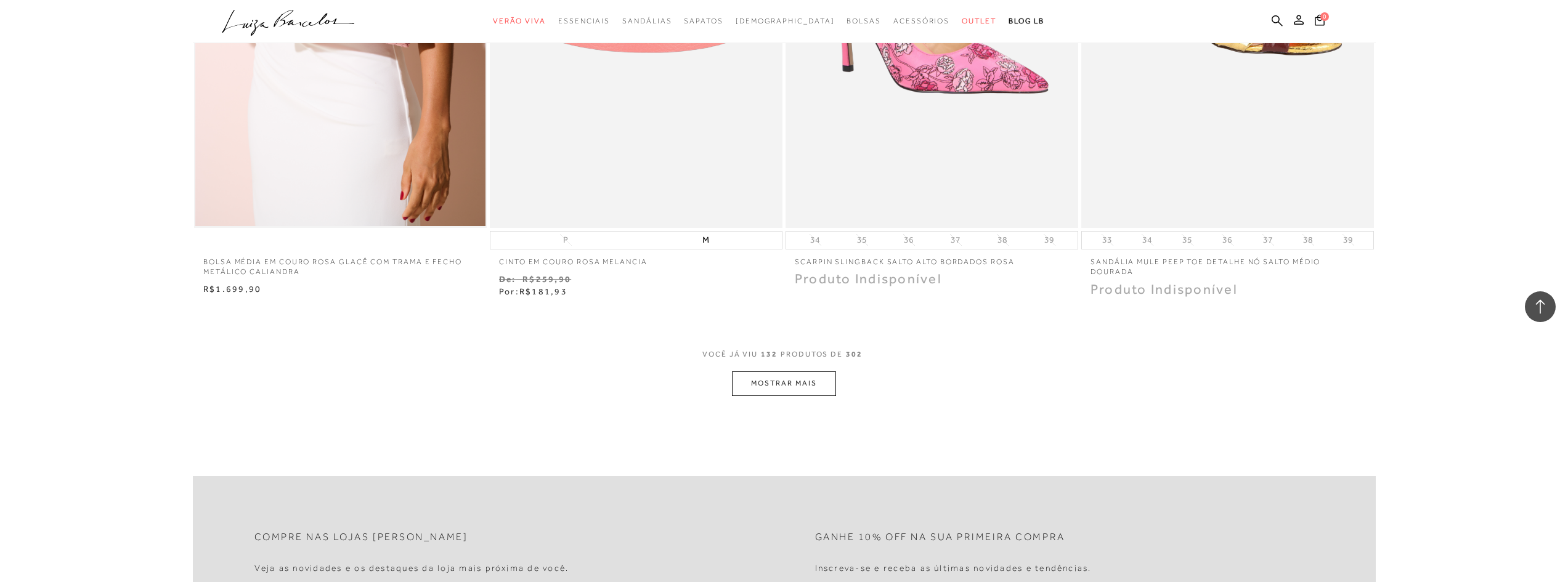
click at [773, 371] on button "MOSTRAR MAIS" at bounding box center [783, 383] width 103 height 24
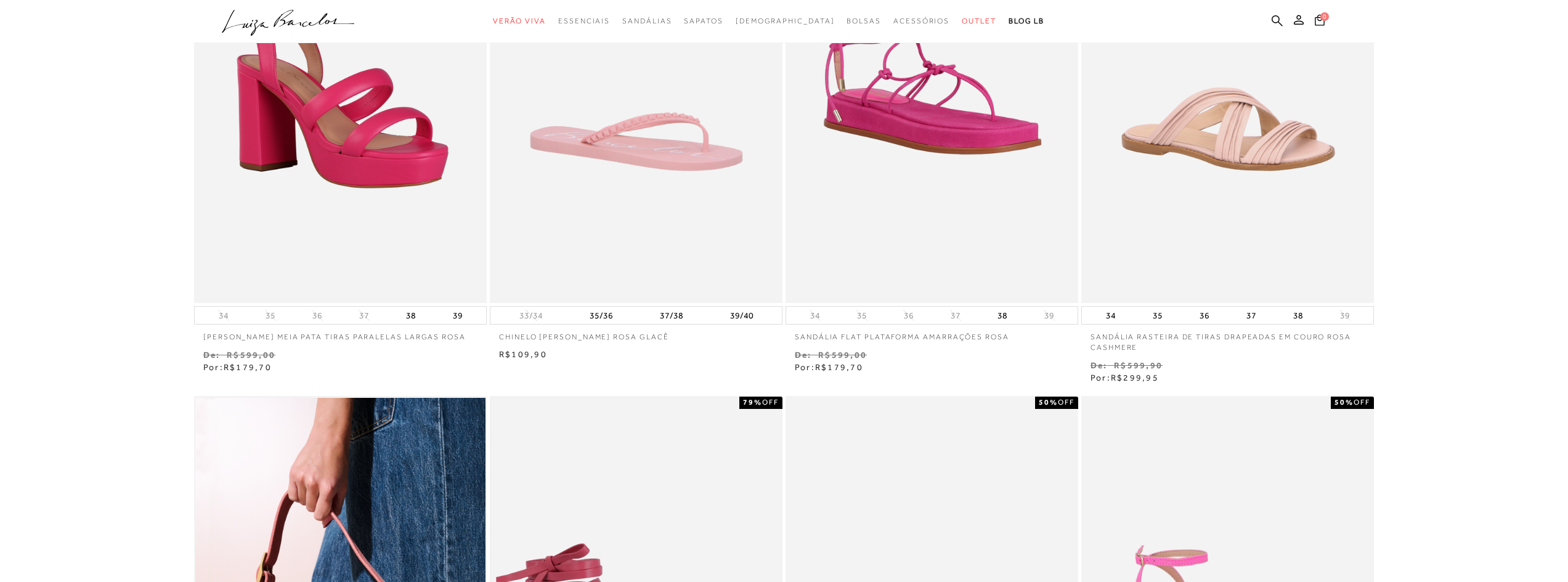
scroll to position [0, 0]
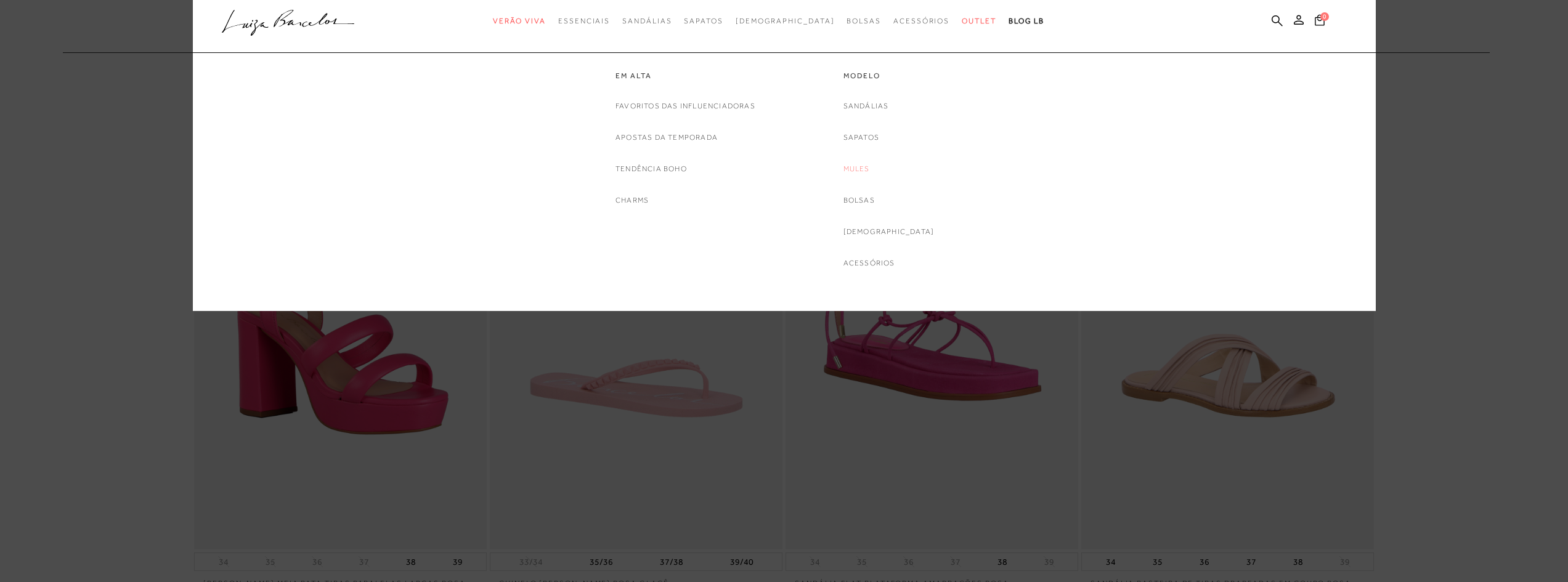
click at [870, 174] on link "Mules" at bounding box center [856, 169] width 27 height 13
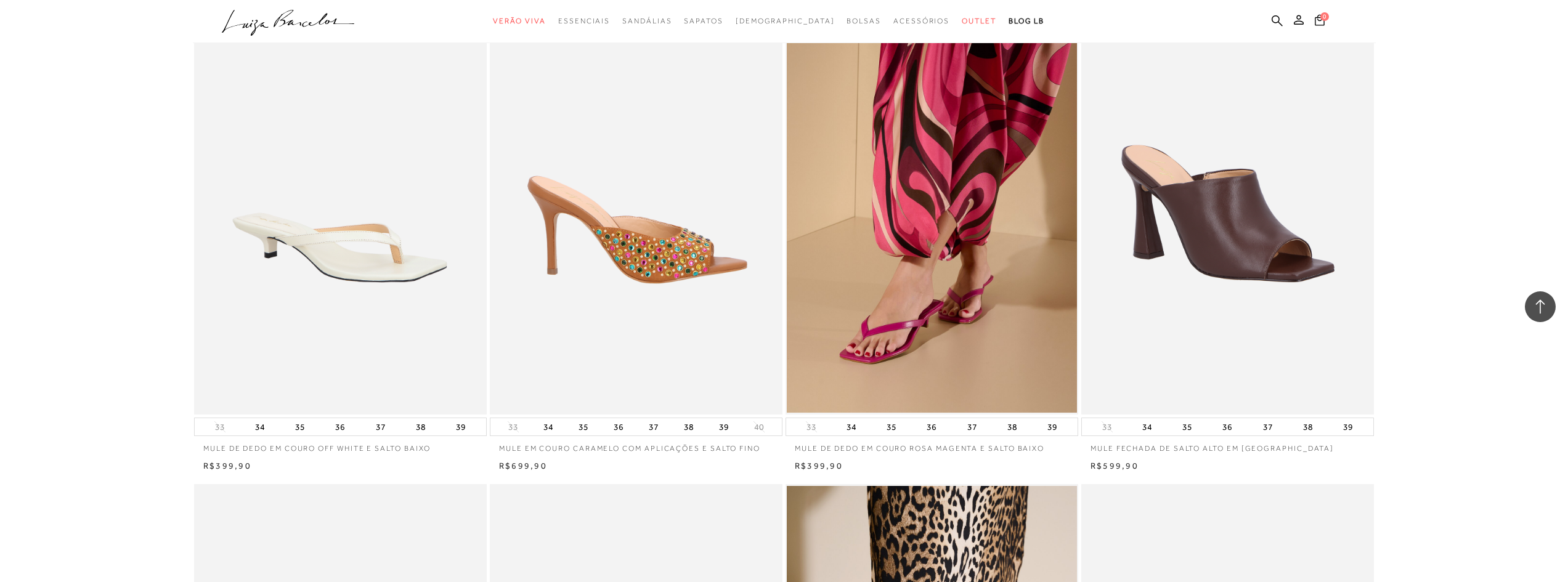
scroll to position [1663, 0]
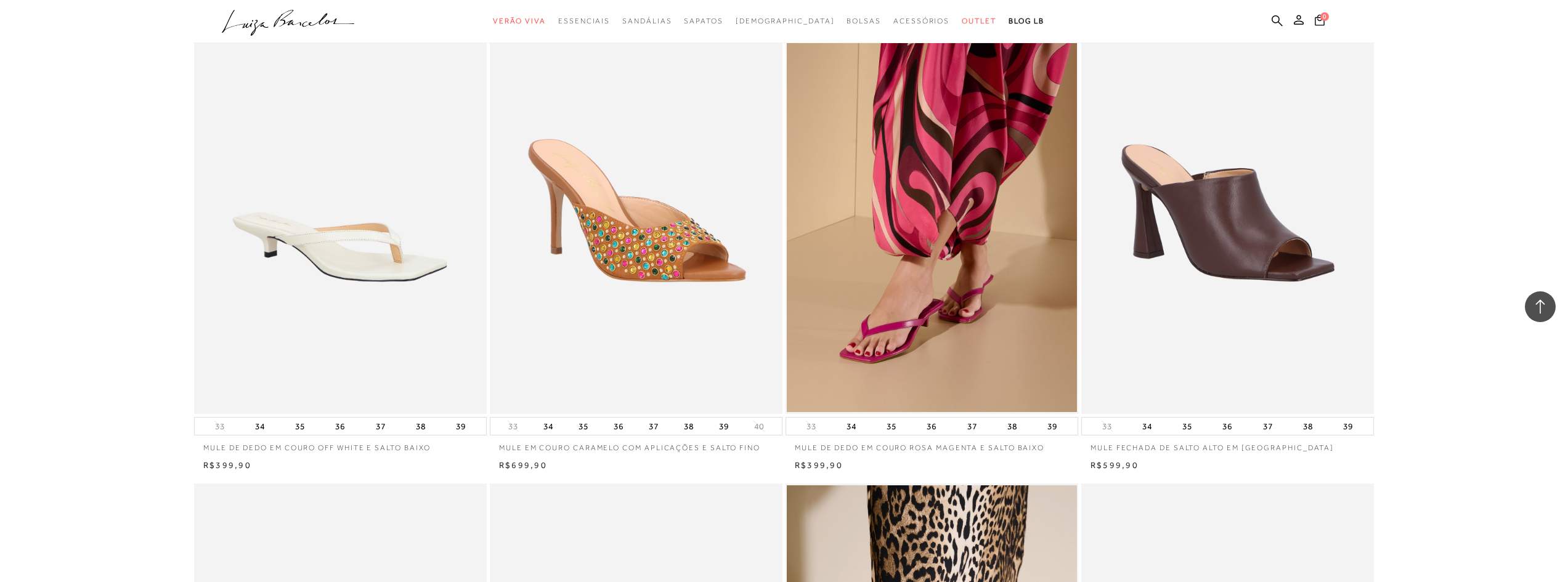
click at [628, 446] on p "MULE EM COURO CARAMELO COM APLICAÇÕES E SALTO FINO" at bounding box center [636, 443] width 293 height 18
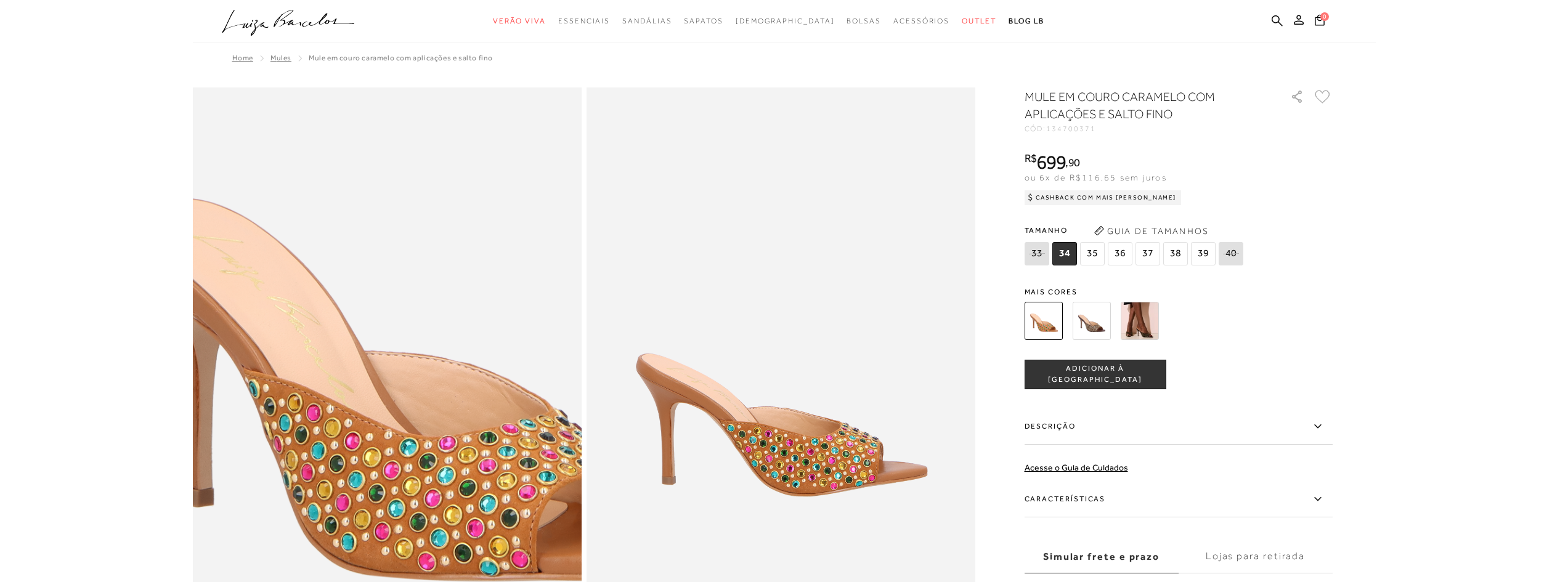
scroll to position [62, 0]
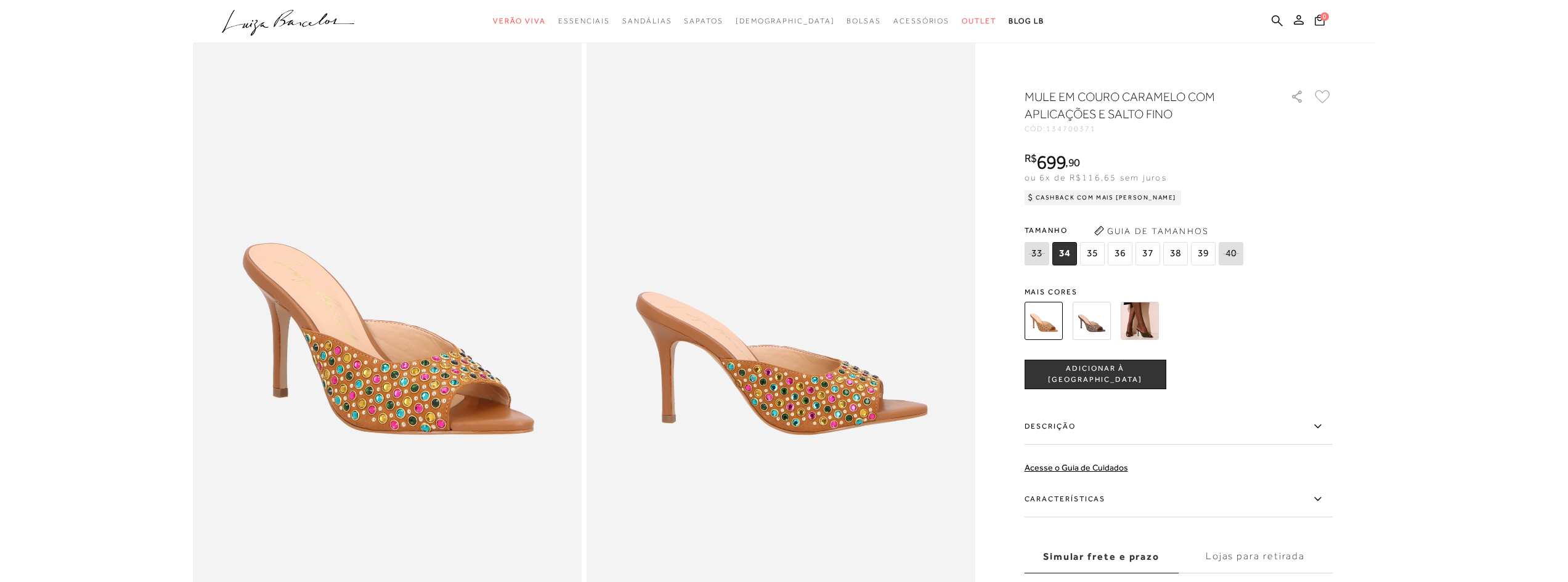
click at [1085, 328] on img at bounding box center [1091, 321] width 38 height 38
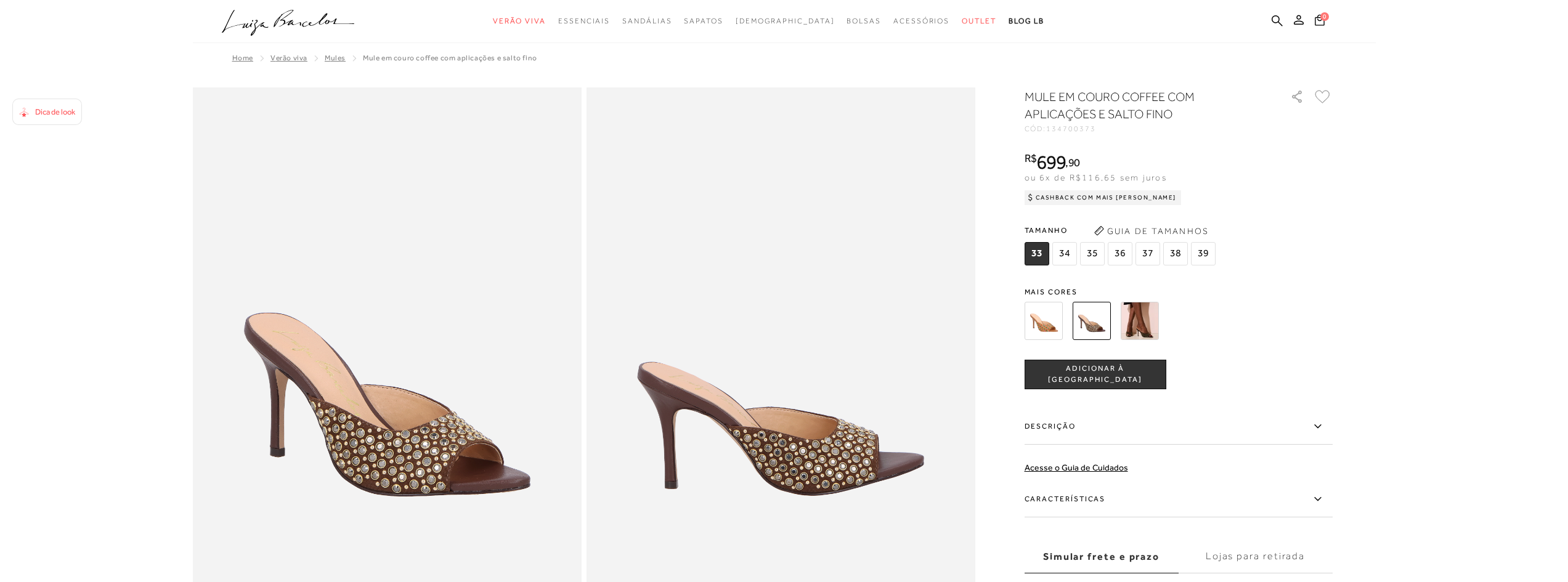
click at [1133, 317] on img at bounding box center [1139, 321] width 38 height 38
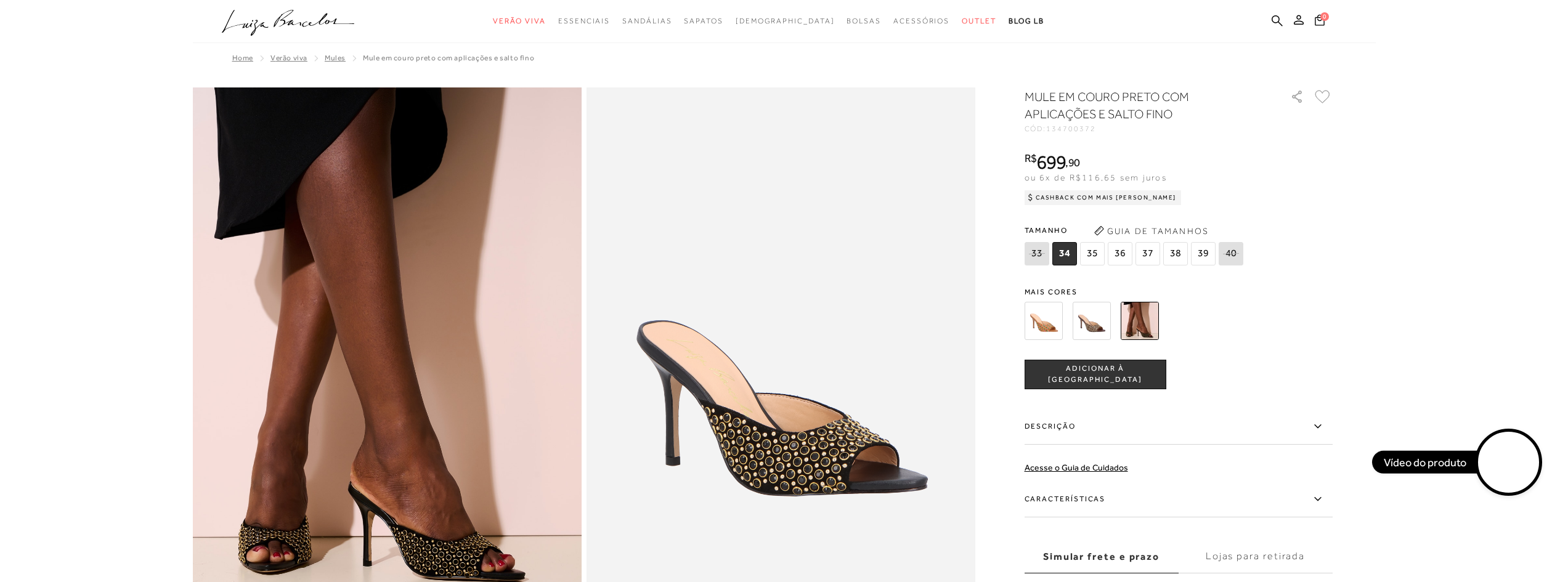
click at [1092, 329] on img at bounding box center [1091, 321] width 38 height 38
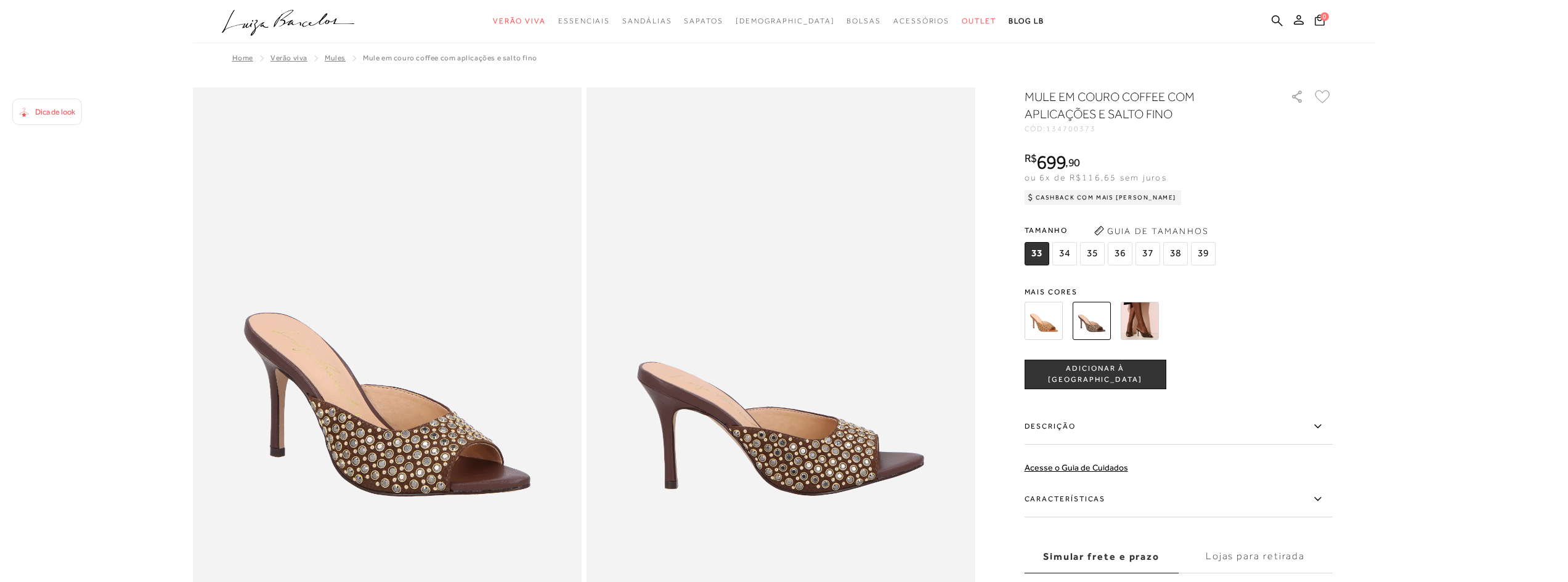
click at [1032, 321] on img at bounding box center [1044, 321] width 38 height 38
